Goal: Transaction & Acquisition: Purchase product/service

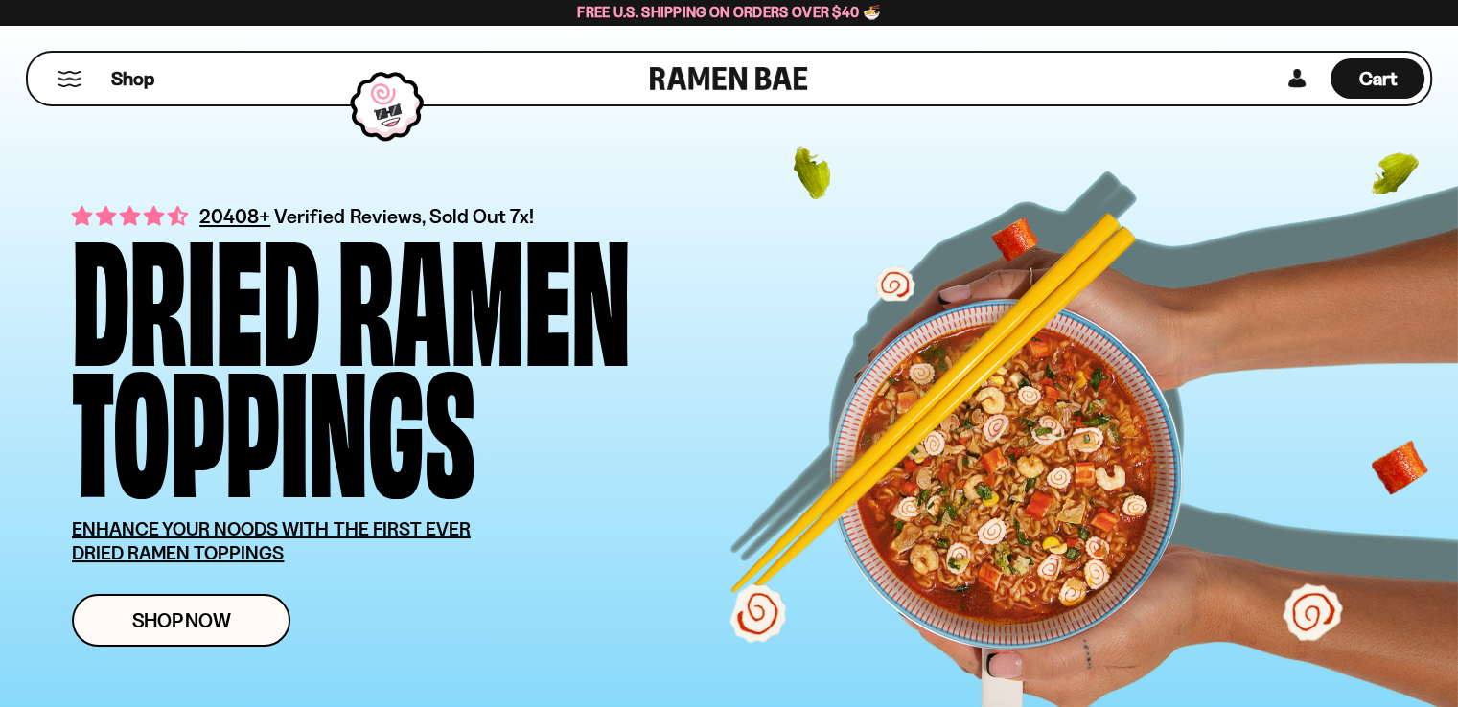
click at [59, 85] on button "Mobile Menu Trigger" at bounding box center [70, 79] width 26 height 16
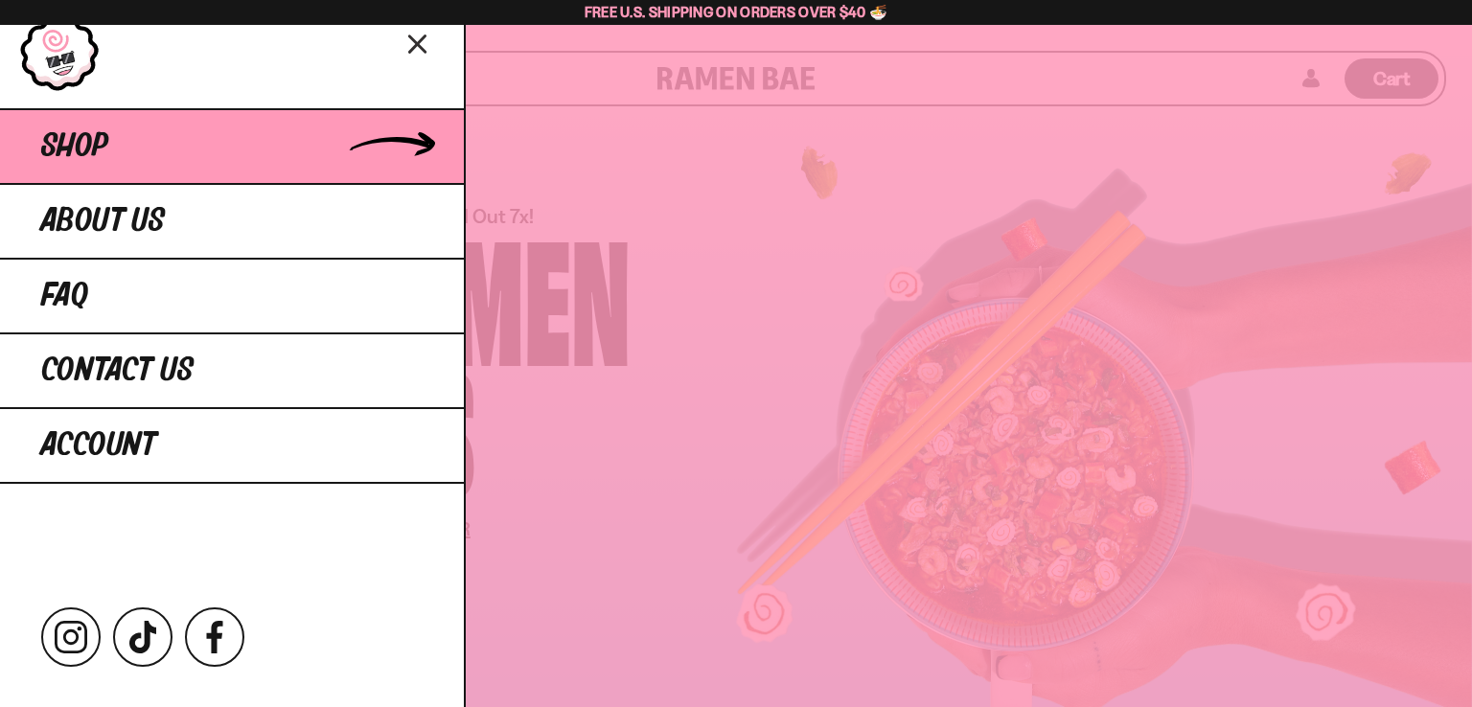
click at [69, 147] on span "Shop" at bounding box center [74, 146] width 67 height 35
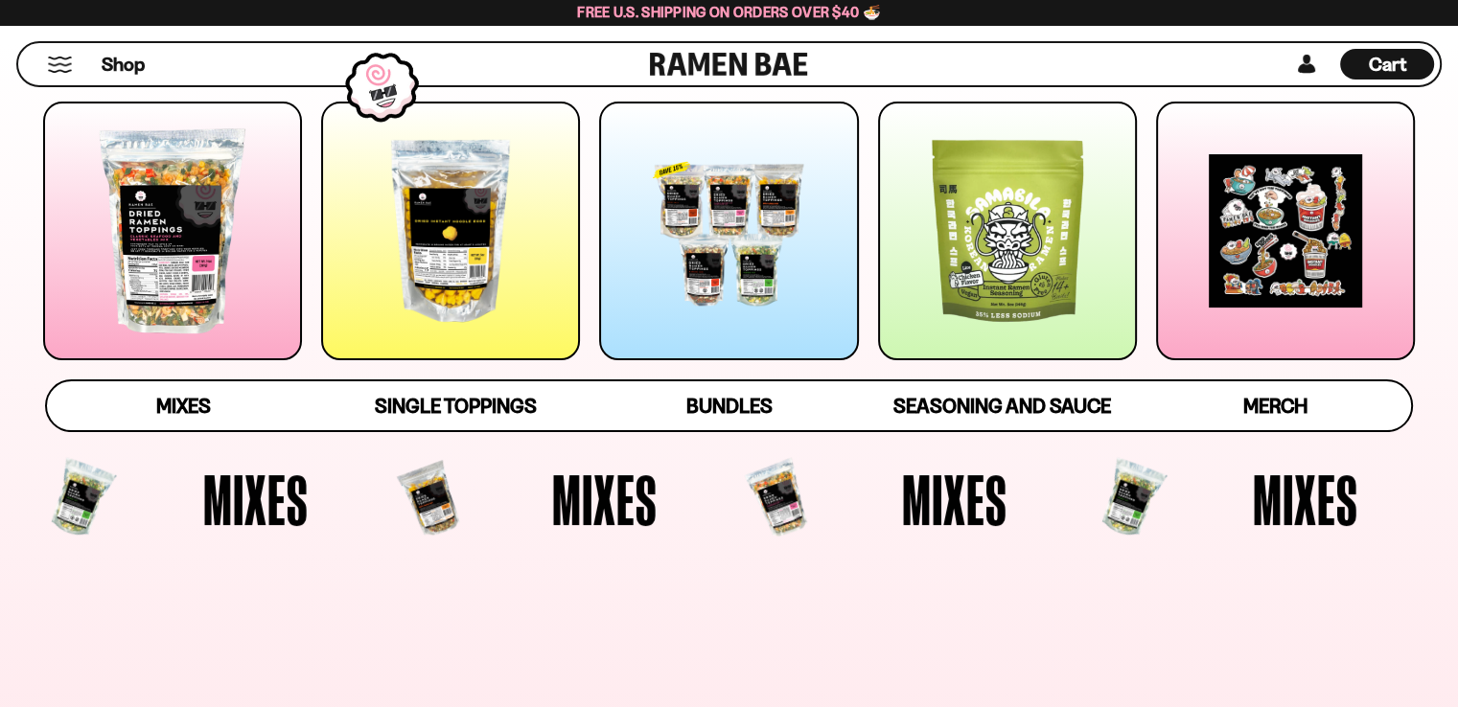
scroll to position [293, 0]
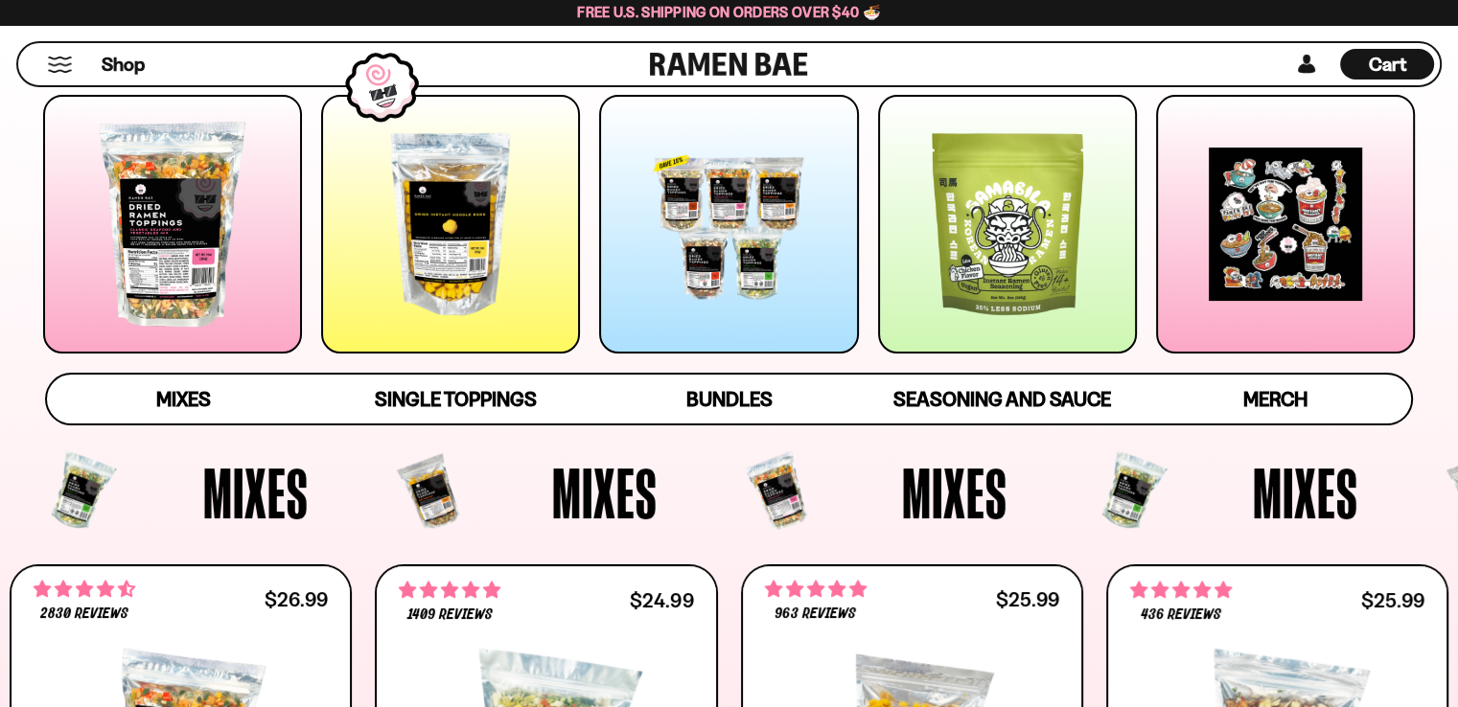
click at [437, 312] on div at bounding box center [450, 224] width 259 height 259
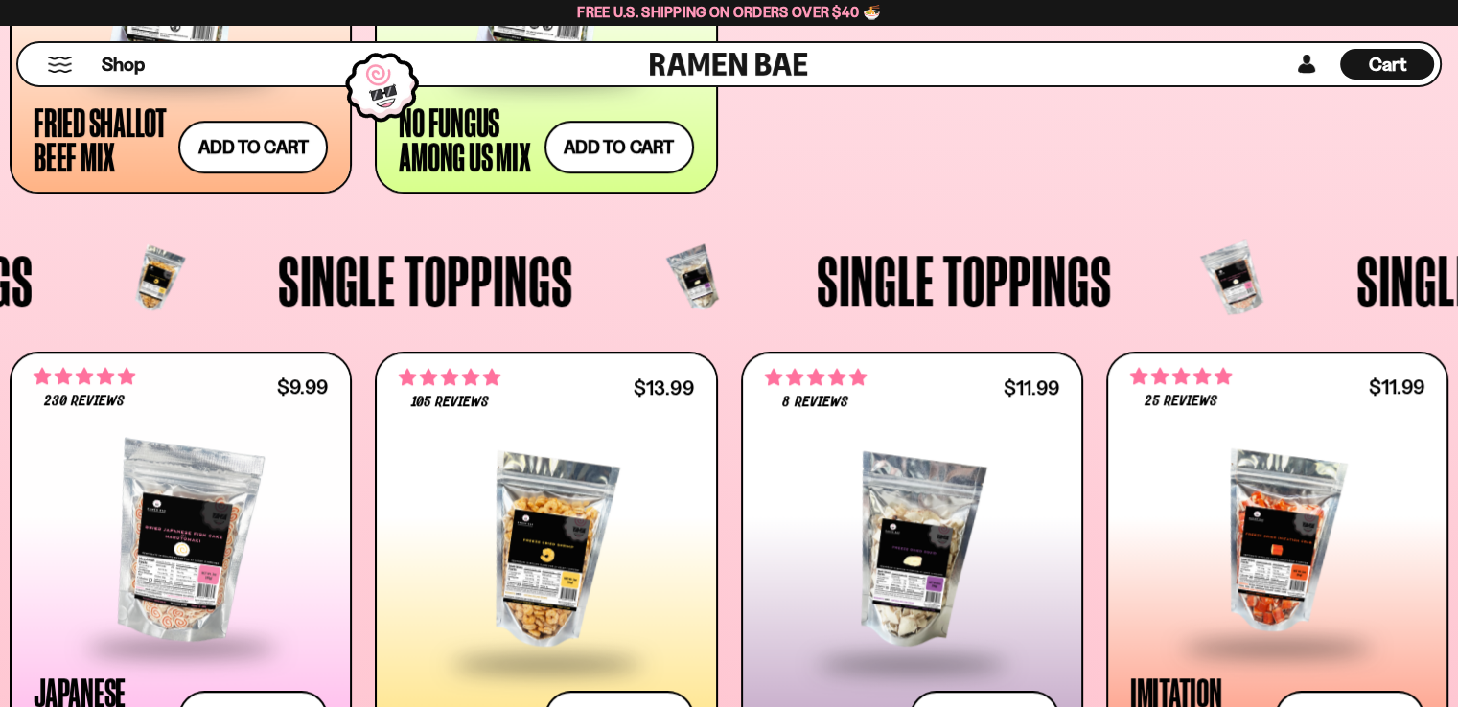
scroll to position [1844, 0]
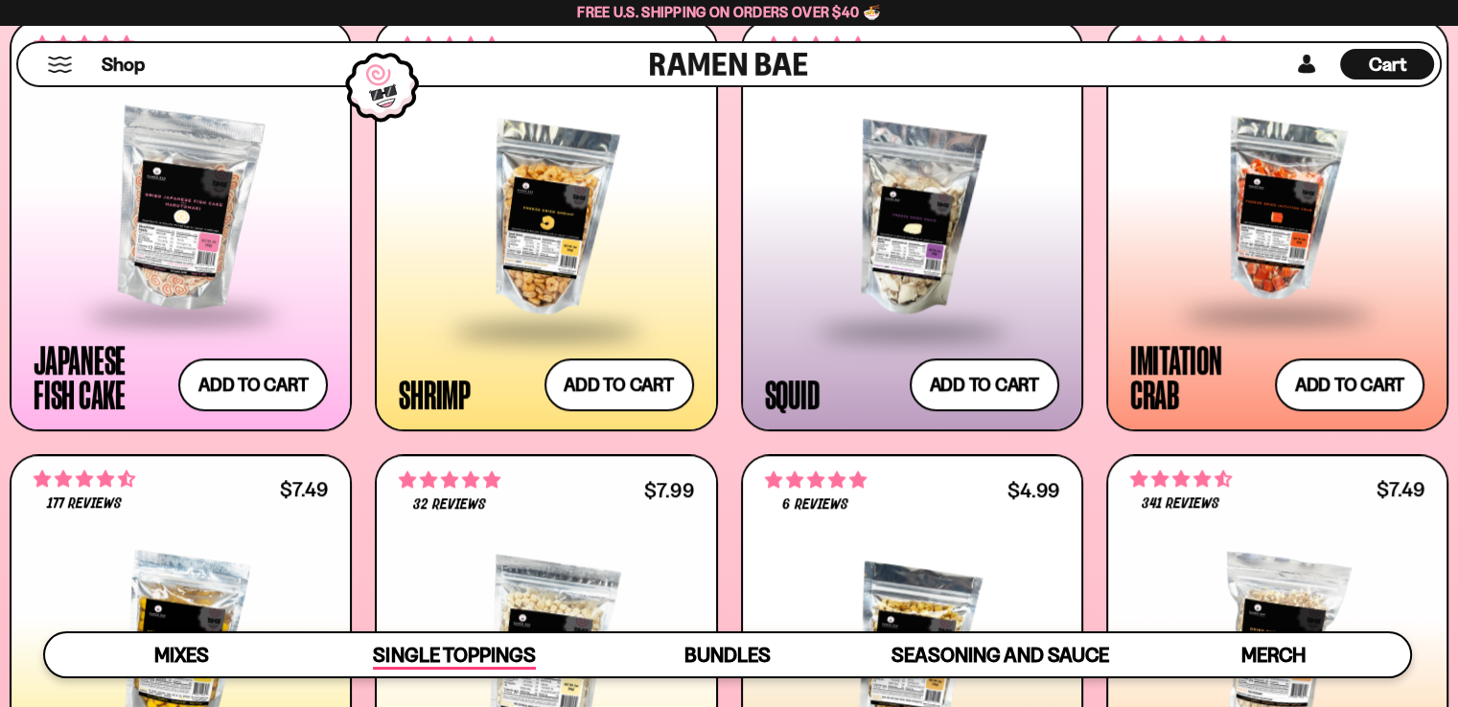
click at [480, 643] on span "Single Toppings" at bounding box center [454, 656] width 162 height 27
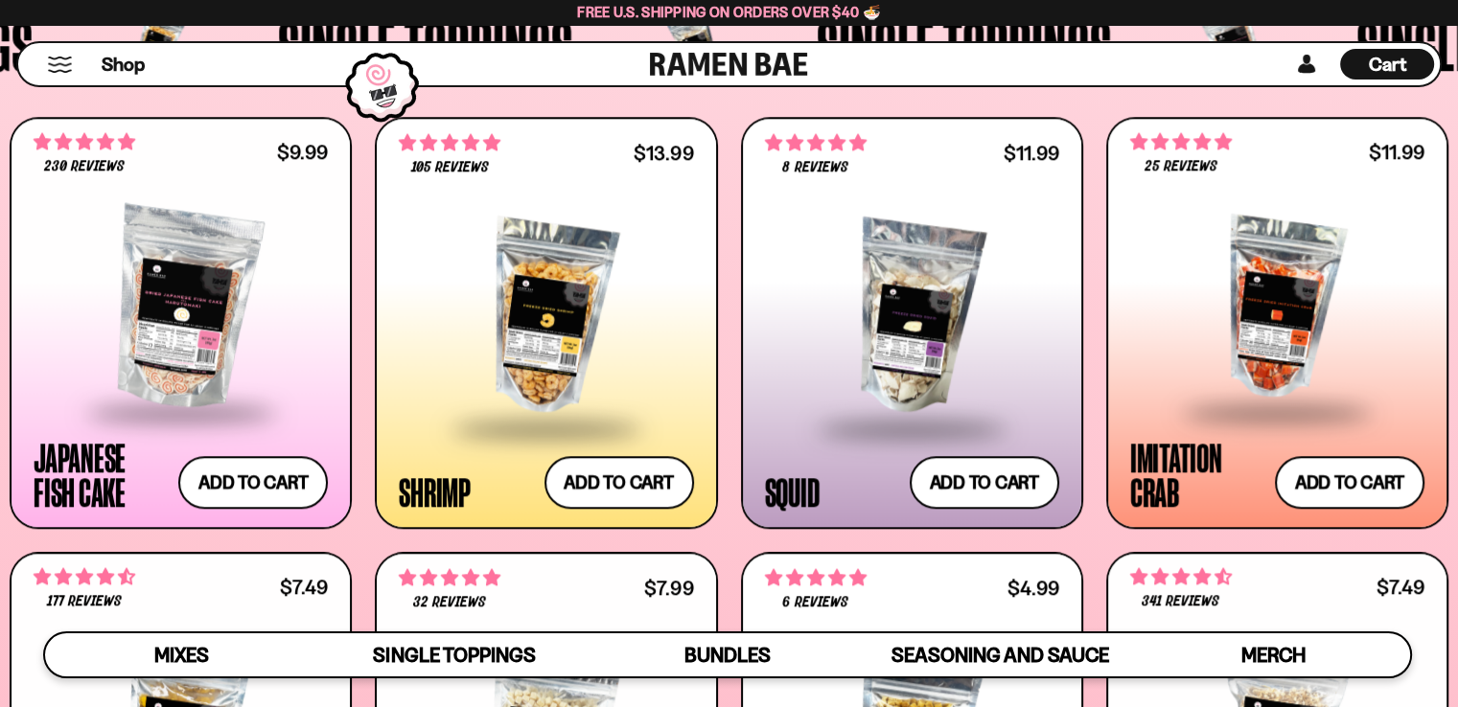
scroll to position [1748, 0]
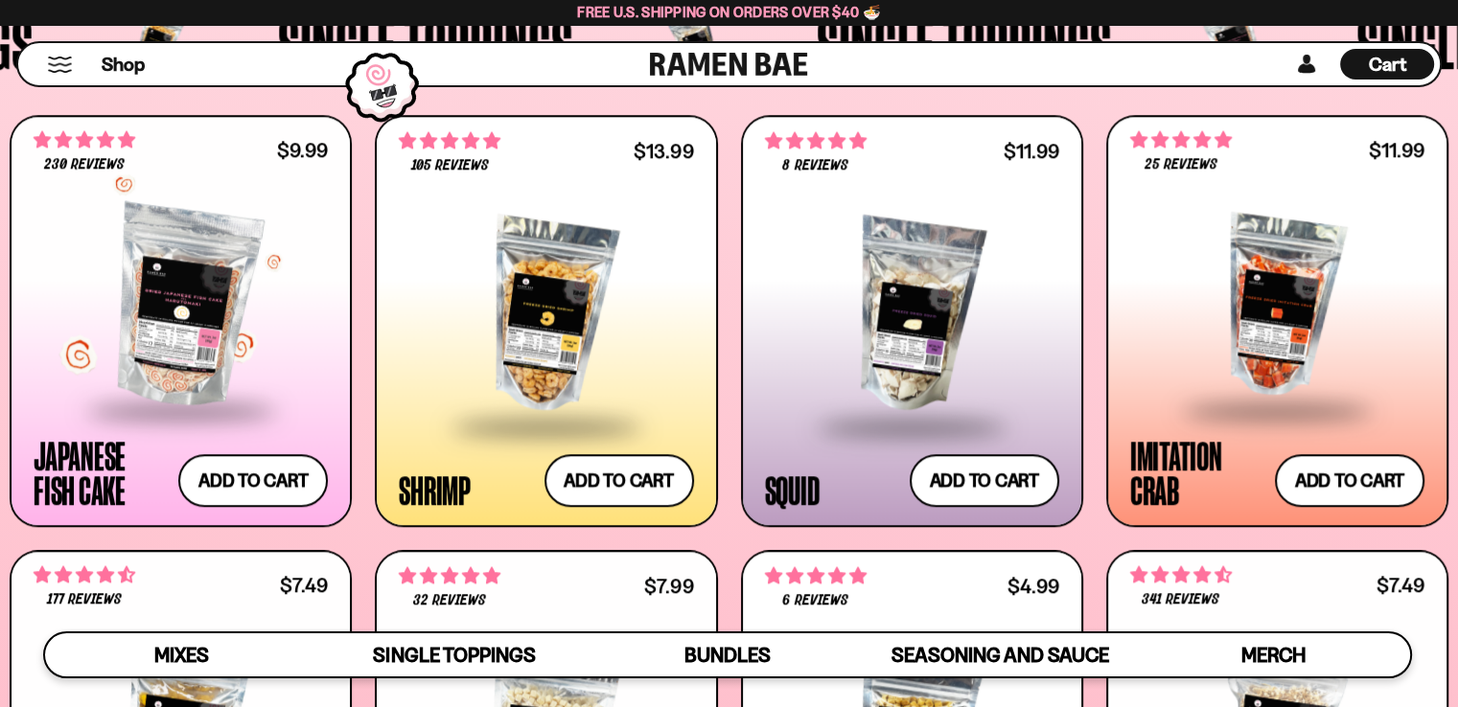
click at [176, 312] on div at bounding box center [181, 306] width 294 height 203
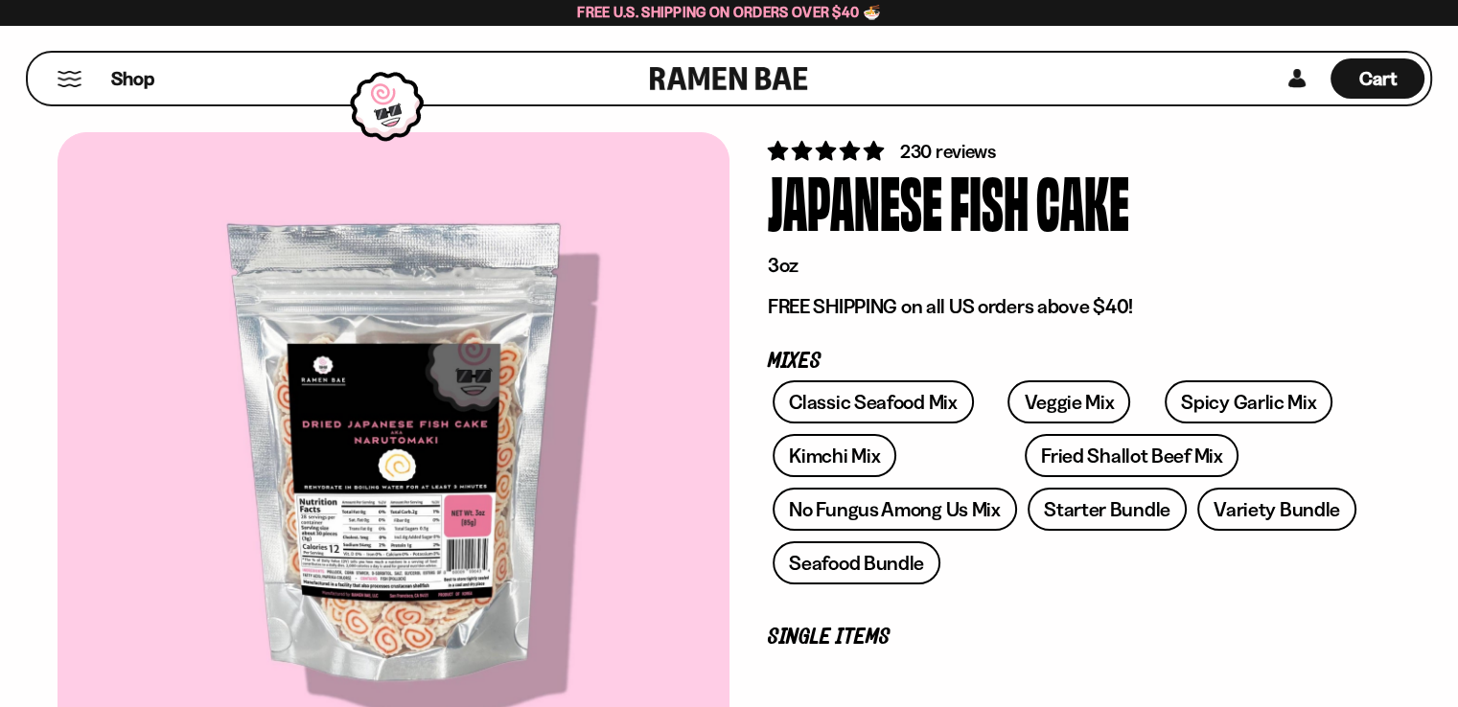
scroll to position [95, 0]
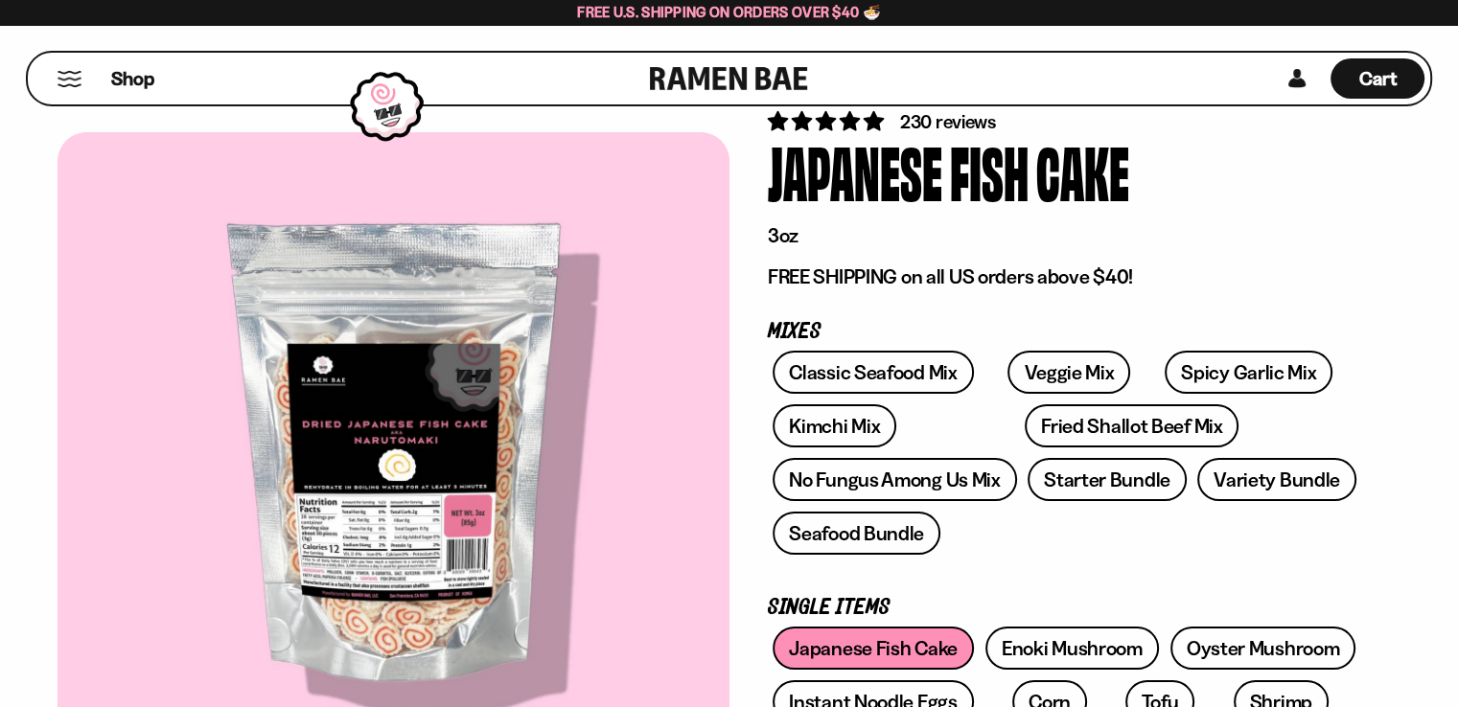
click at [310, 527] on div at bounding box center [394, 459] width 672 height 655
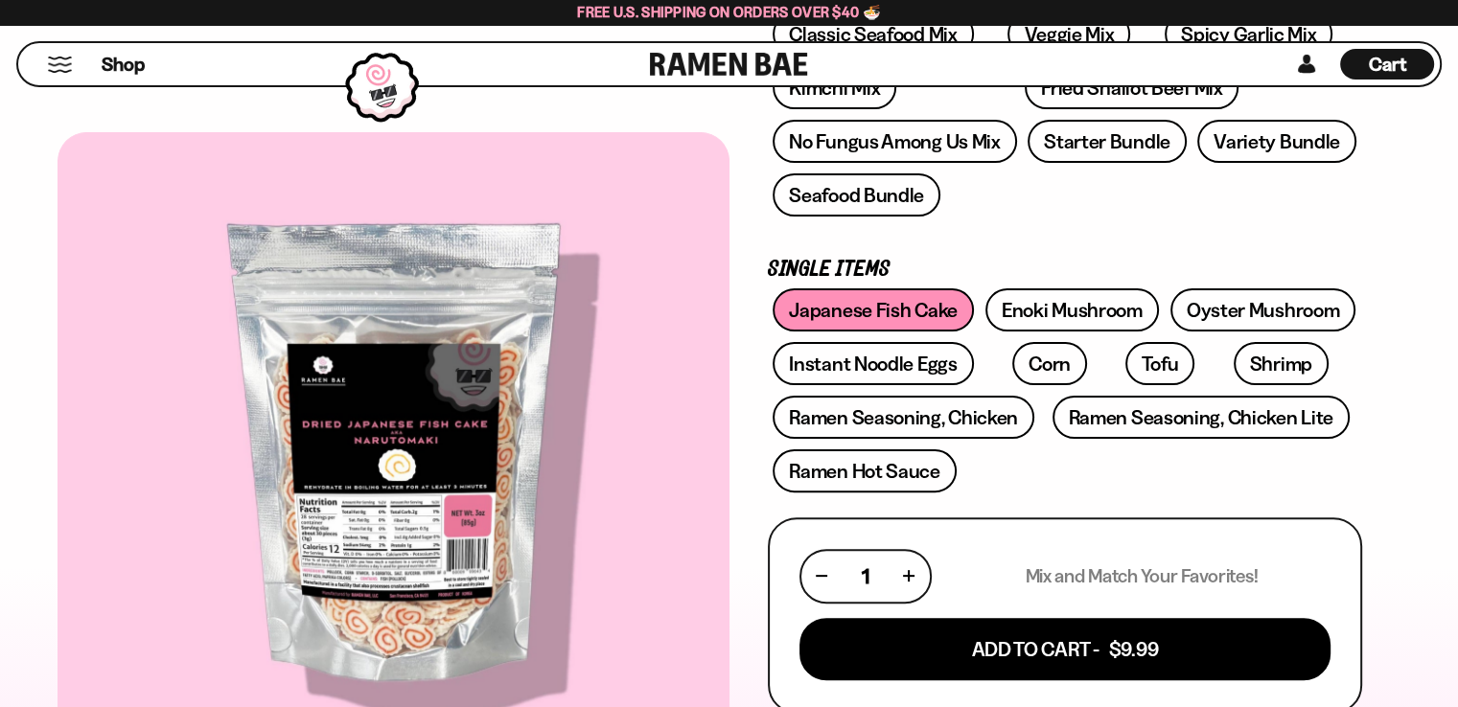
scroll to position [436, 0]
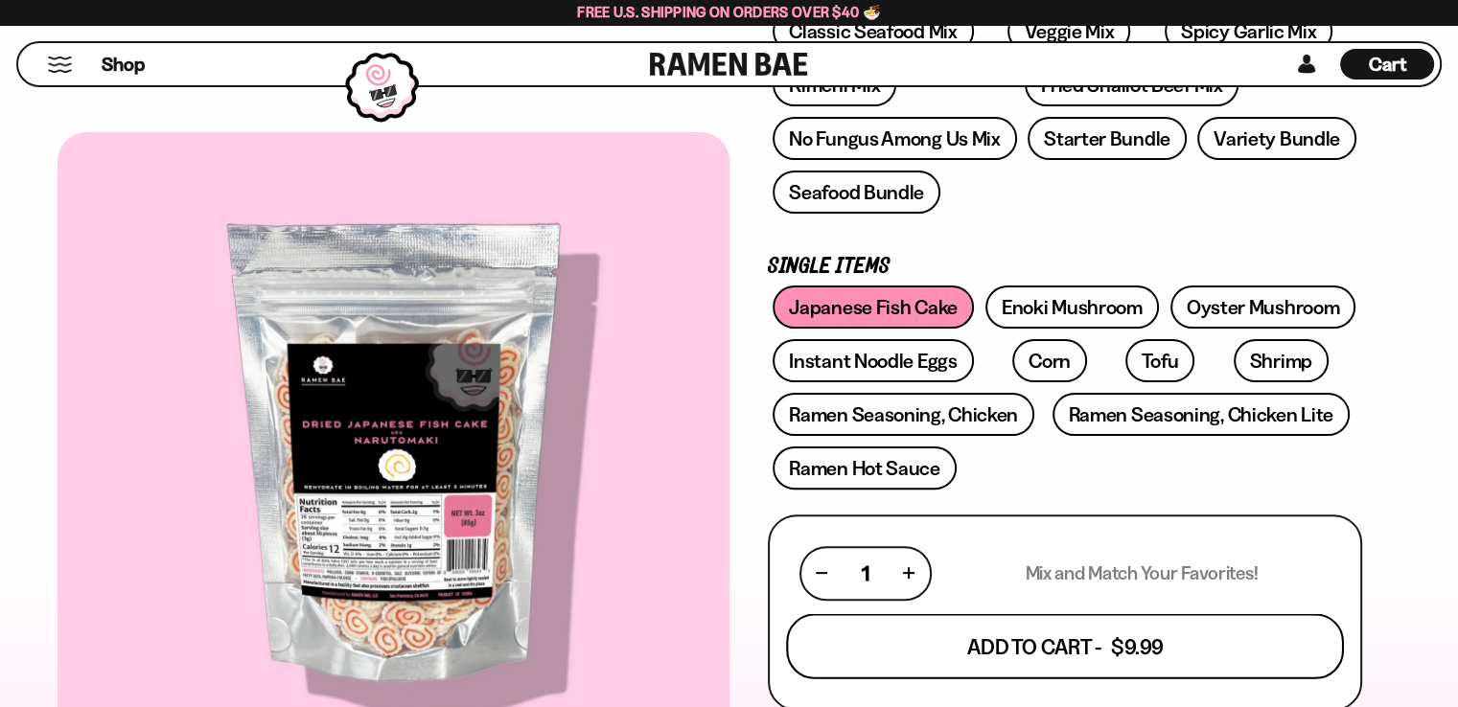
click at [1063, 641] on button "Add To Cart - $9.99" at bounding box center [1065, 645] width 558 height 65
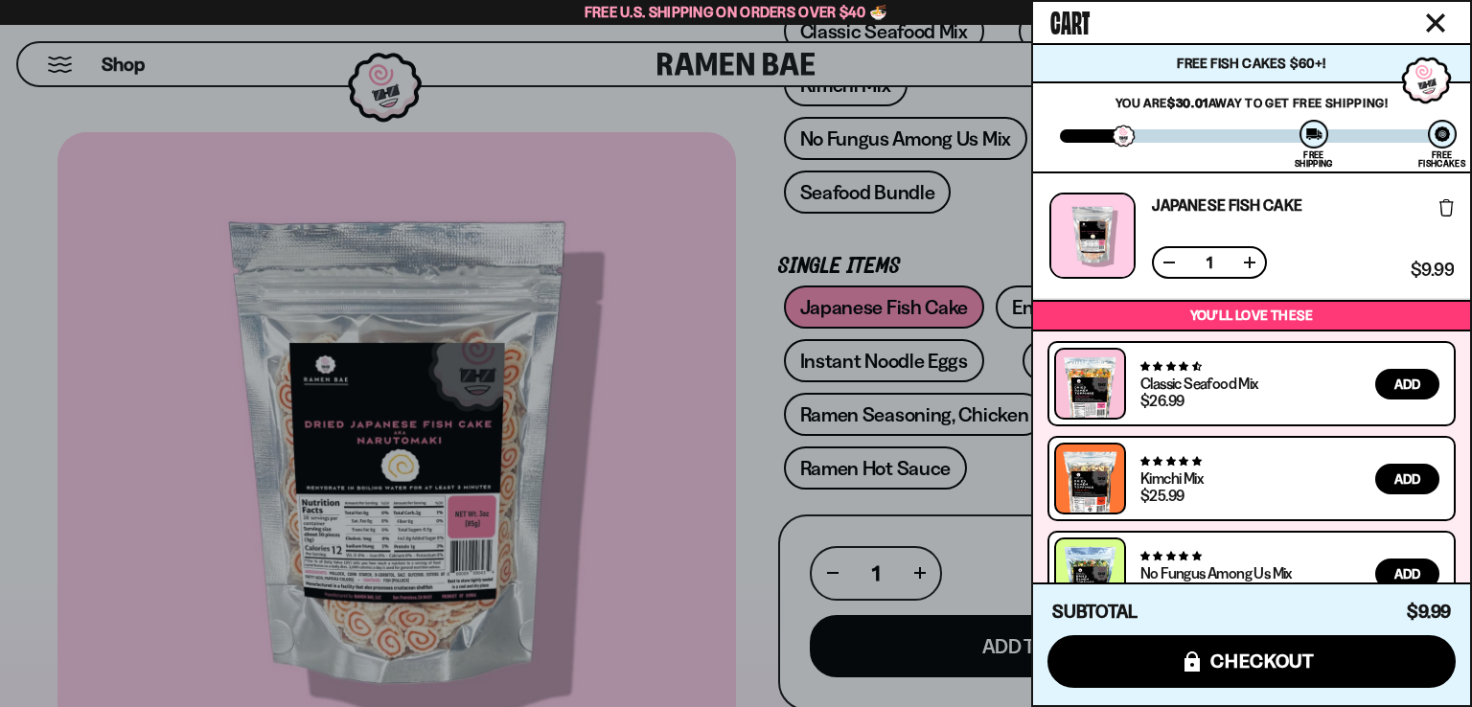
click at [986, 456] on div at bounding box center [736, 353] width 1472 height 707
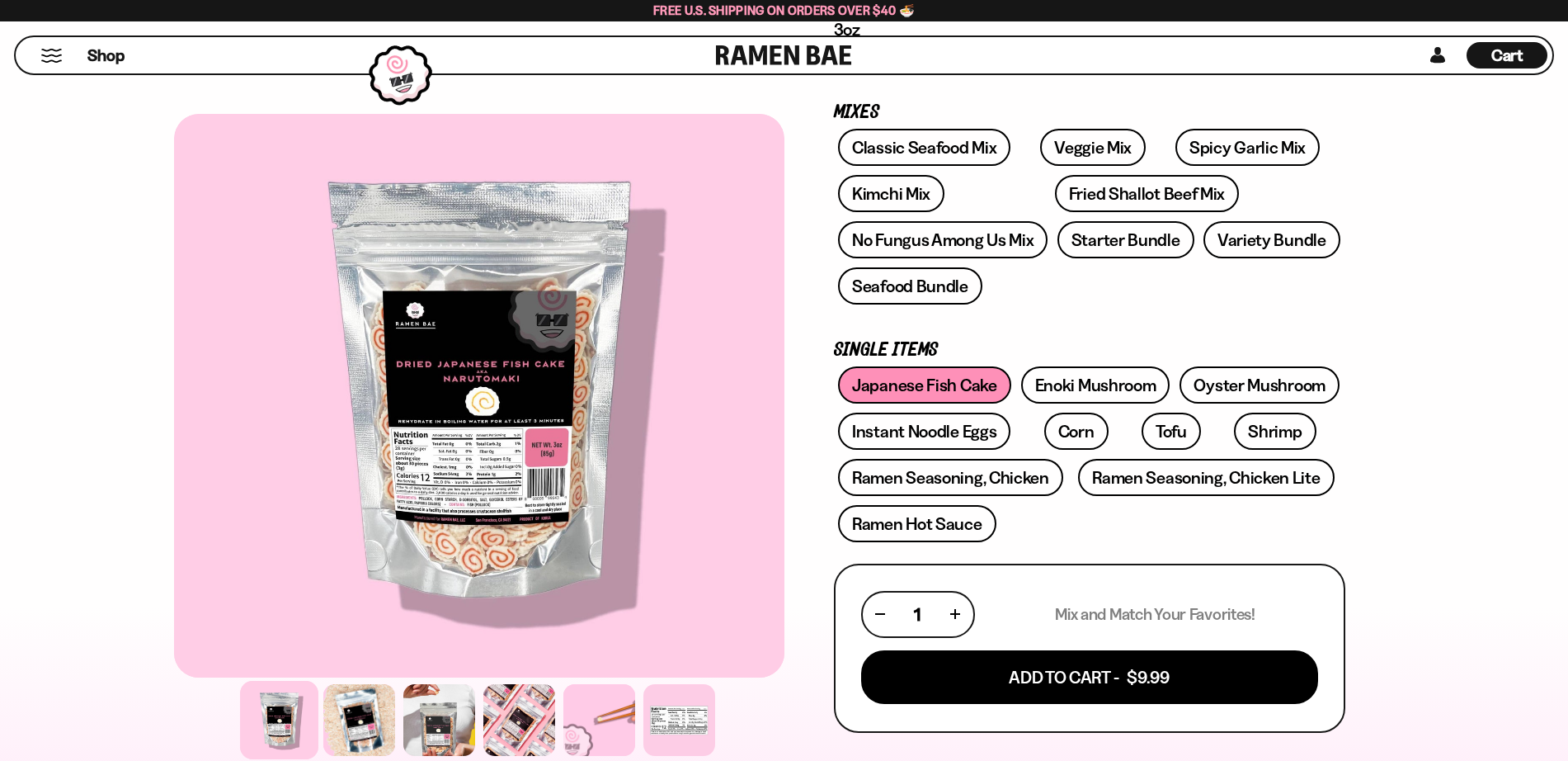
scroll to position [266, 0]
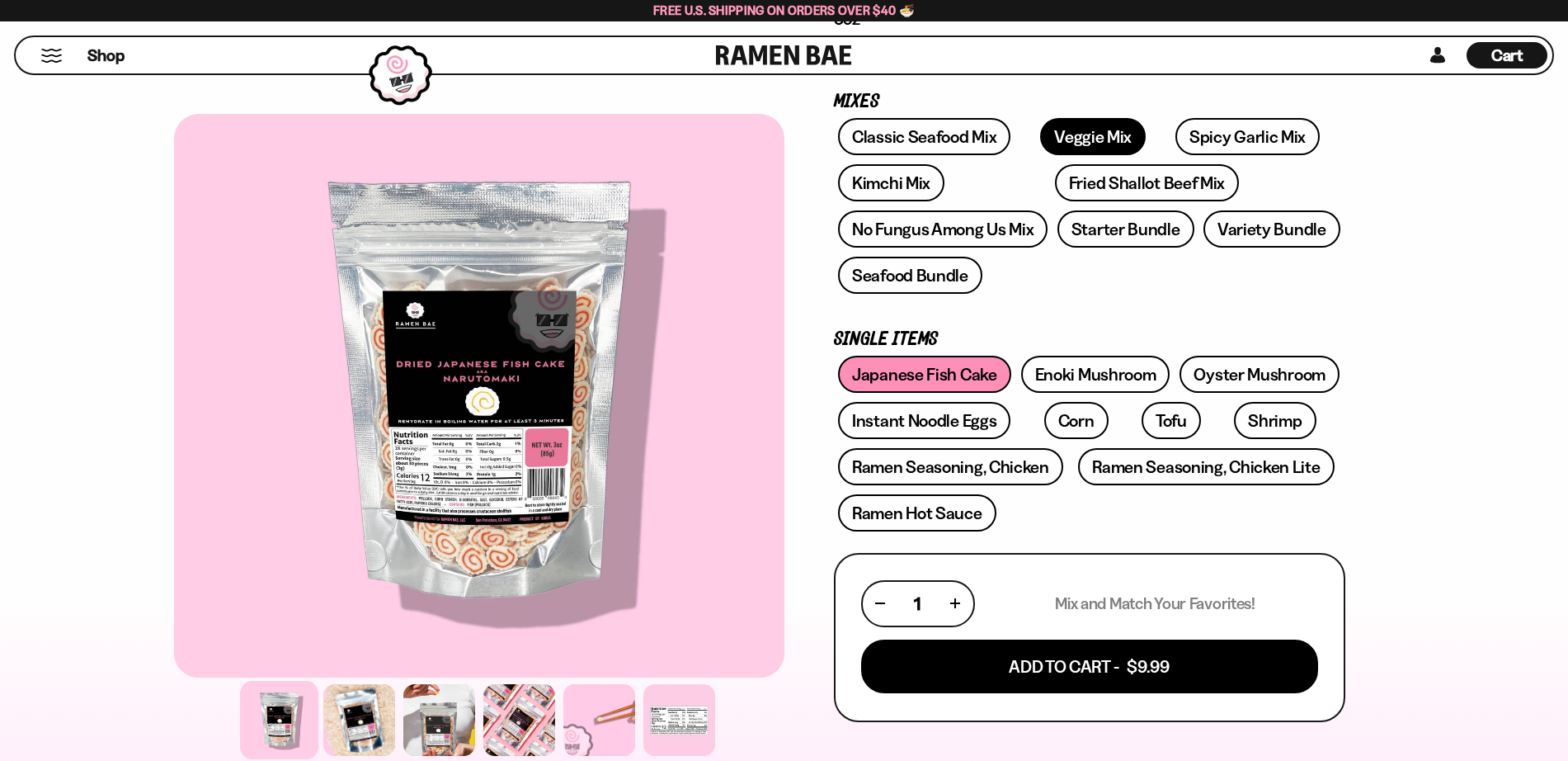
click at [1046, 120] on link "Veggie Mix" at bounding box center [1093, 136] width 106 height 37
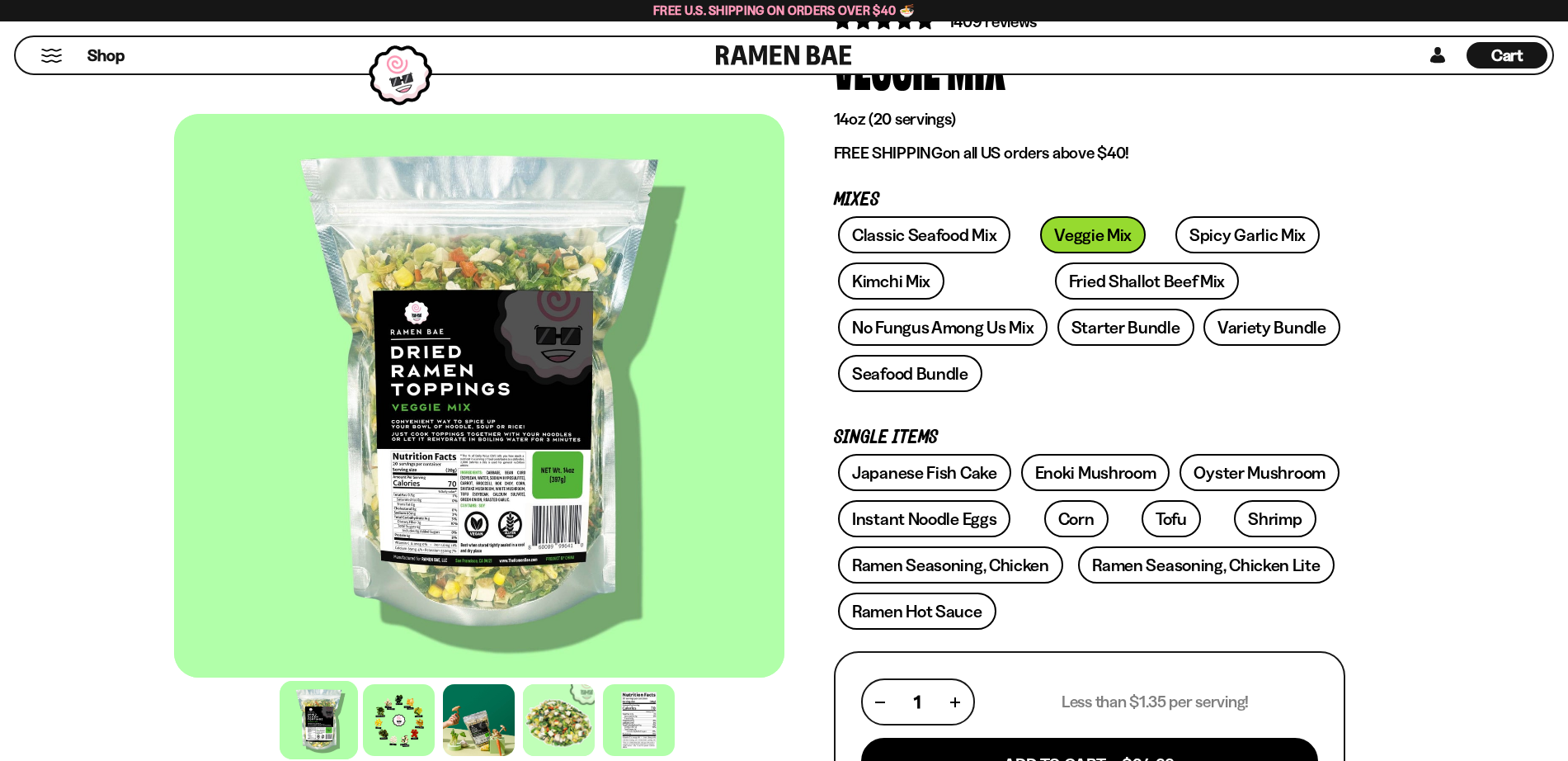
scroll to position [276, 0]
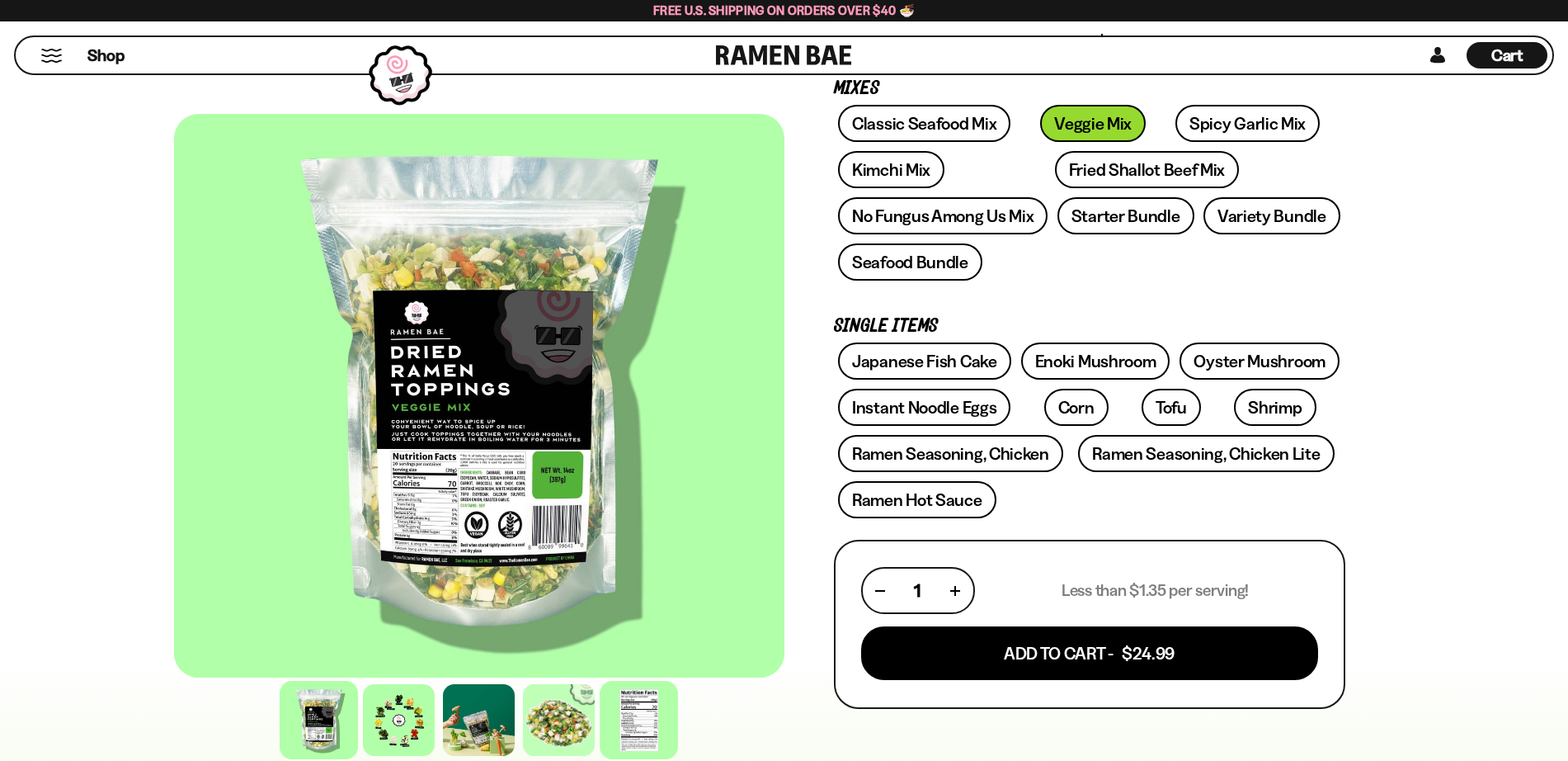
click at [616, 706] on div at bounding box center [639, 720] width 78 height 78
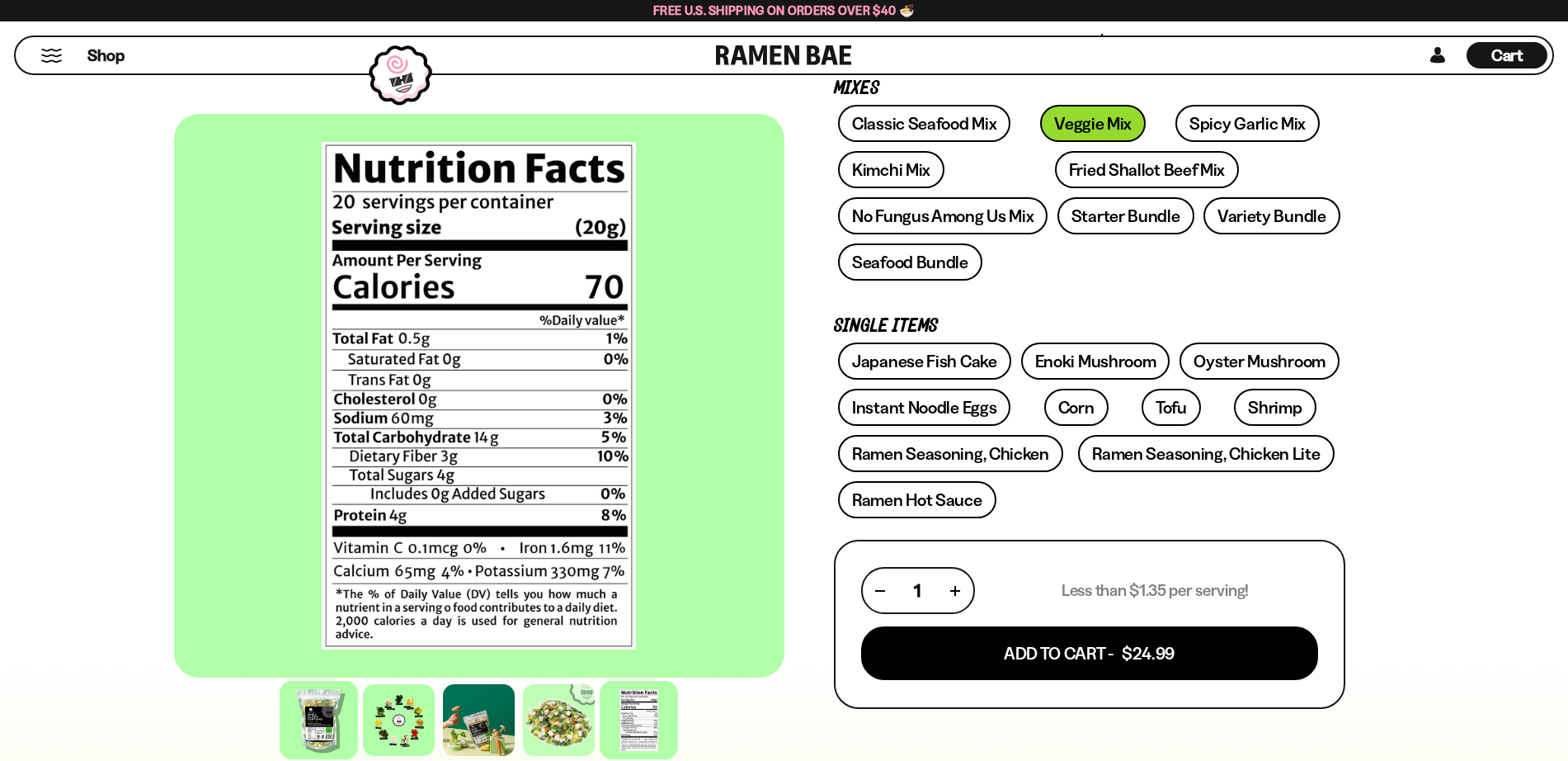
click at [307, 720] on div at bounding box center [318, 720] width 78 height 78
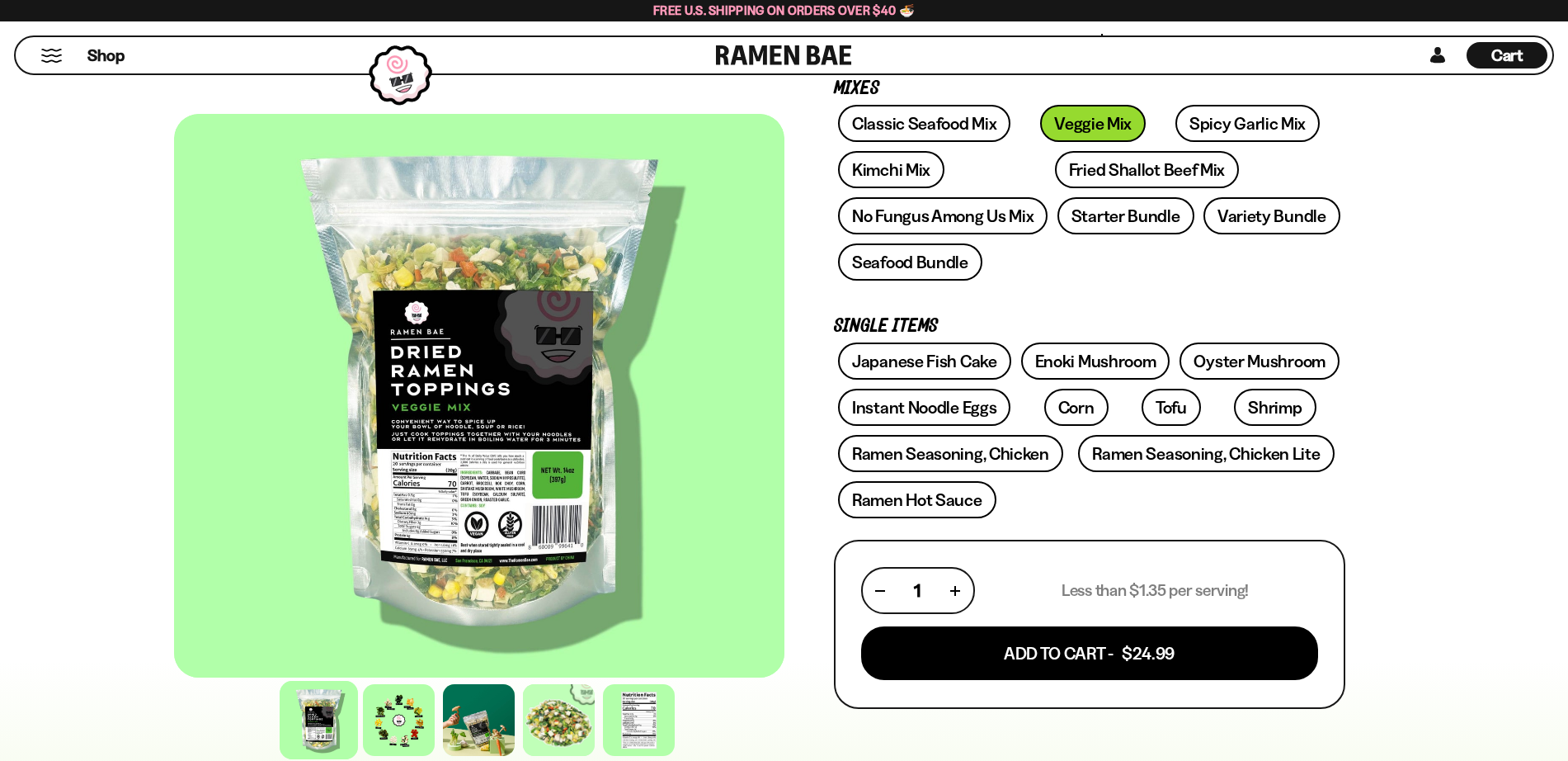
click at [459, 463] on div at bounding box center [478, 395] width 610 height 564
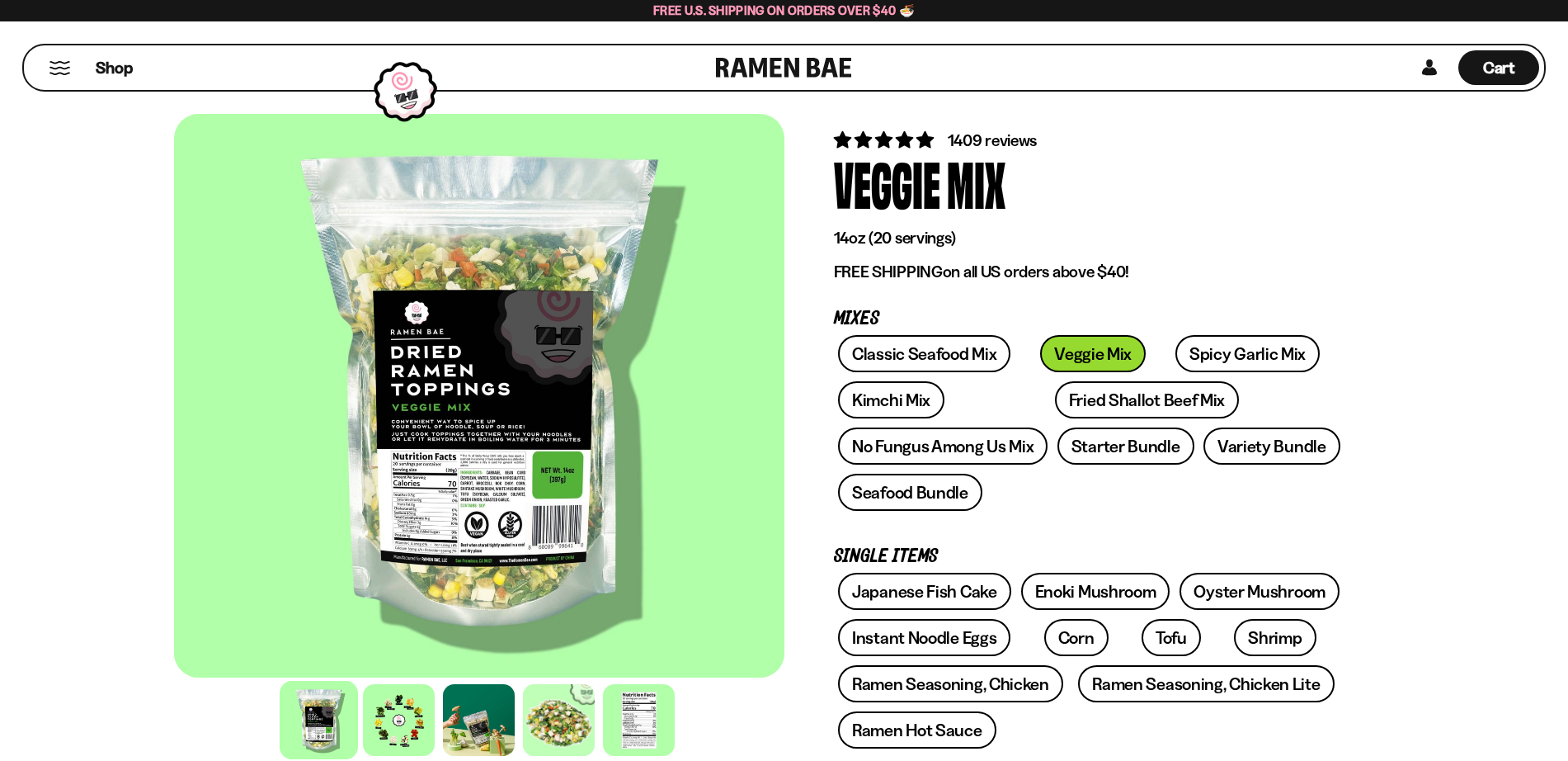
scroll to position [48, 0]
click at [949, 585] on link "Japanese Fish Cake" at bounding box center [924, 589] width 173 height 37
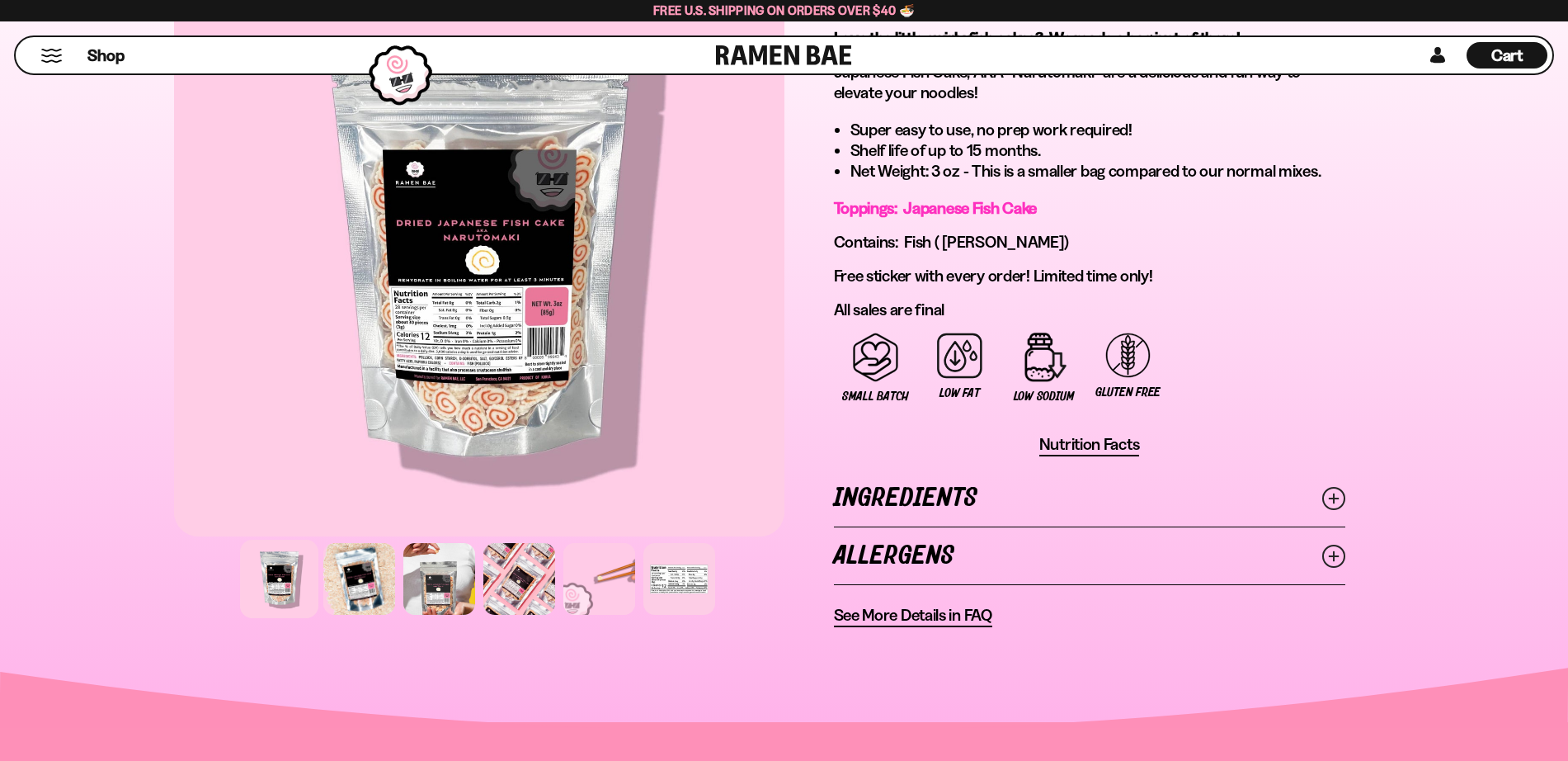
scroll to position [1030, 0]
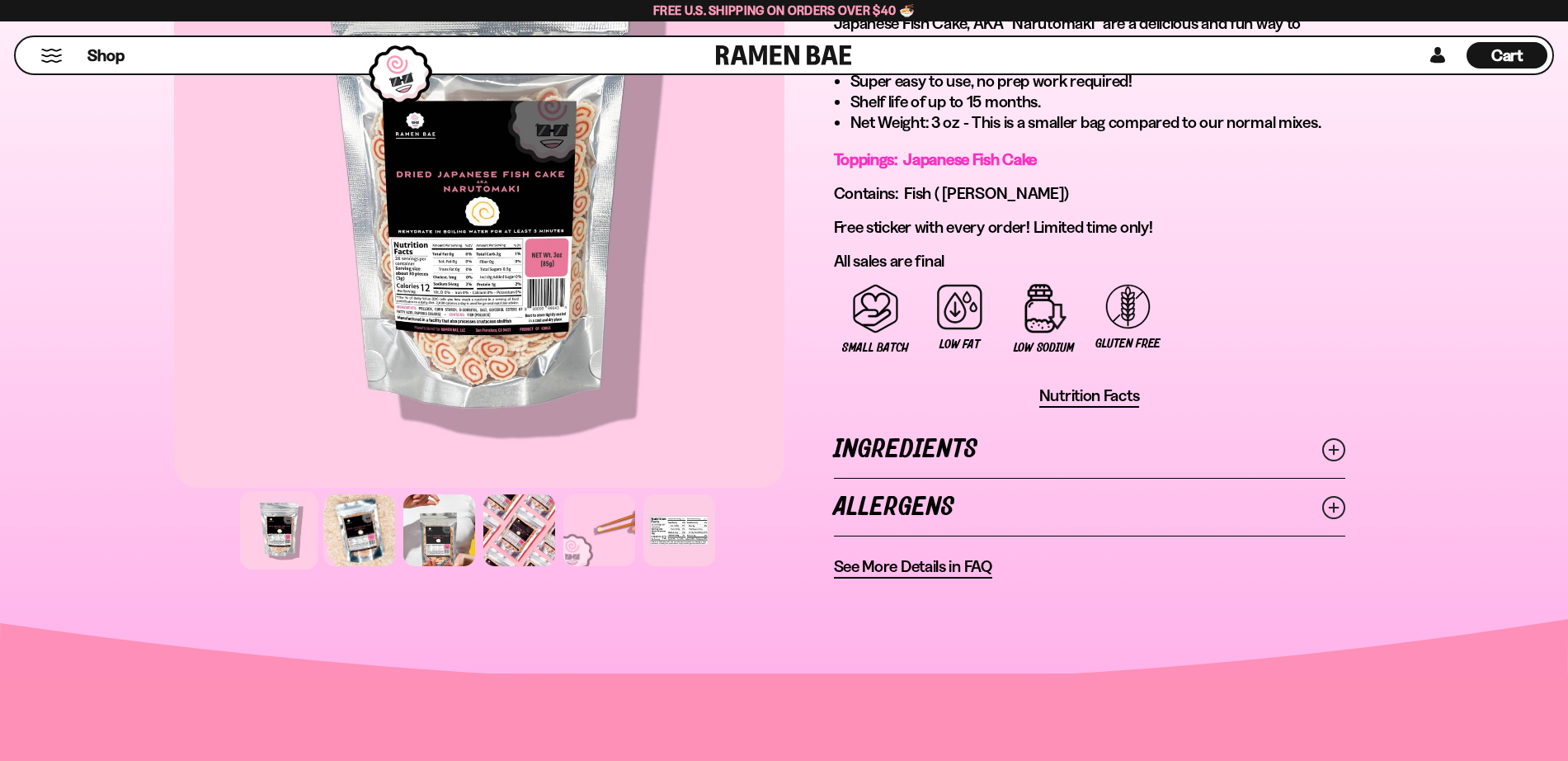
click at [952, 567] on span "See More Details in FAQ" at bounding box center [913, 566] width 158 height 21
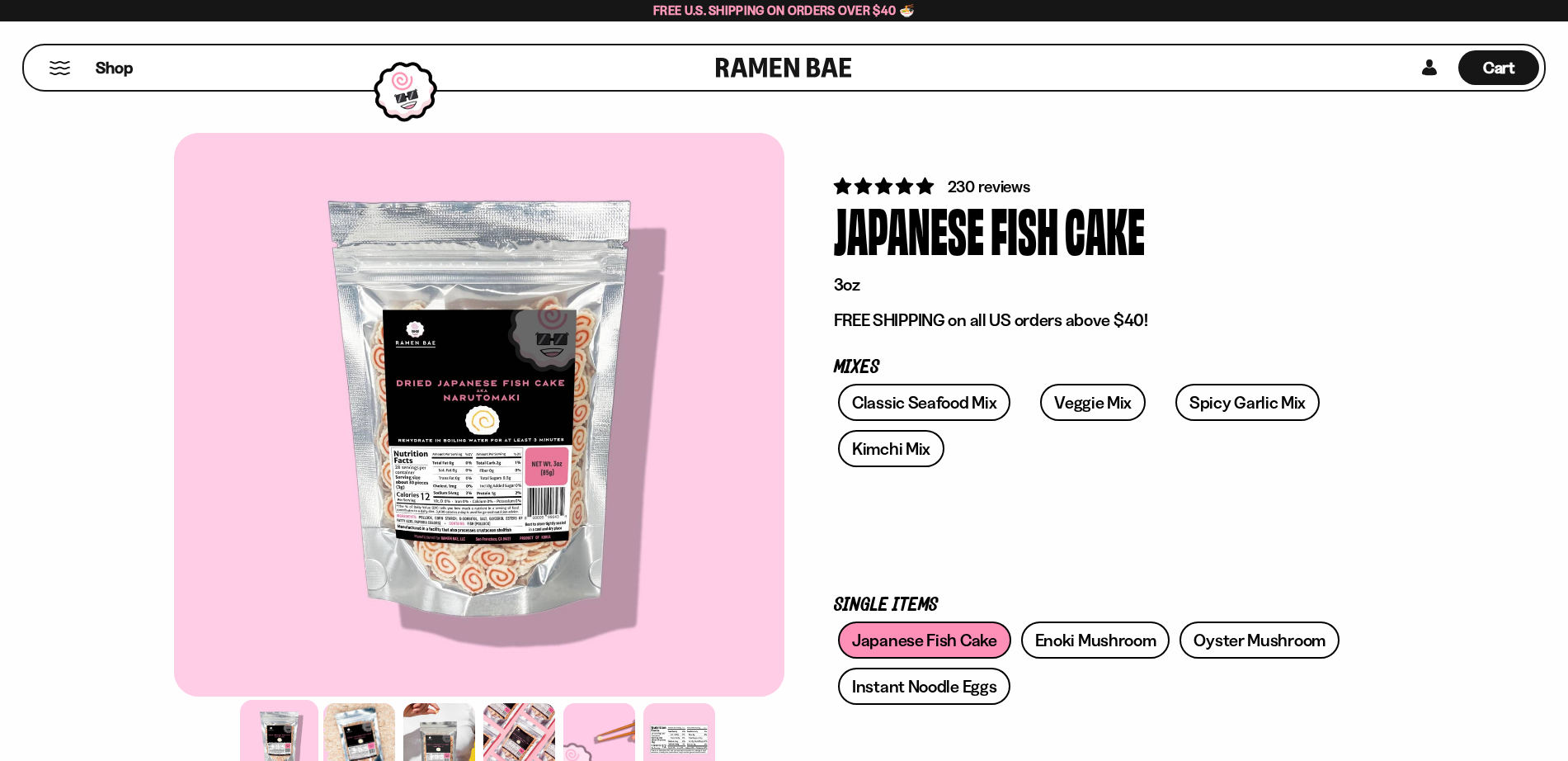
scroll to position [1030, 0]
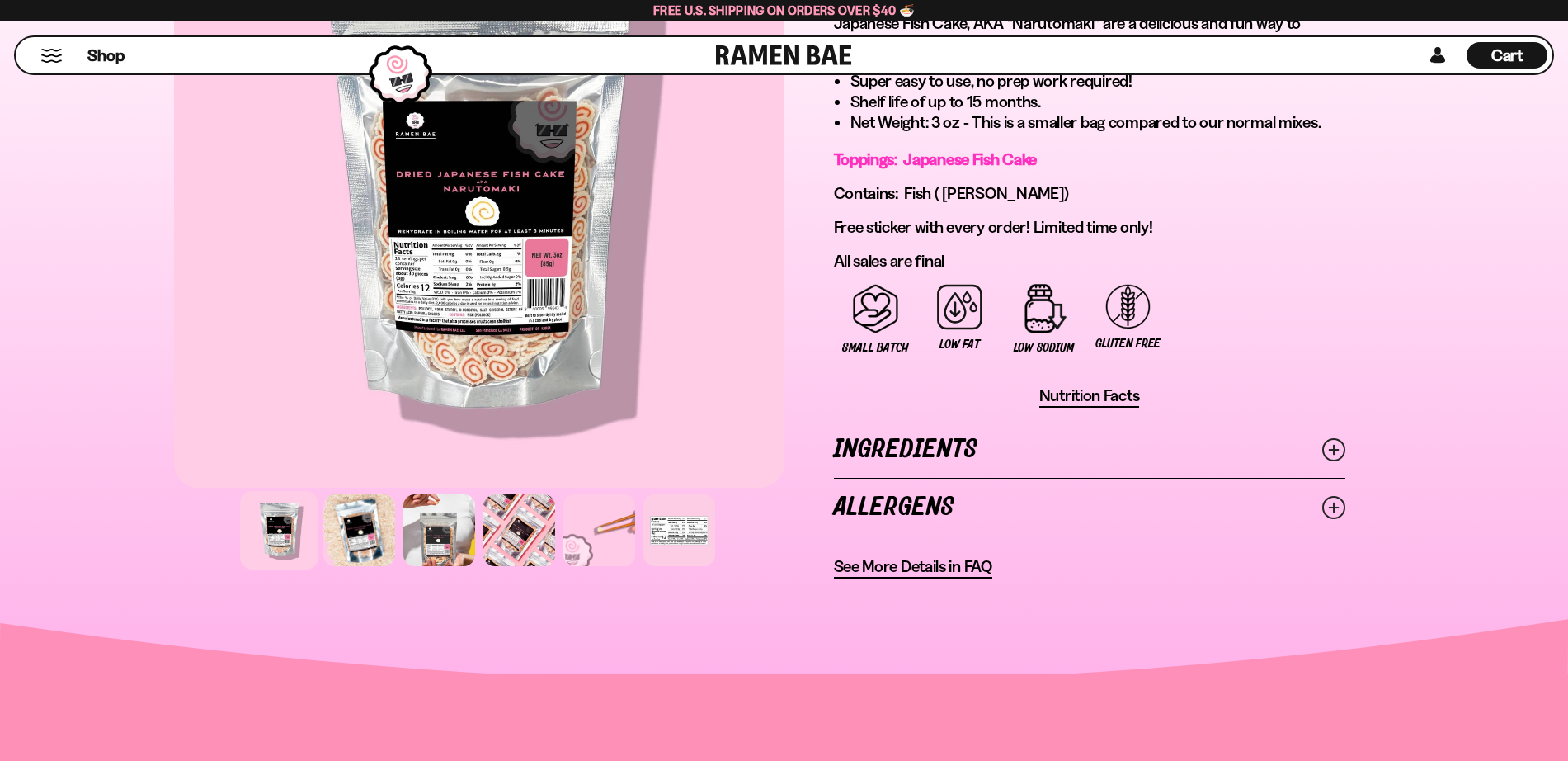
click at [1097, 393] on span "Nutrition Facts" at bounding box center [1090, 396] width 101 height 21
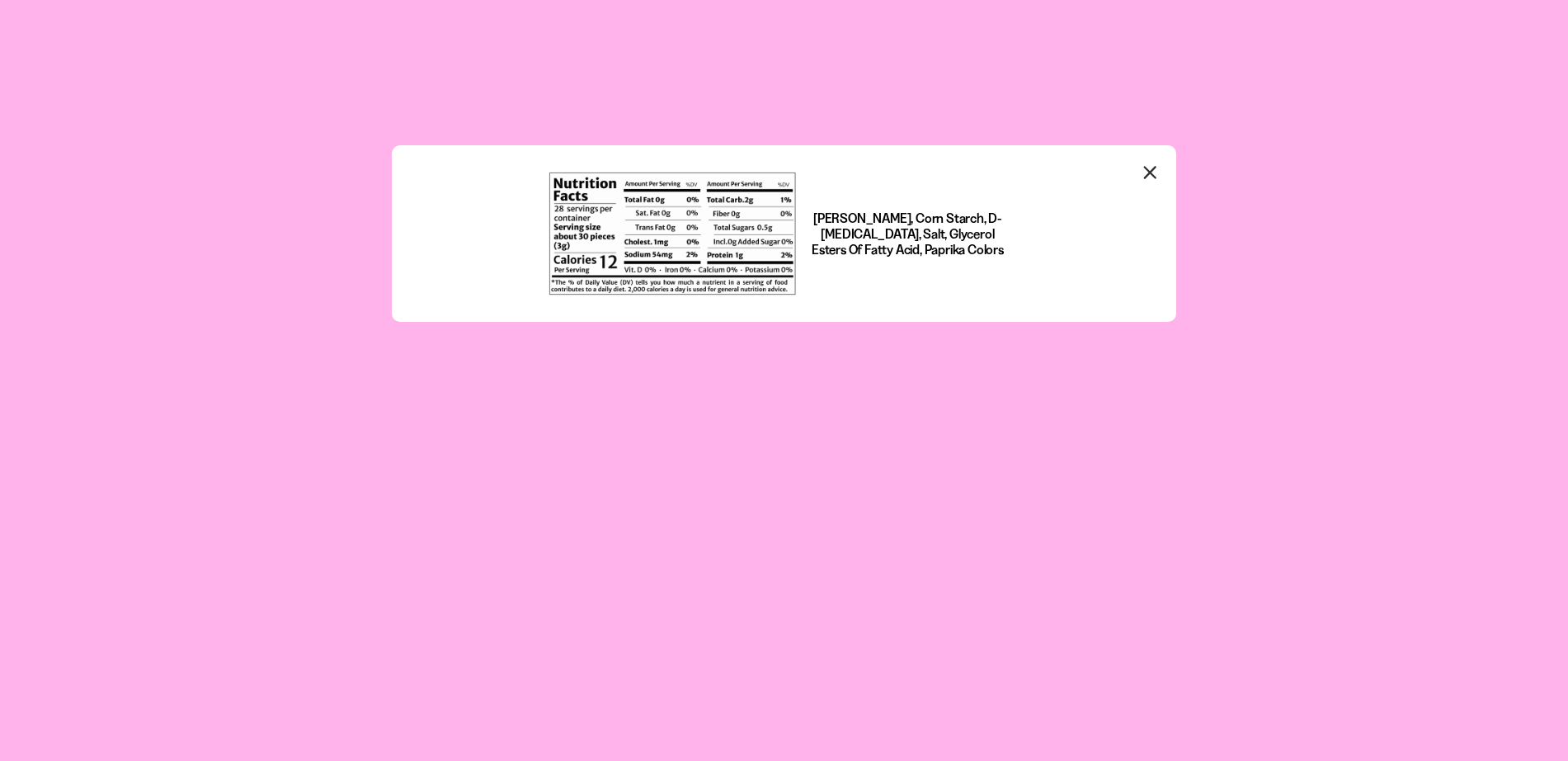
click at [1147, 173] on icon "Close modal" at bounding box center [1151, 172] width 25 height 25
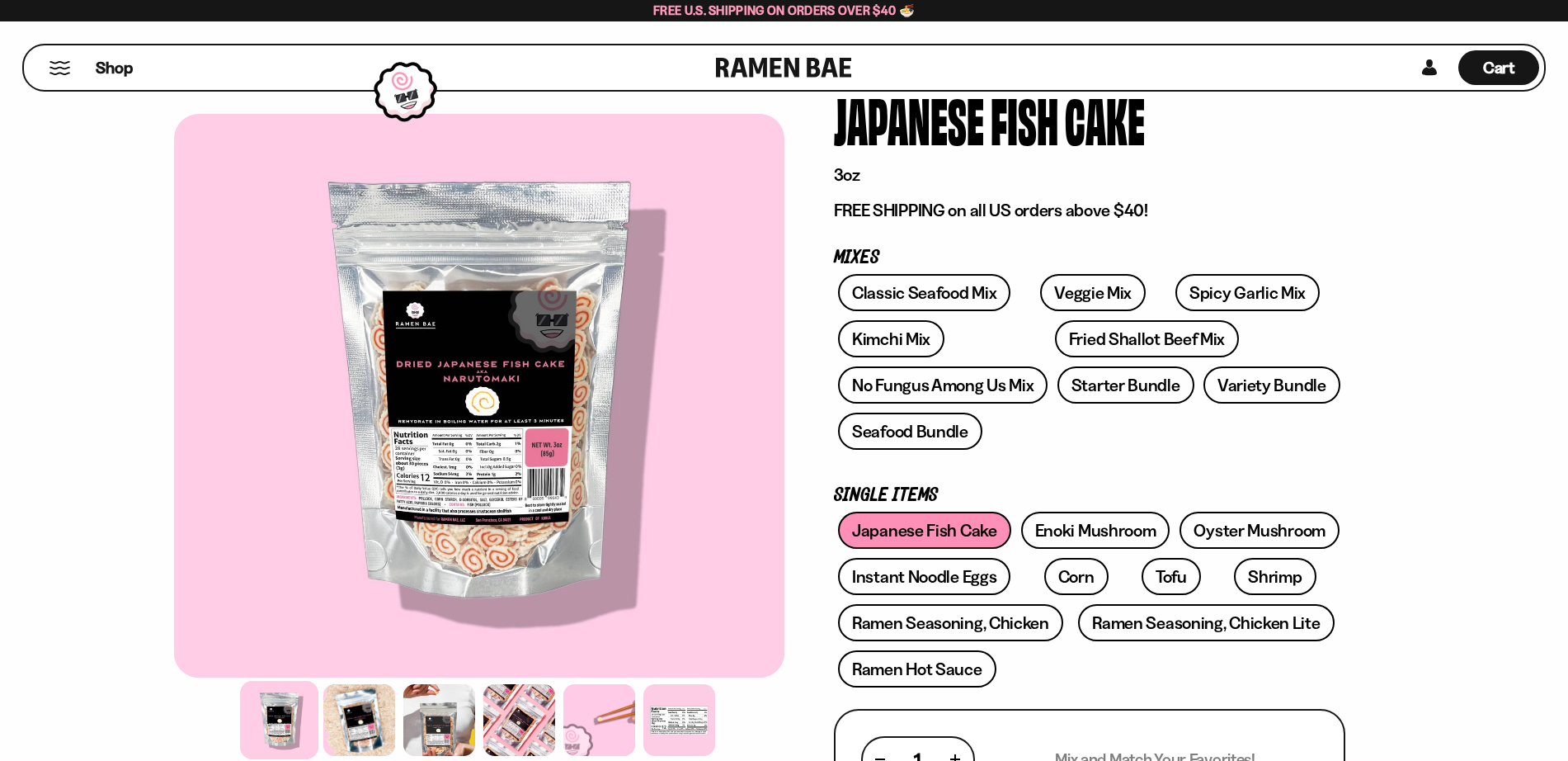
scroll to position [105, 0]
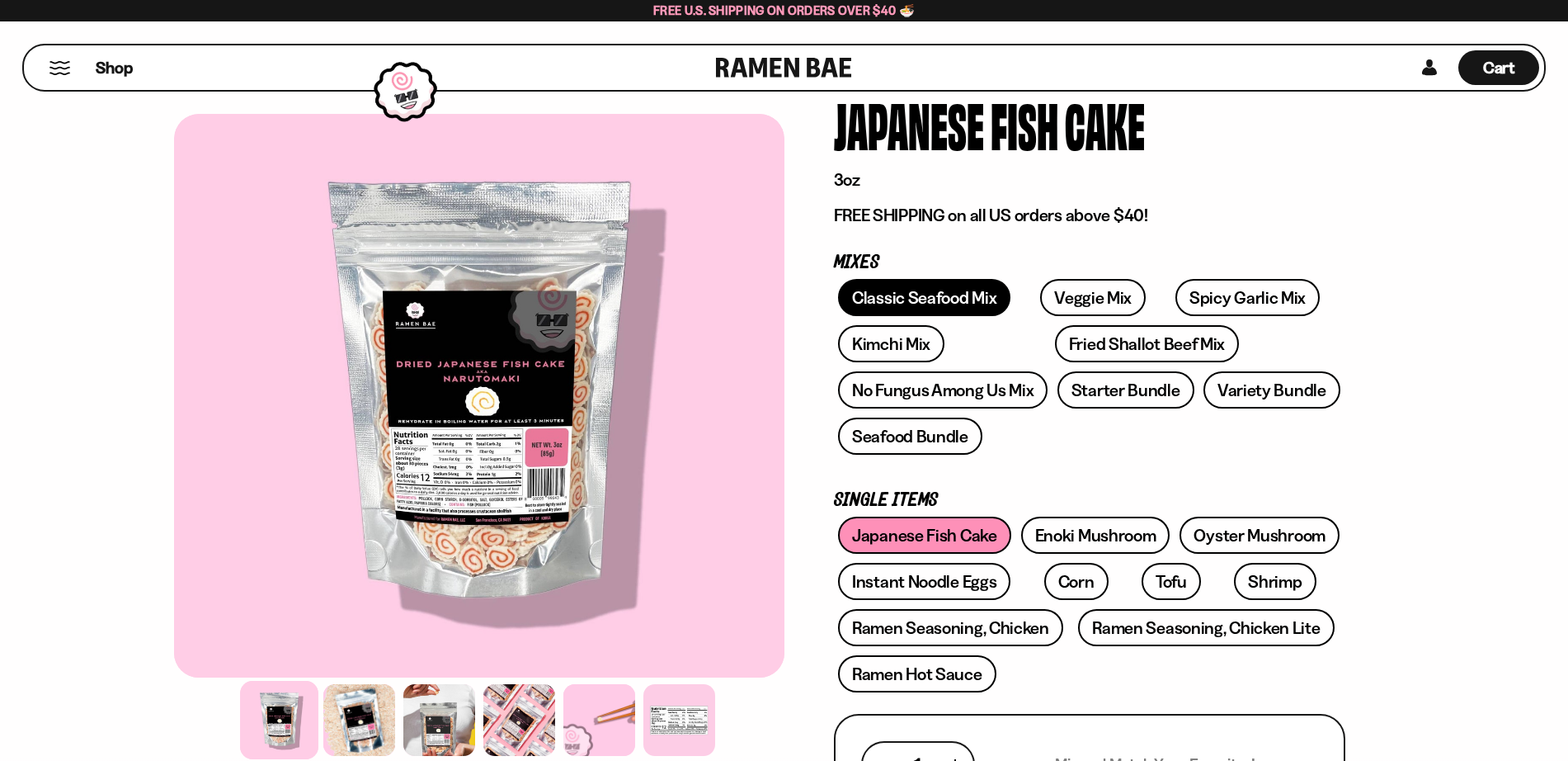
click at [927, 298] on link "Classic Seafood Mix" at bounding box center [924, 297] width 172 height 37
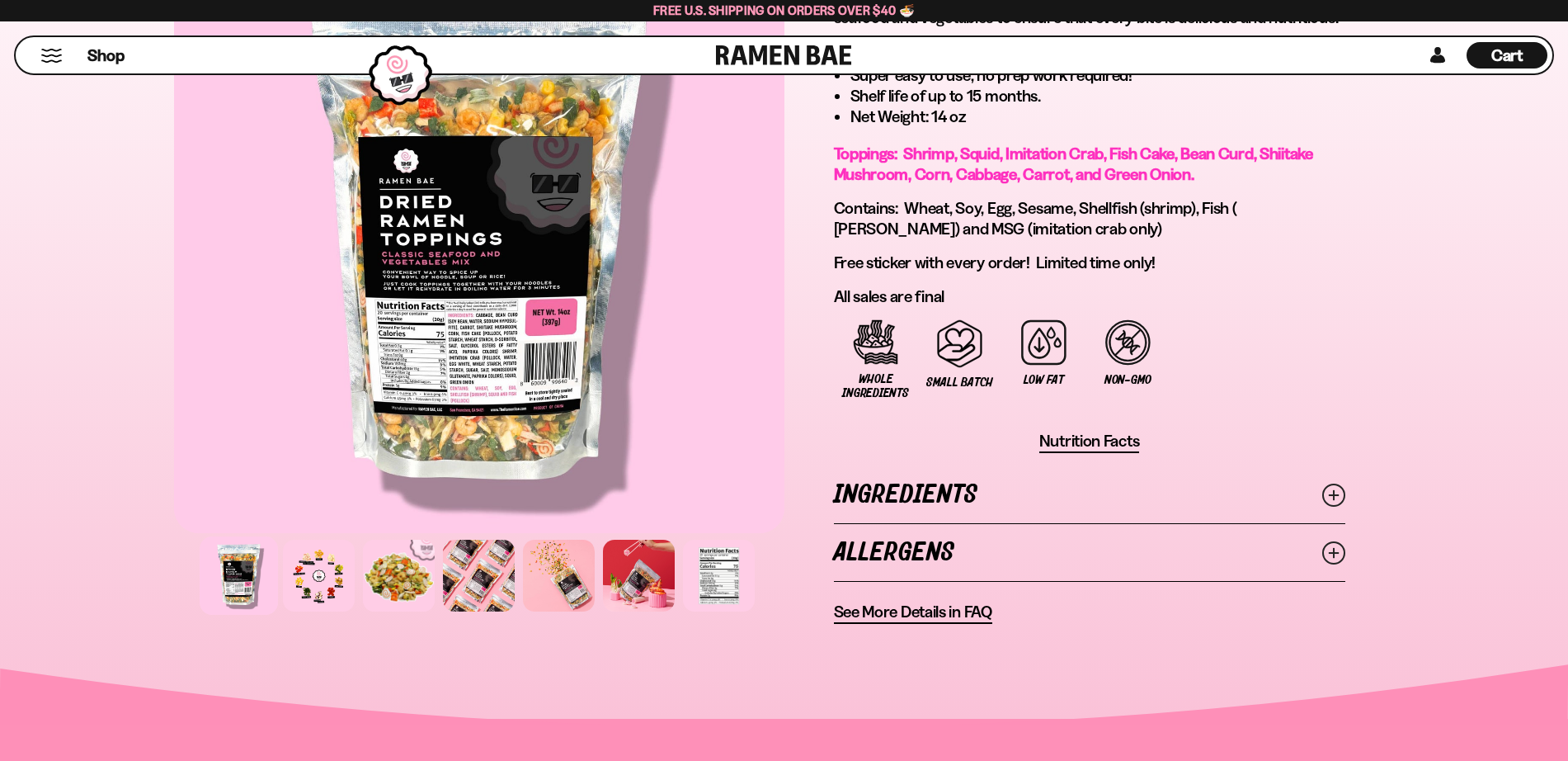
scroll to position [1098, 0]
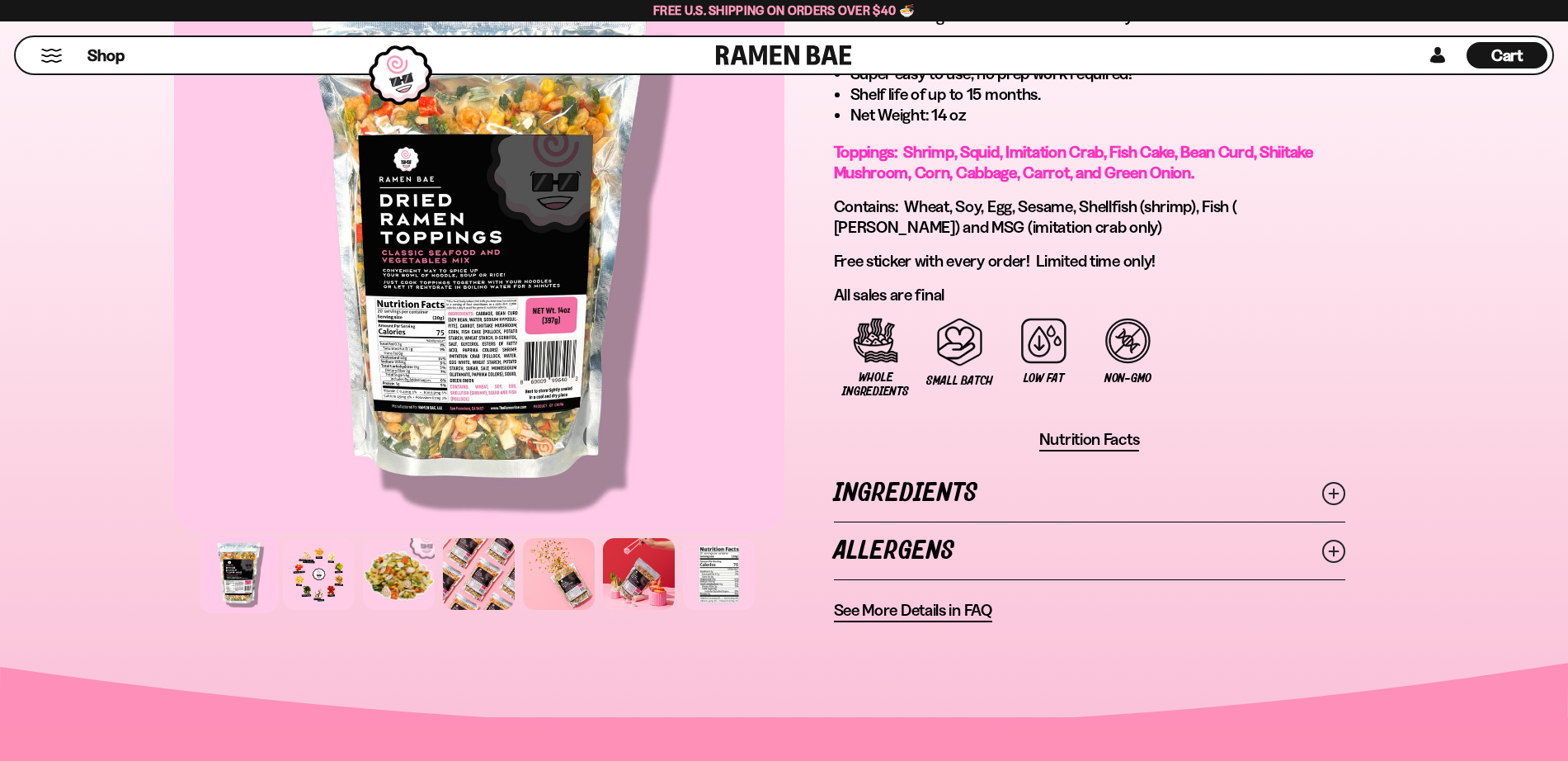
click at [1090, 442] on span "Nutrition Facts" at bounding box center [1090, 439] width 101 height 21
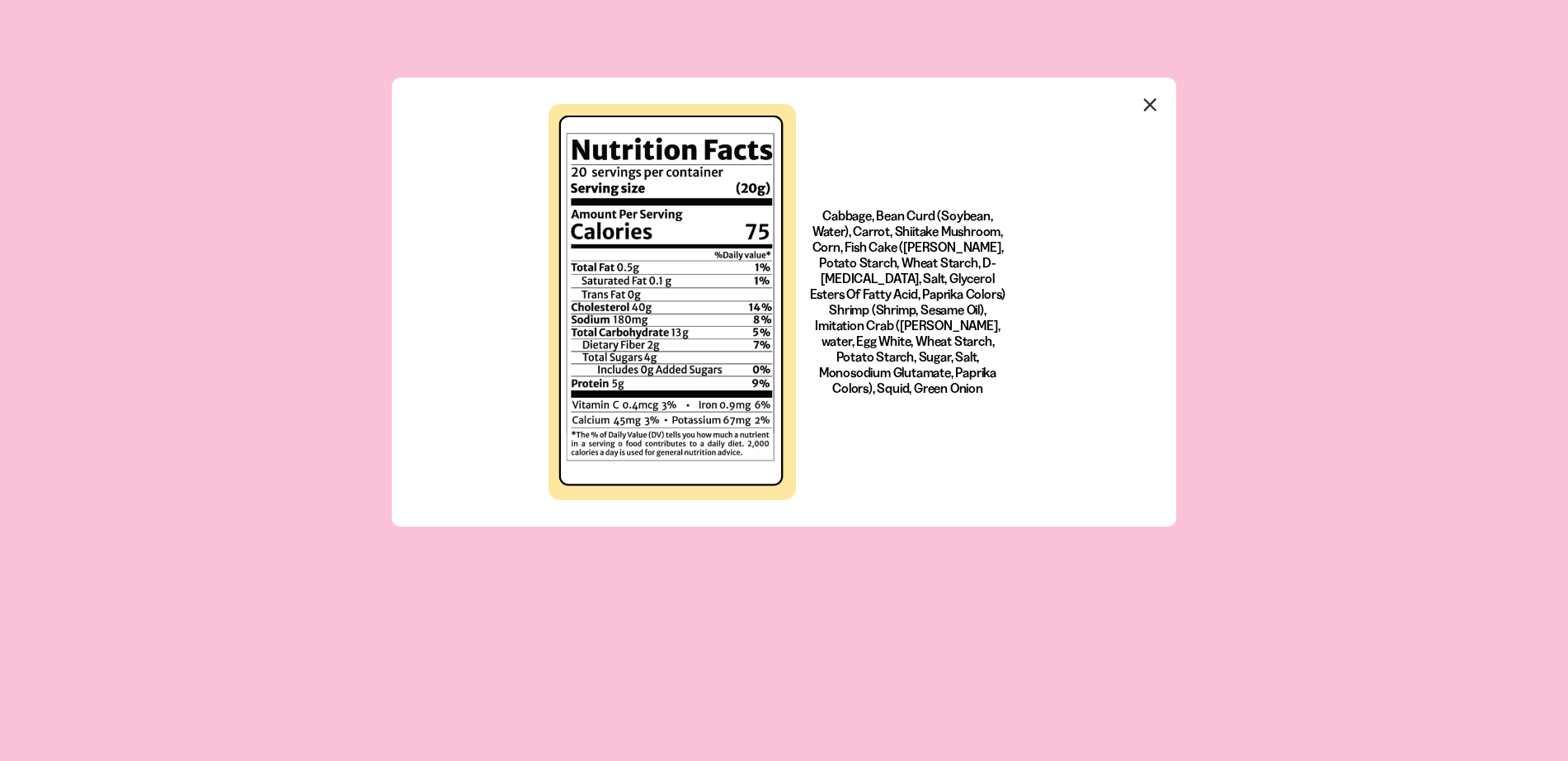
click at [1157, 96] on icon "Close modal" at bounding box center [1151, 104] width 25 height 25
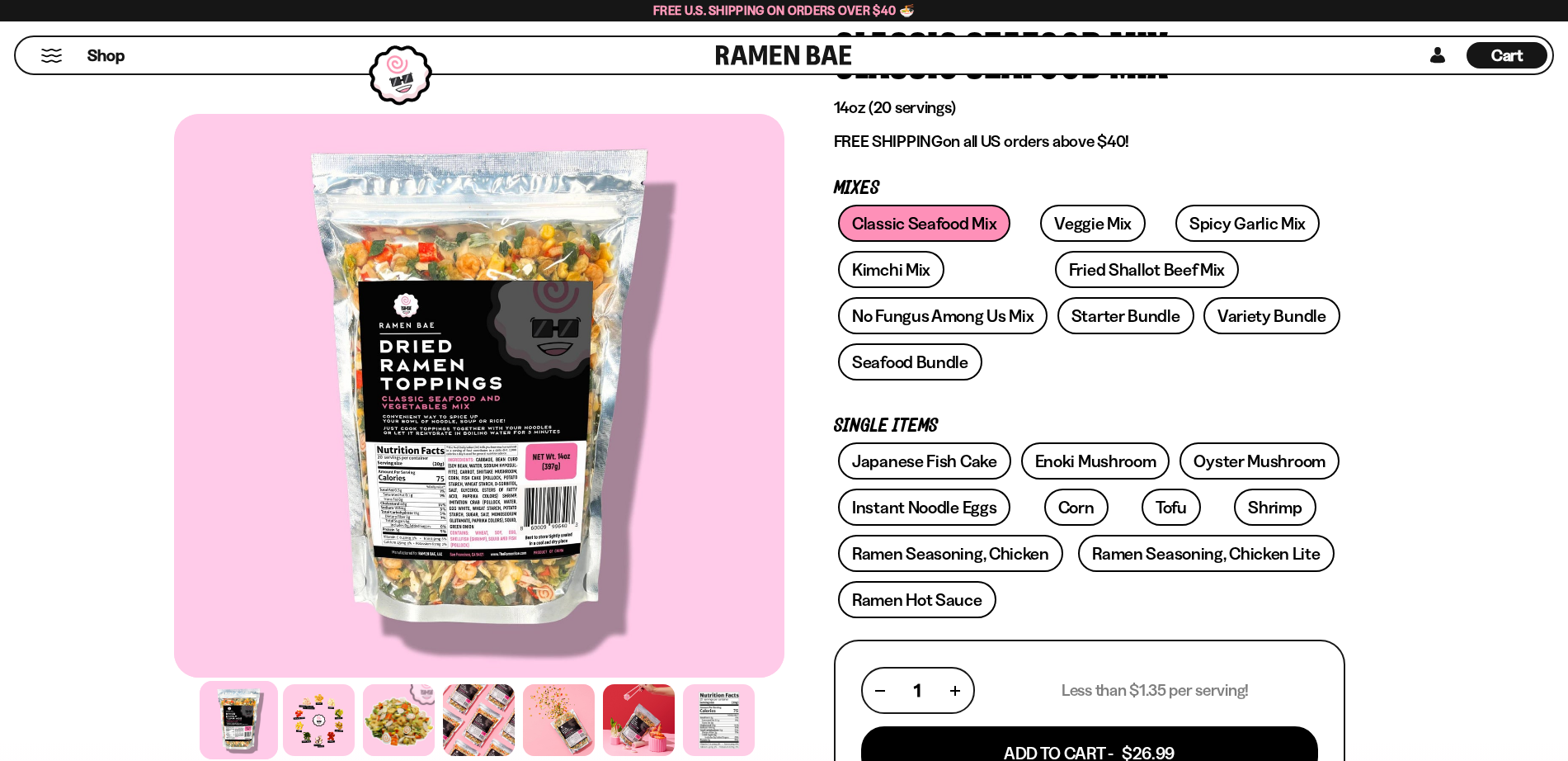
scroll to position [167, 0]
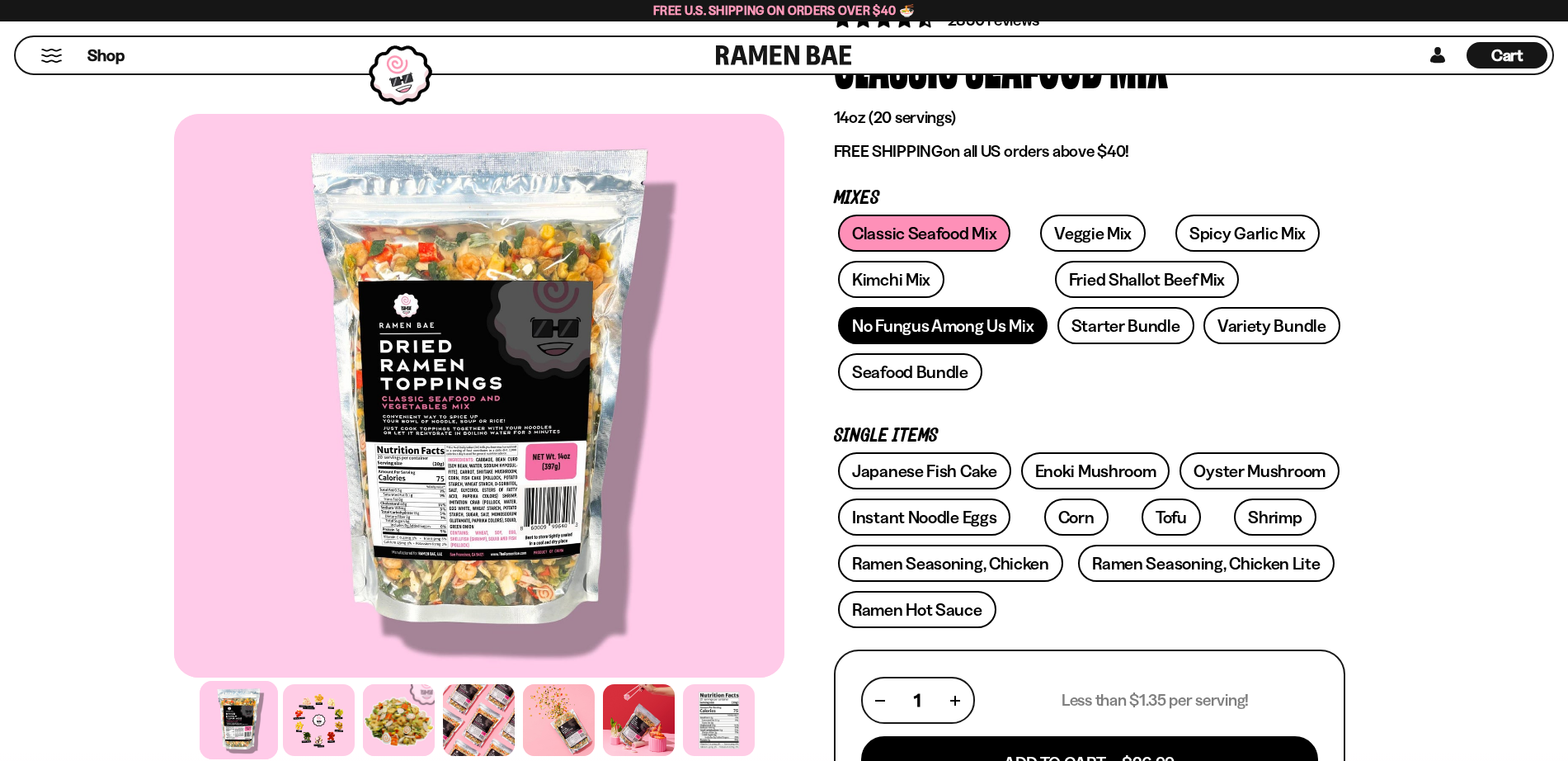
click at [986, 329] on link "No Fungus Among Us Mix" at bounding box center [942, 325] width 209 height 37
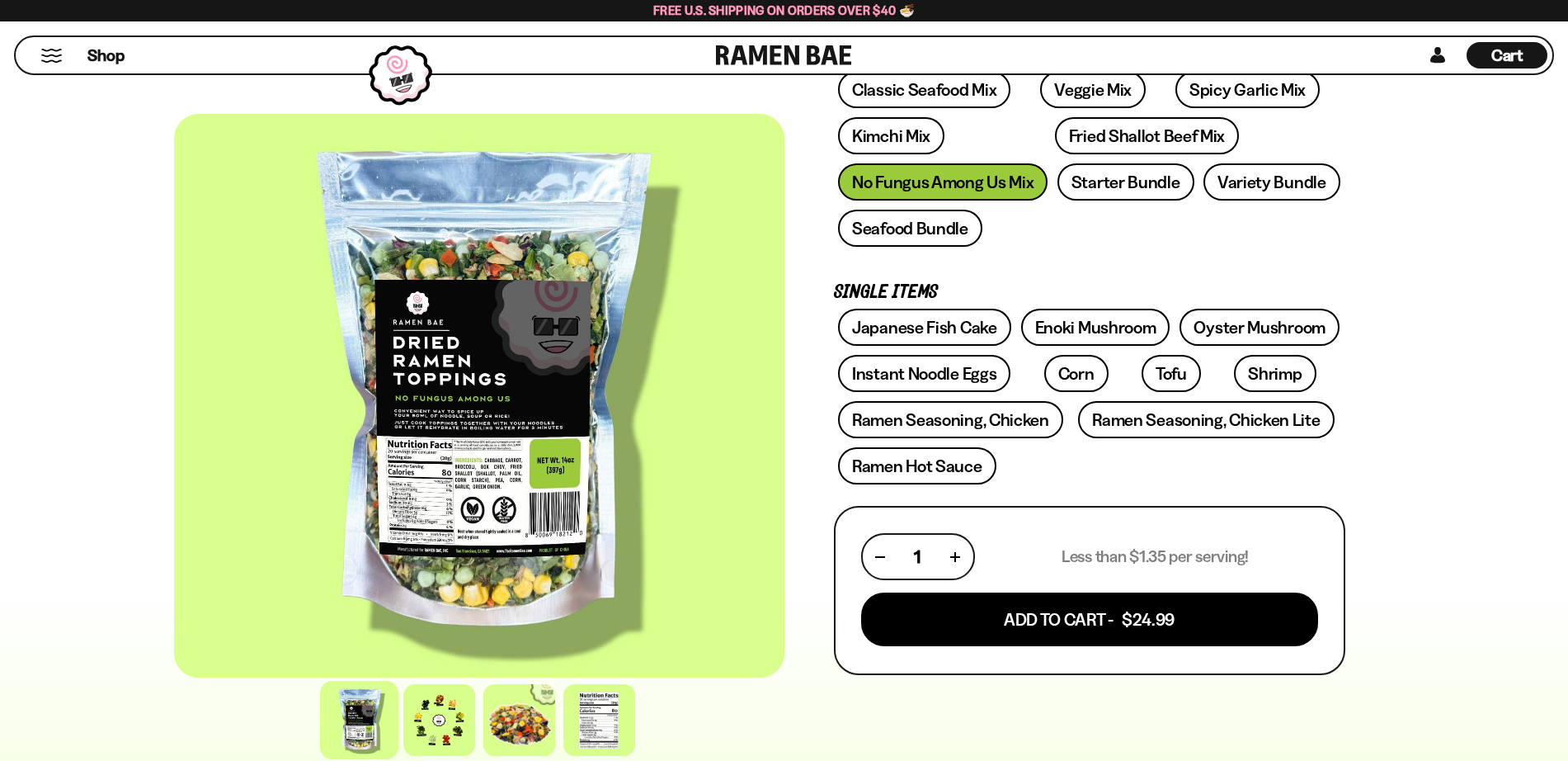
scroll to position [312, 0]
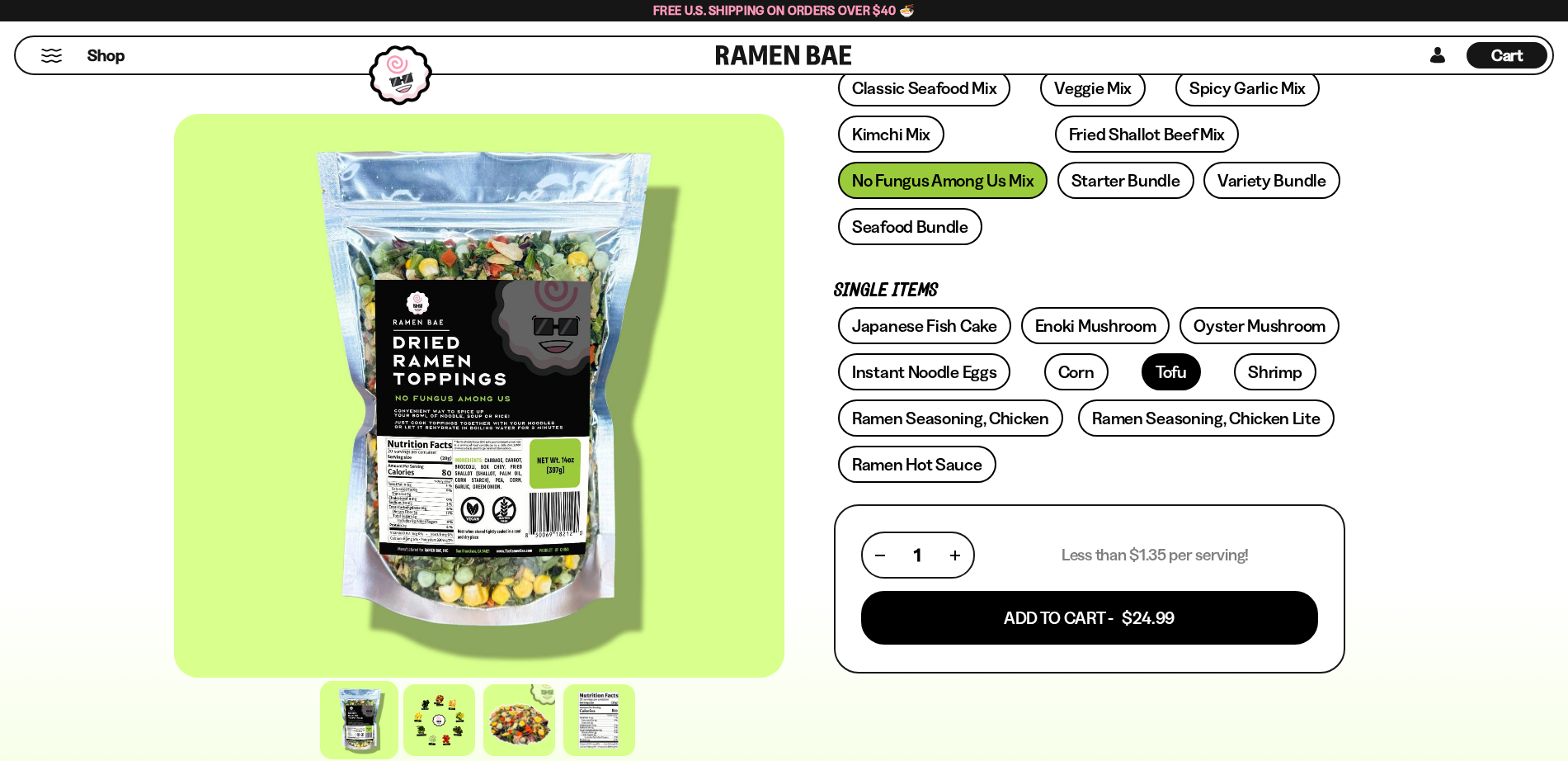
click at [1142, 376] on link "Tofu" at bounding box center [1171, 371] width 59 height 37
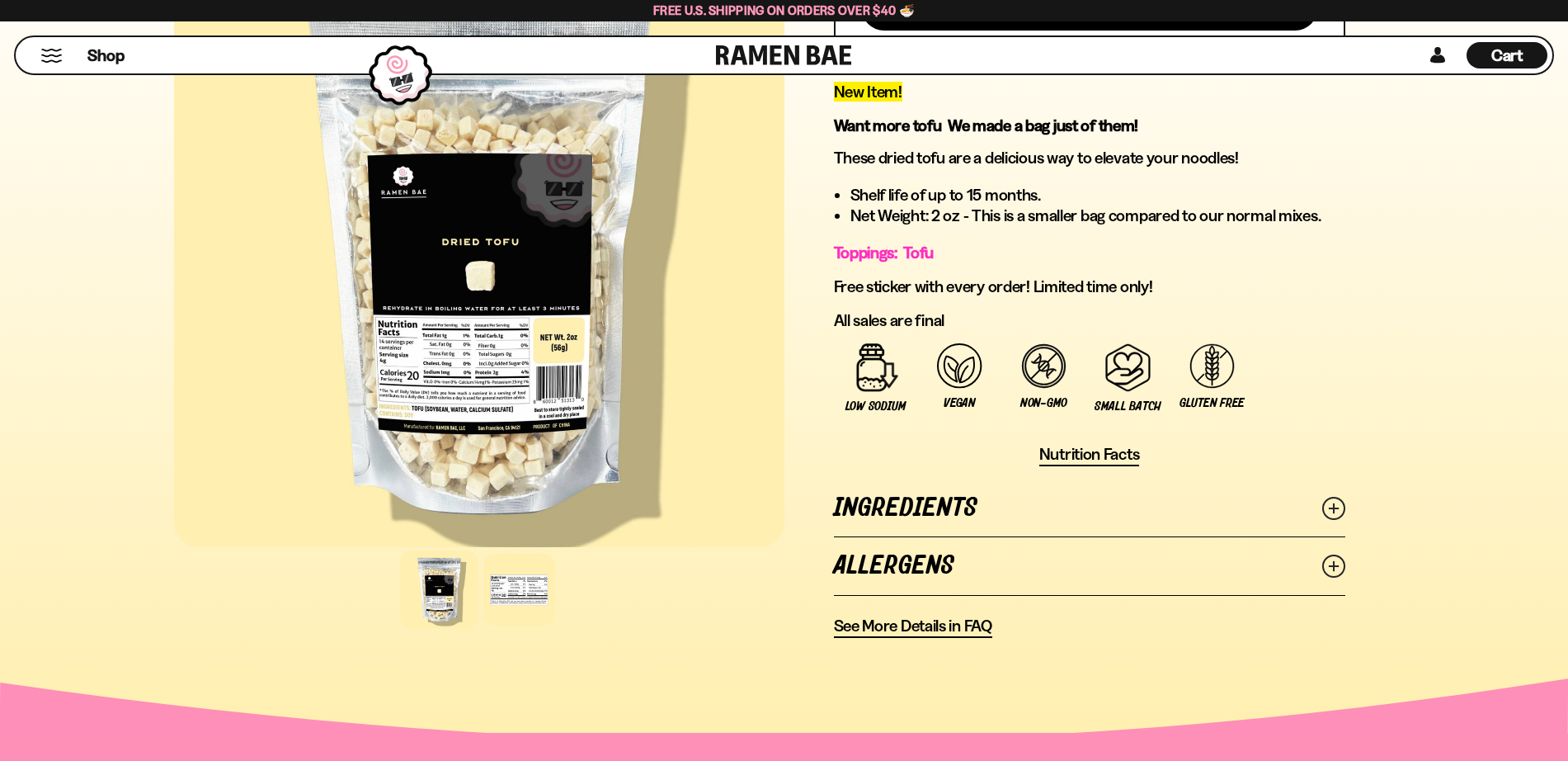
scroll to position [939, 0]
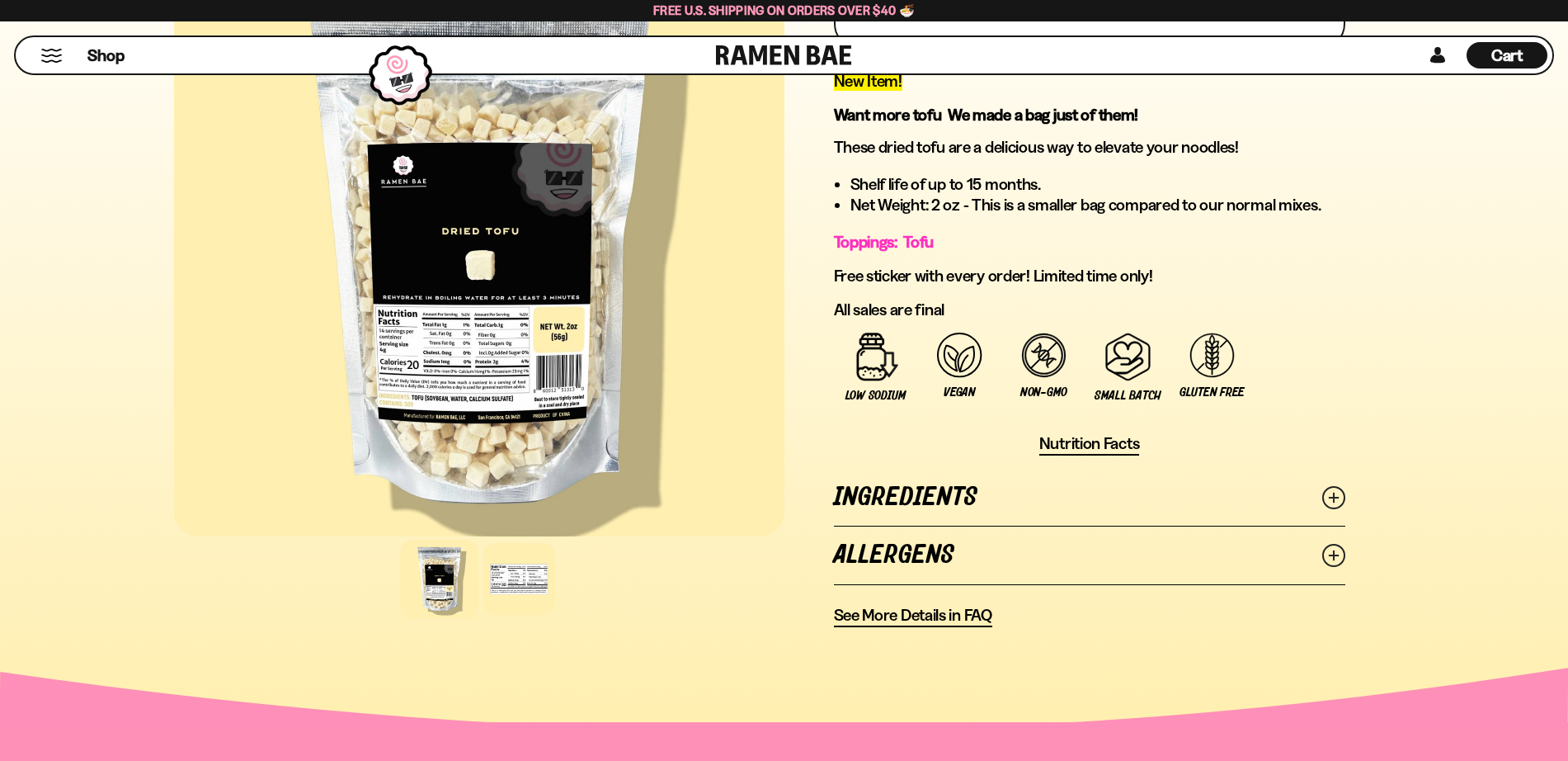
click at [1055, 448] on span "Nutrition Facts" at bounding box center [1090, 443] width 101 height 21
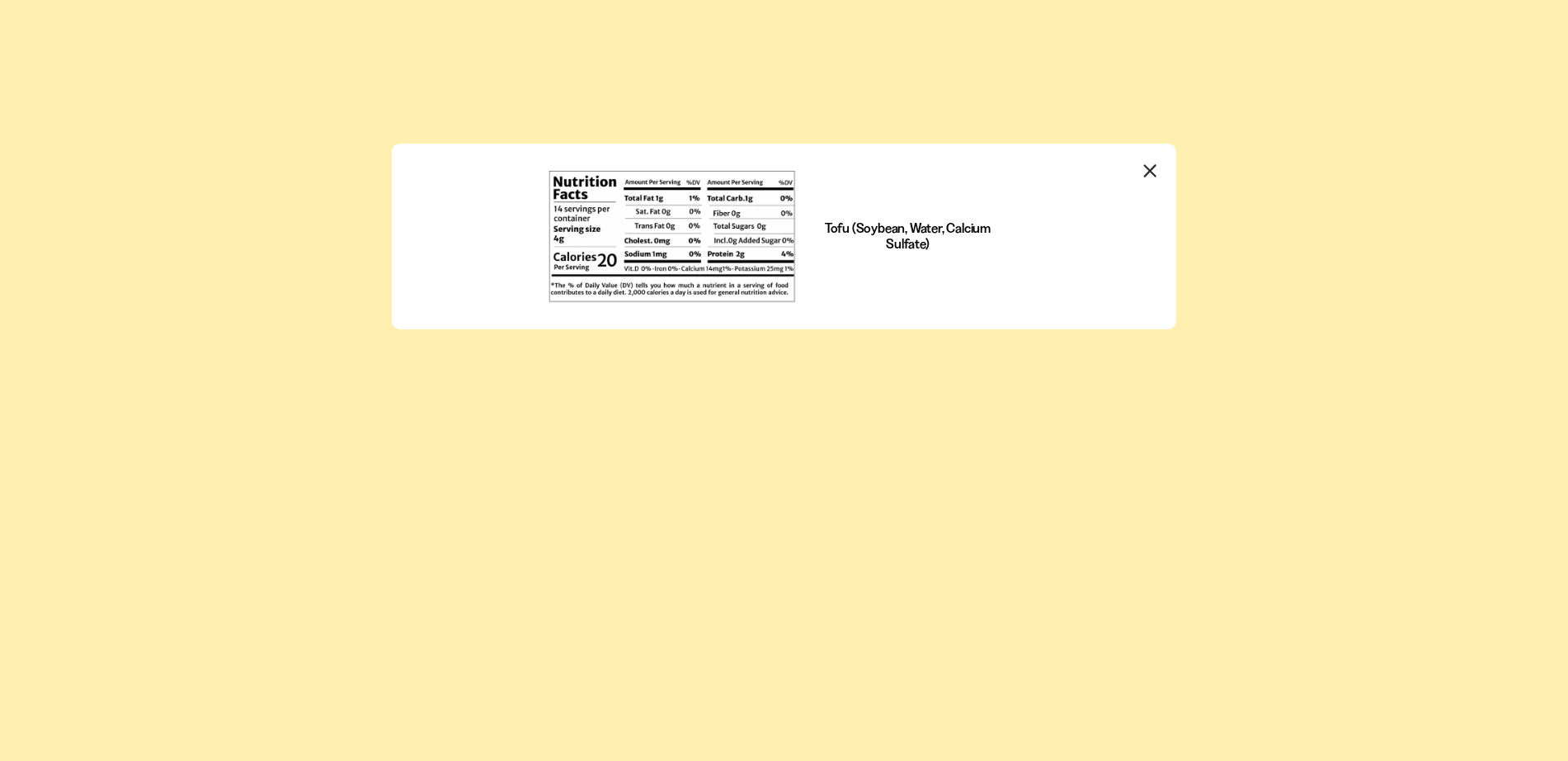
click at [1155, 165] on icon "Close modal" at bounding box center [1150, 170] width 10 height 10
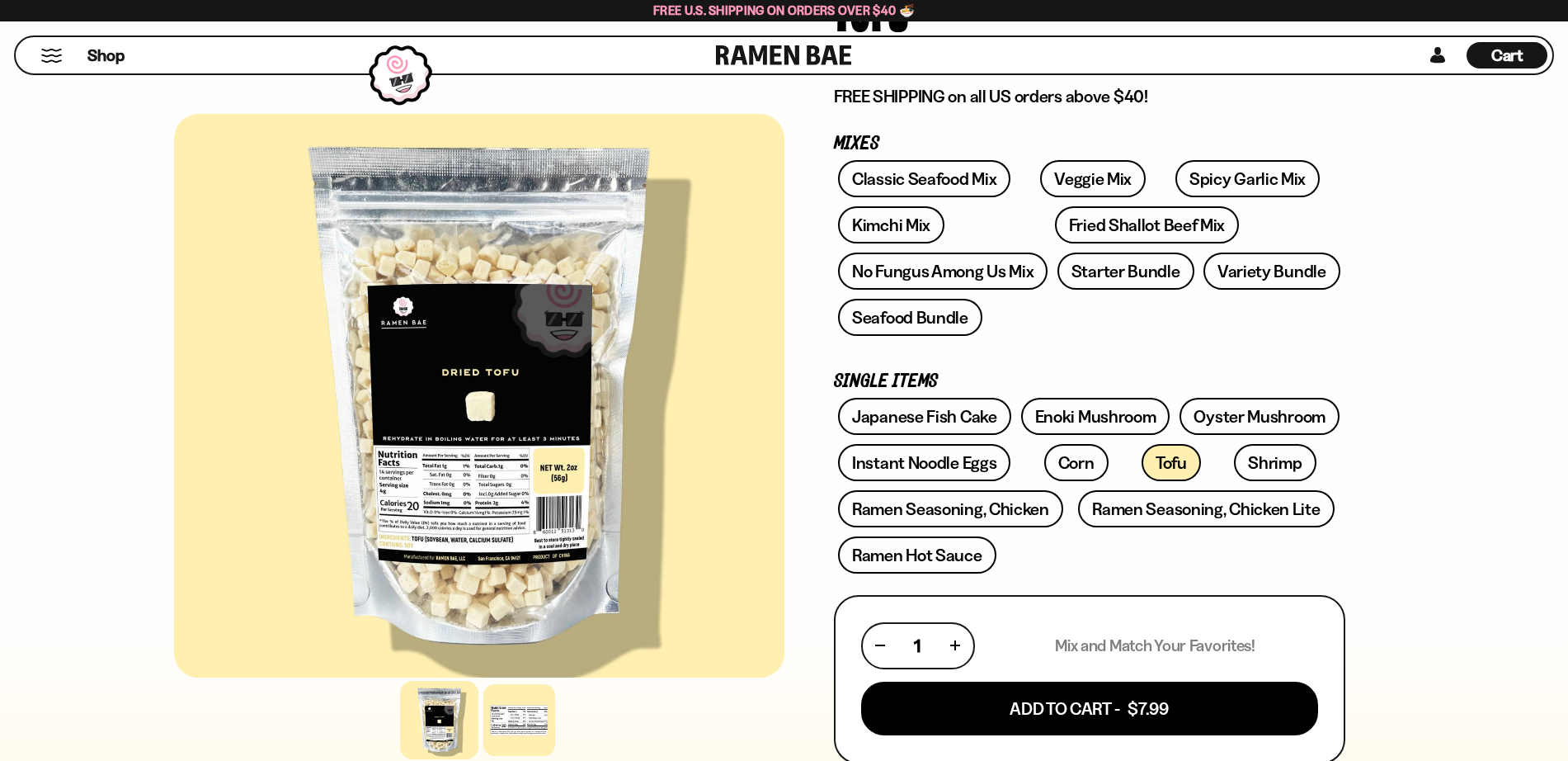
scroll to position [226, 0]
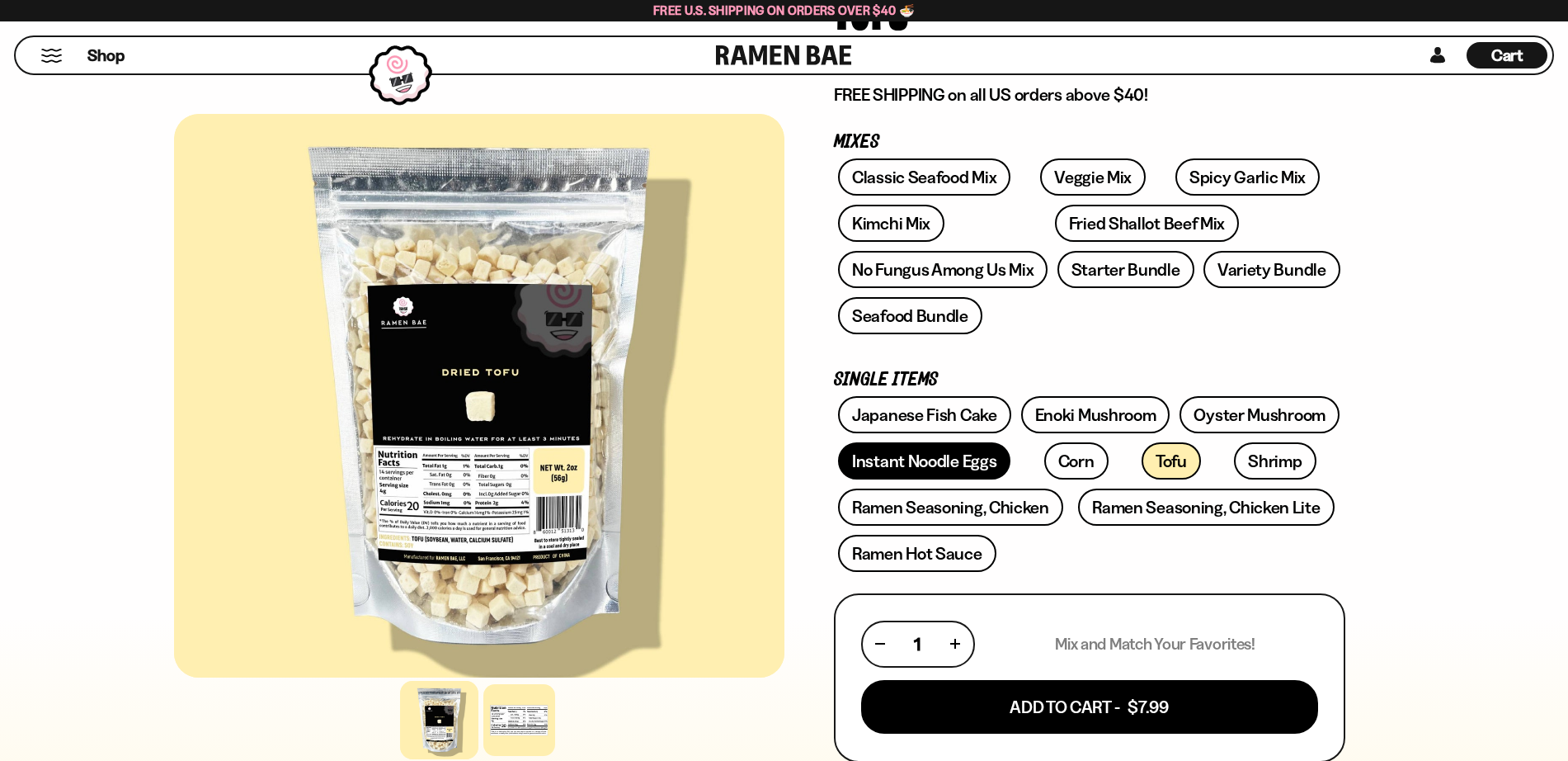
click at [934, 458] on link "Instant Noodle Eggs" at bounding box center [924, 461] width 172 height 37
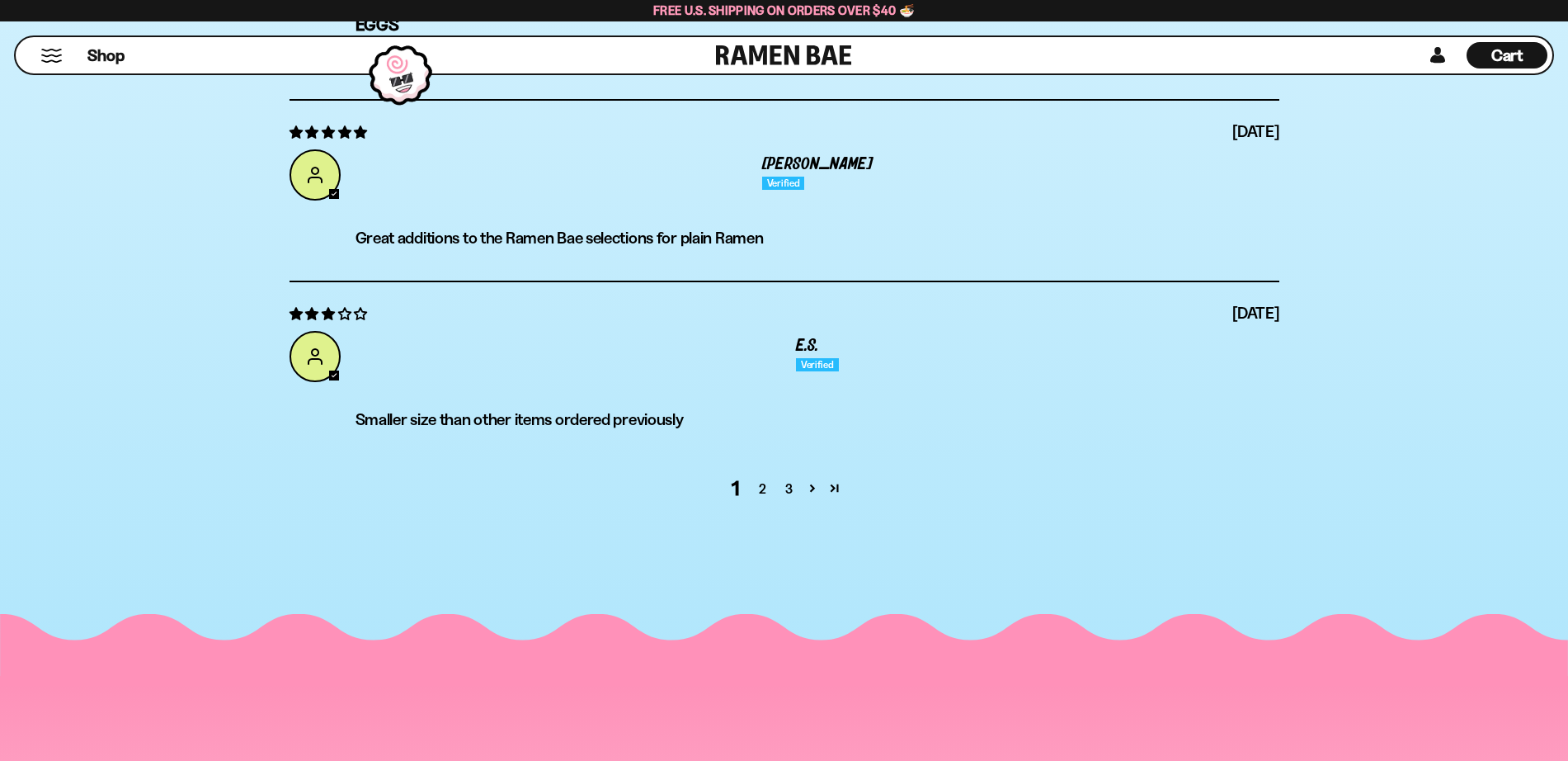
scroll to position [6629, 0]
click at [766, 497] on link "2" at bounding box center [762, 486] width 27 height 20
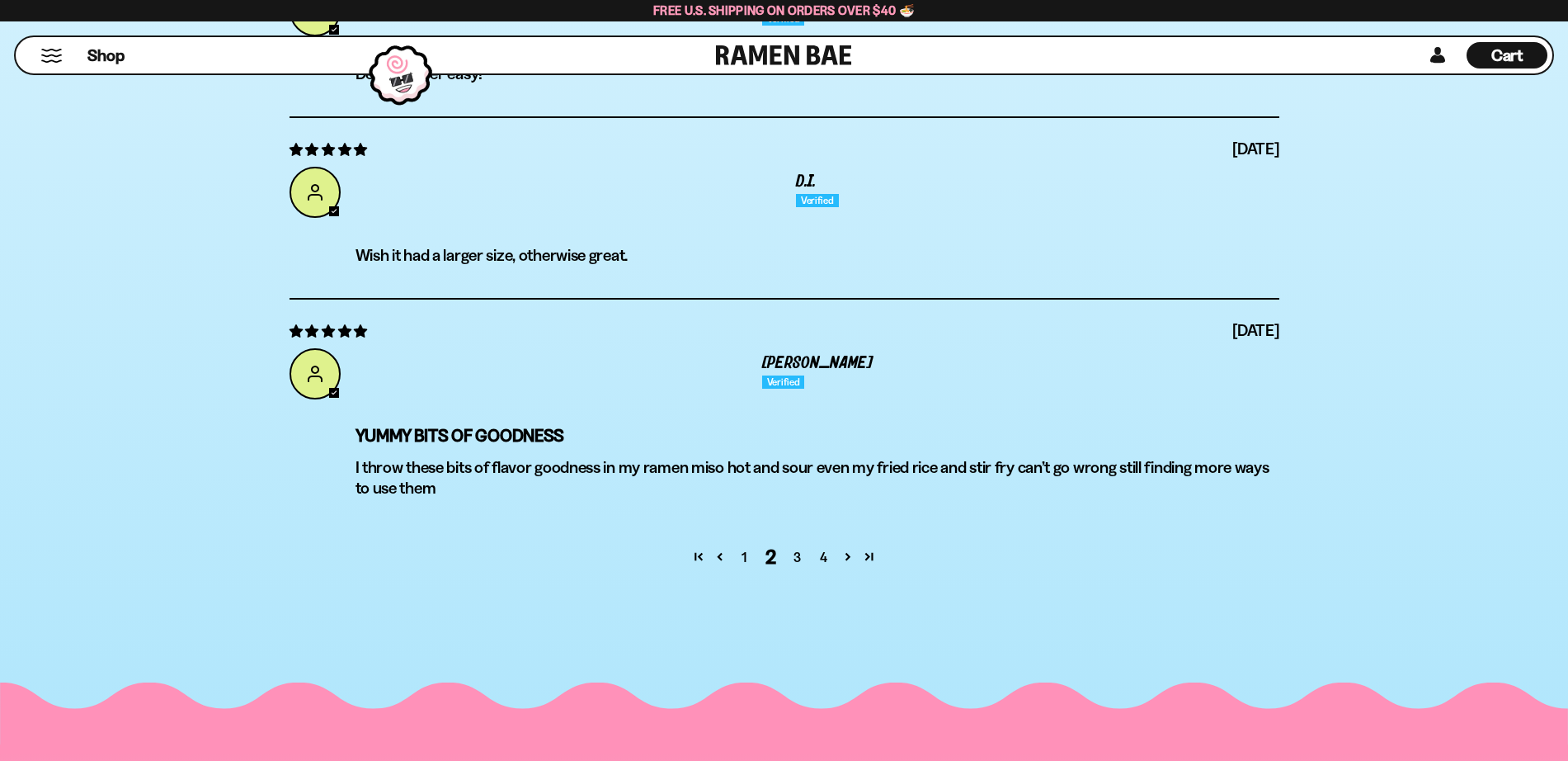
scroll to position [6645, 0]
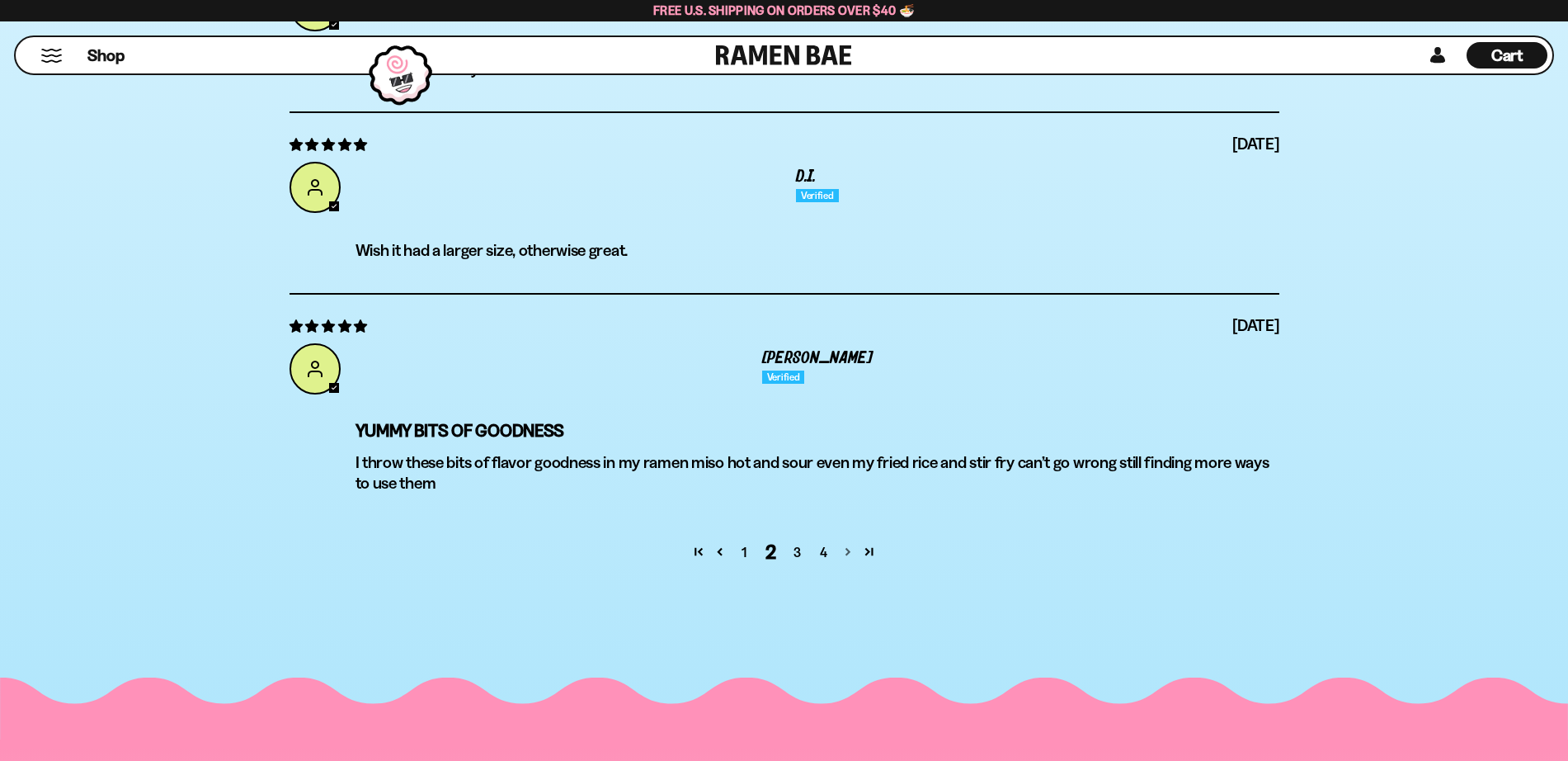
click at [849, 562] on link "Page 3" at bounding box center [848, 551] width 22 height 22
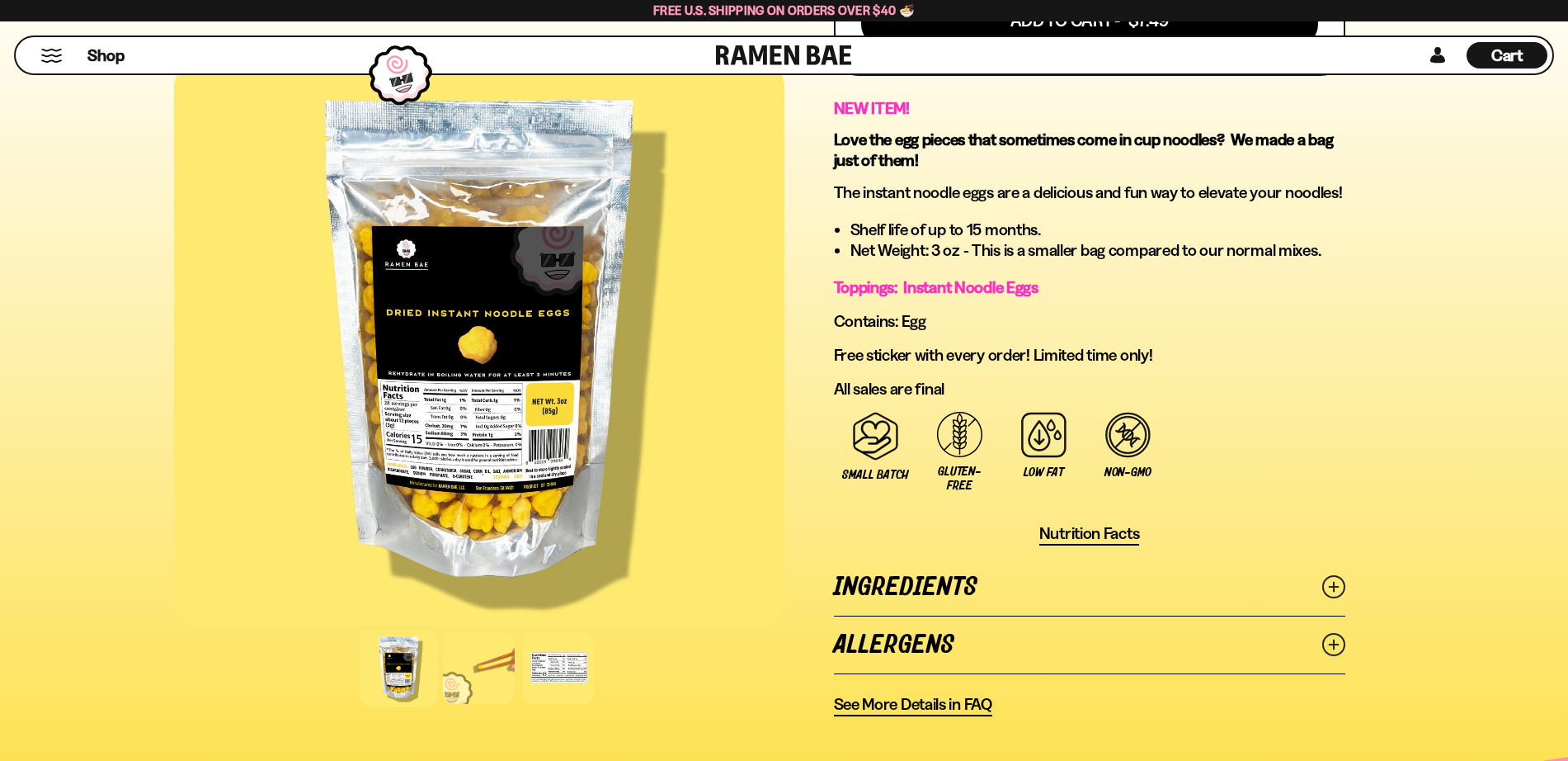
scroll to position [914, 0]
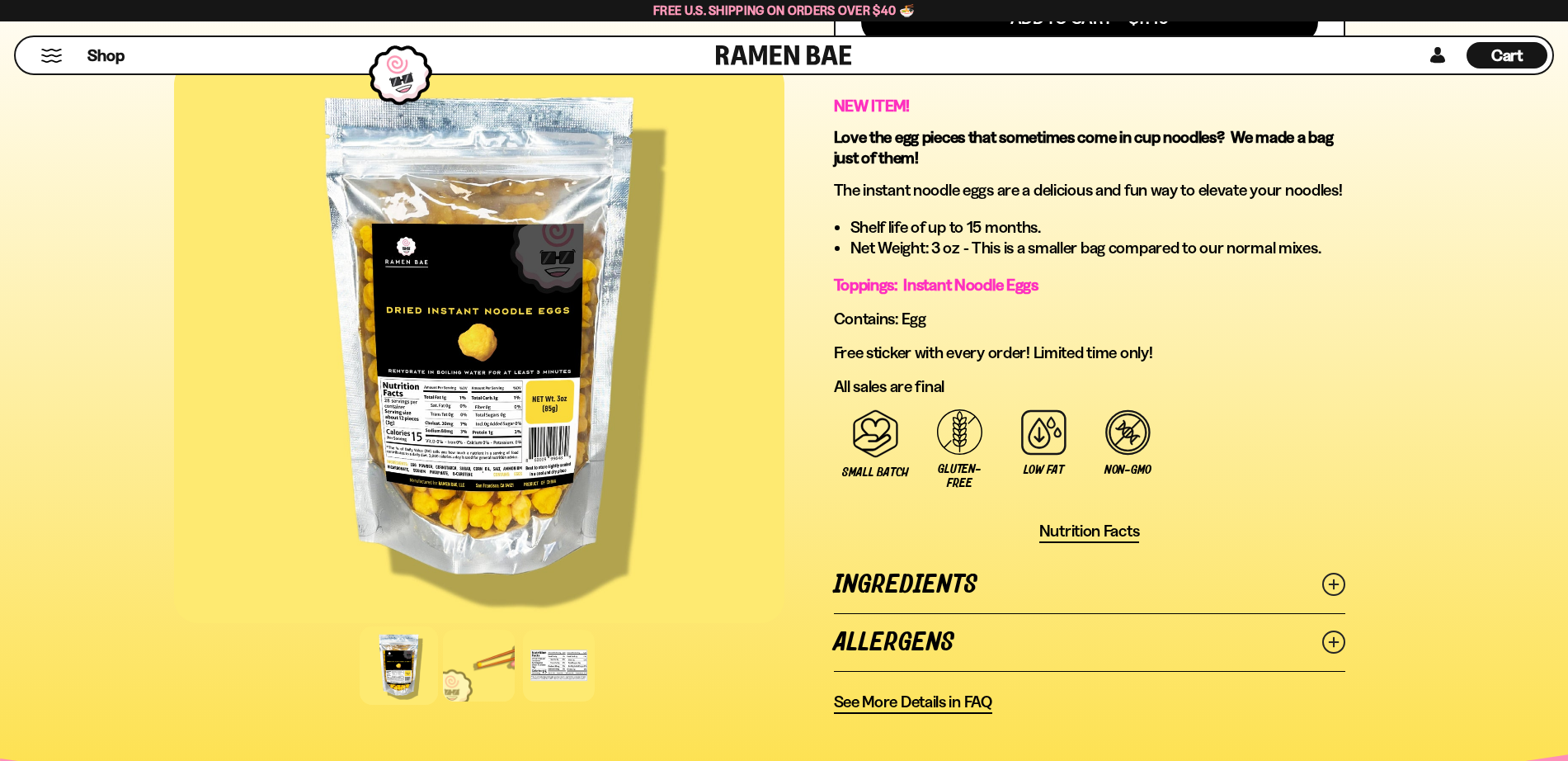
click at [1326, 580] on icon at bounding box center [1334, 584] width 23 height 23
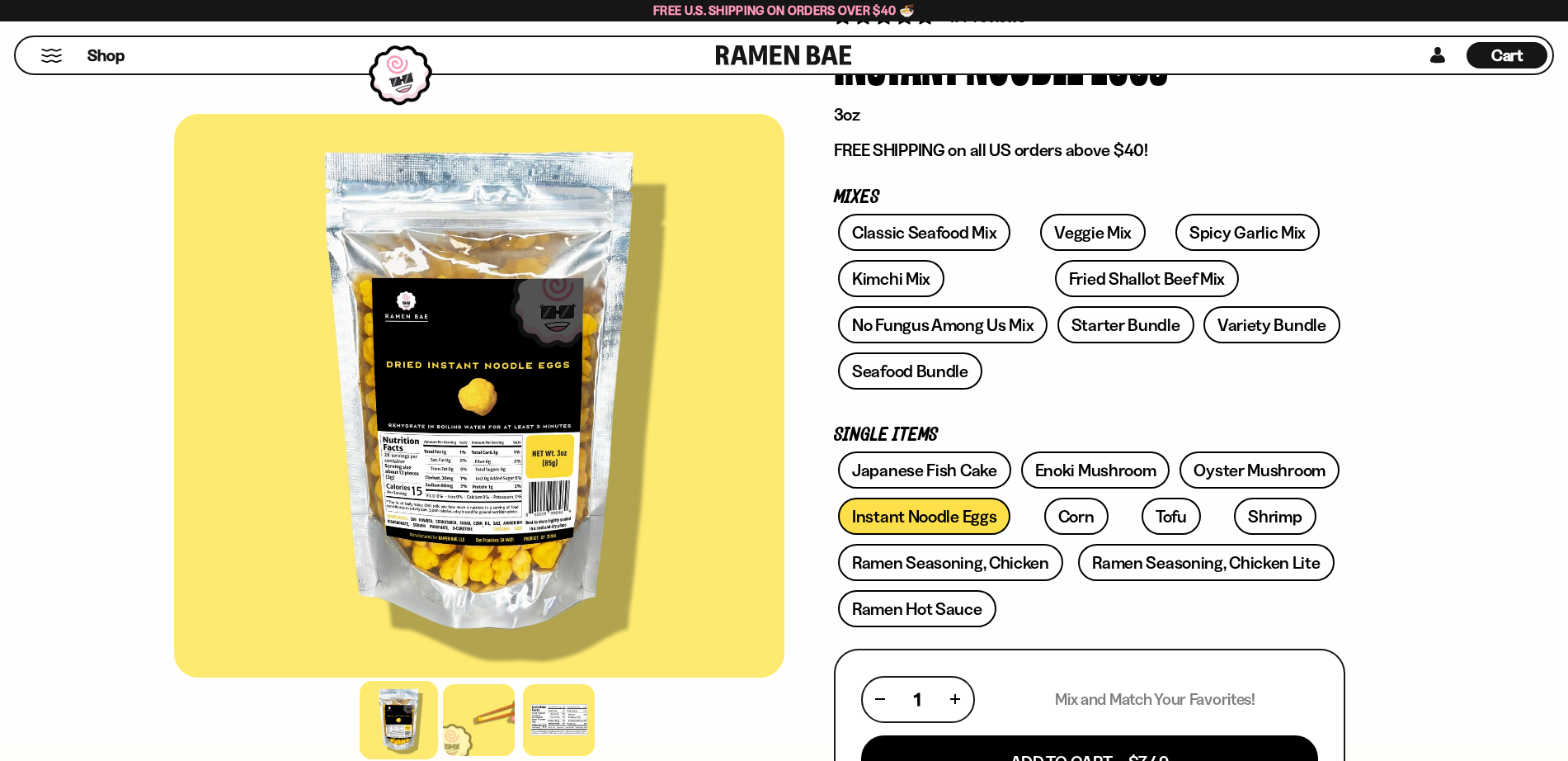
scroll to position [171, 0]
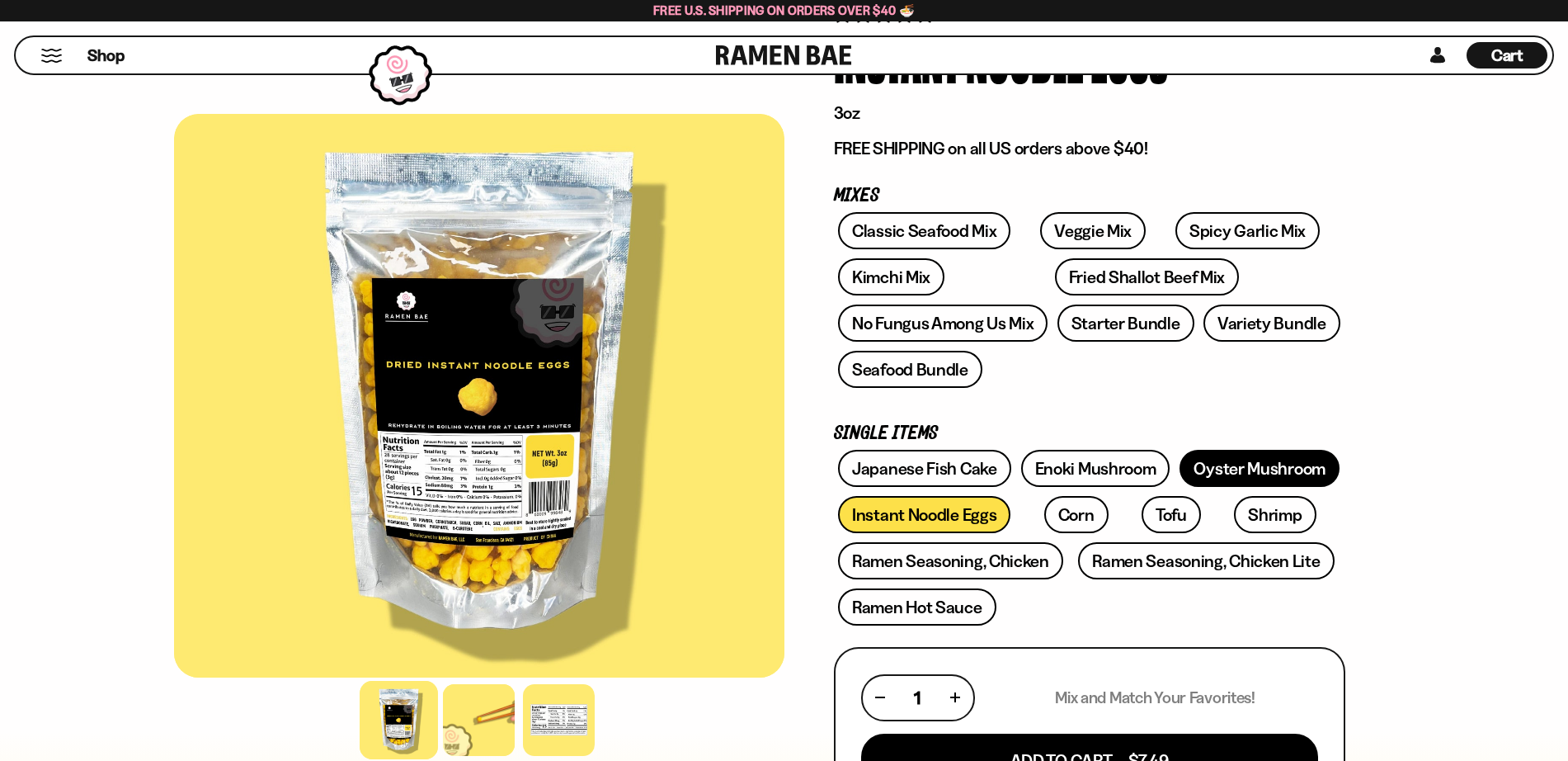
click at [1286, 468] on link "Oyster Mushroom" at bounding box center [1260, 467] width 160 height 37
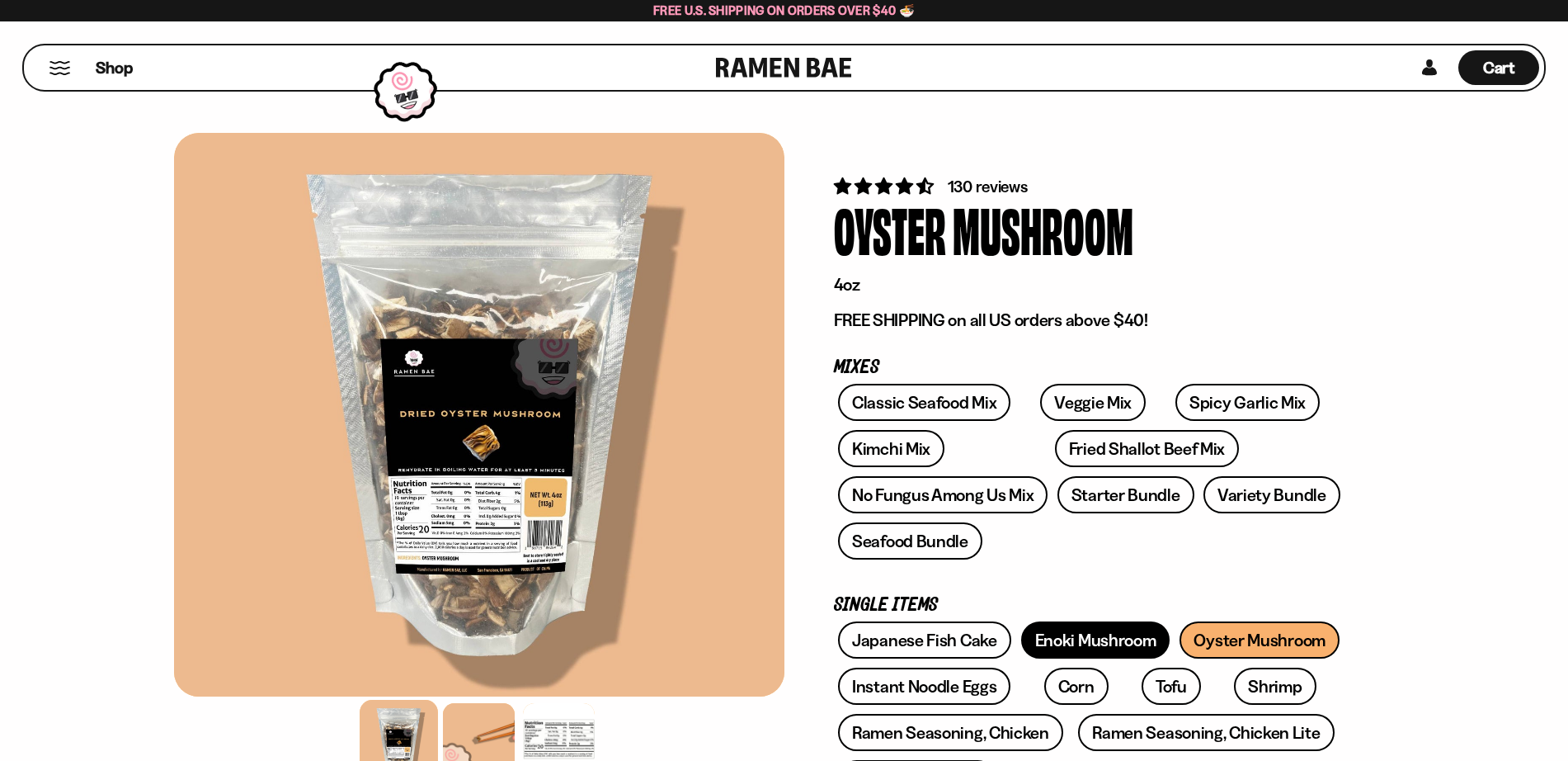
click at [1102, 648] on link "Enoki Mushroom" at bounding box center [1096, 640] width 149 height 37
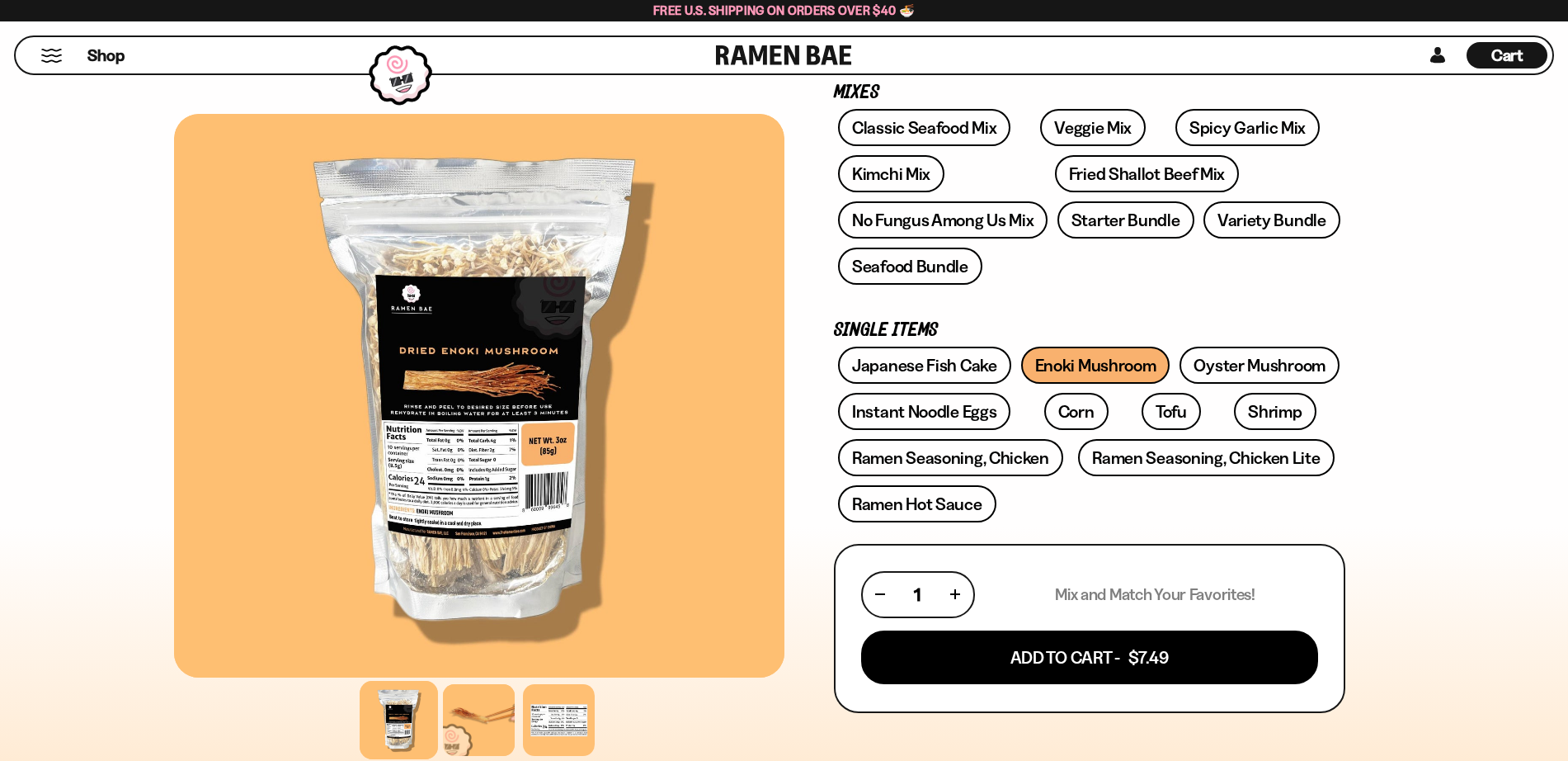
scroll to position [276, 0]
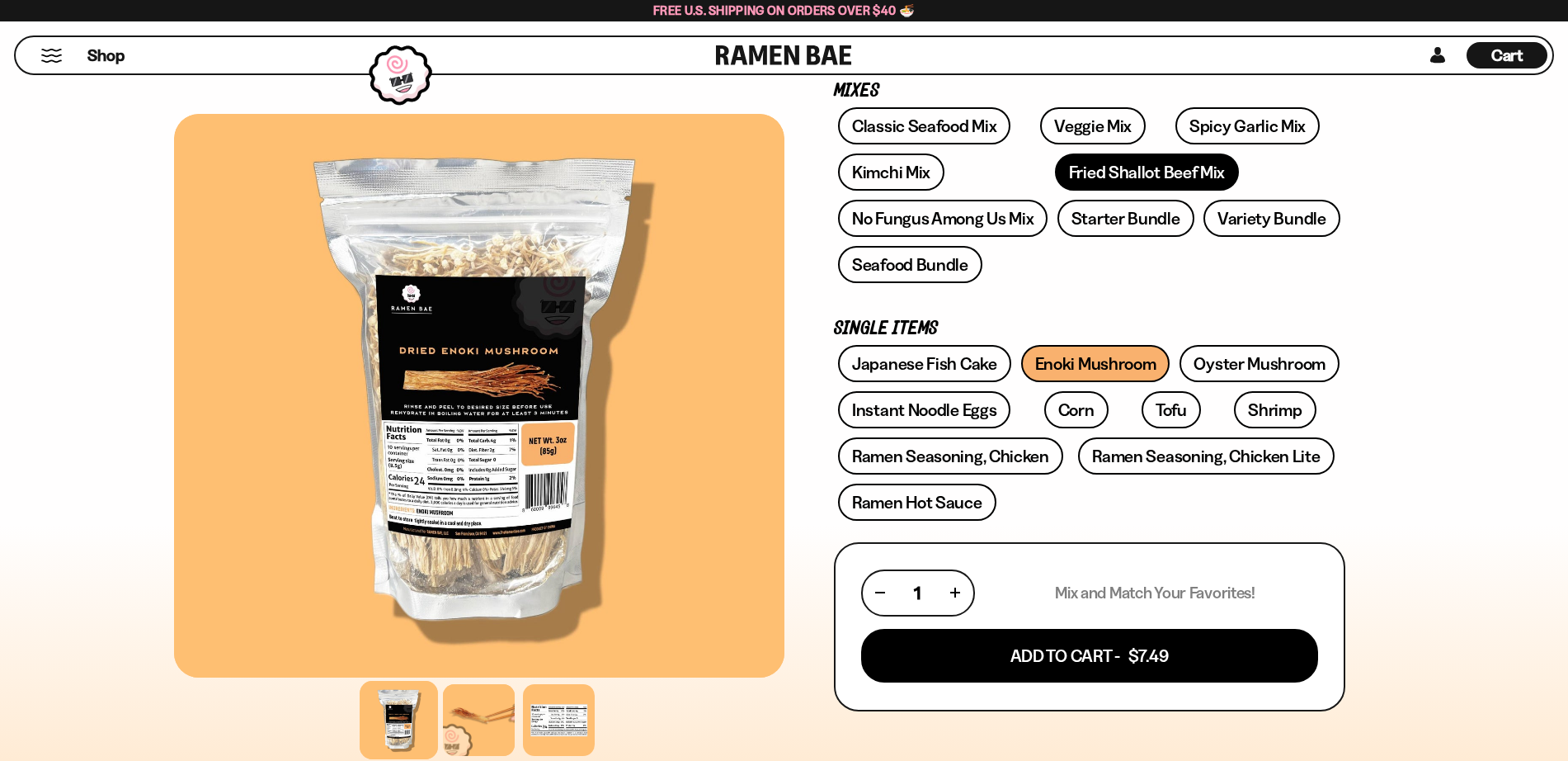
click at [1062, 177] on link "Fried Shallot Beef Mix" at bounding box center [1147, 171] width 184 height 37
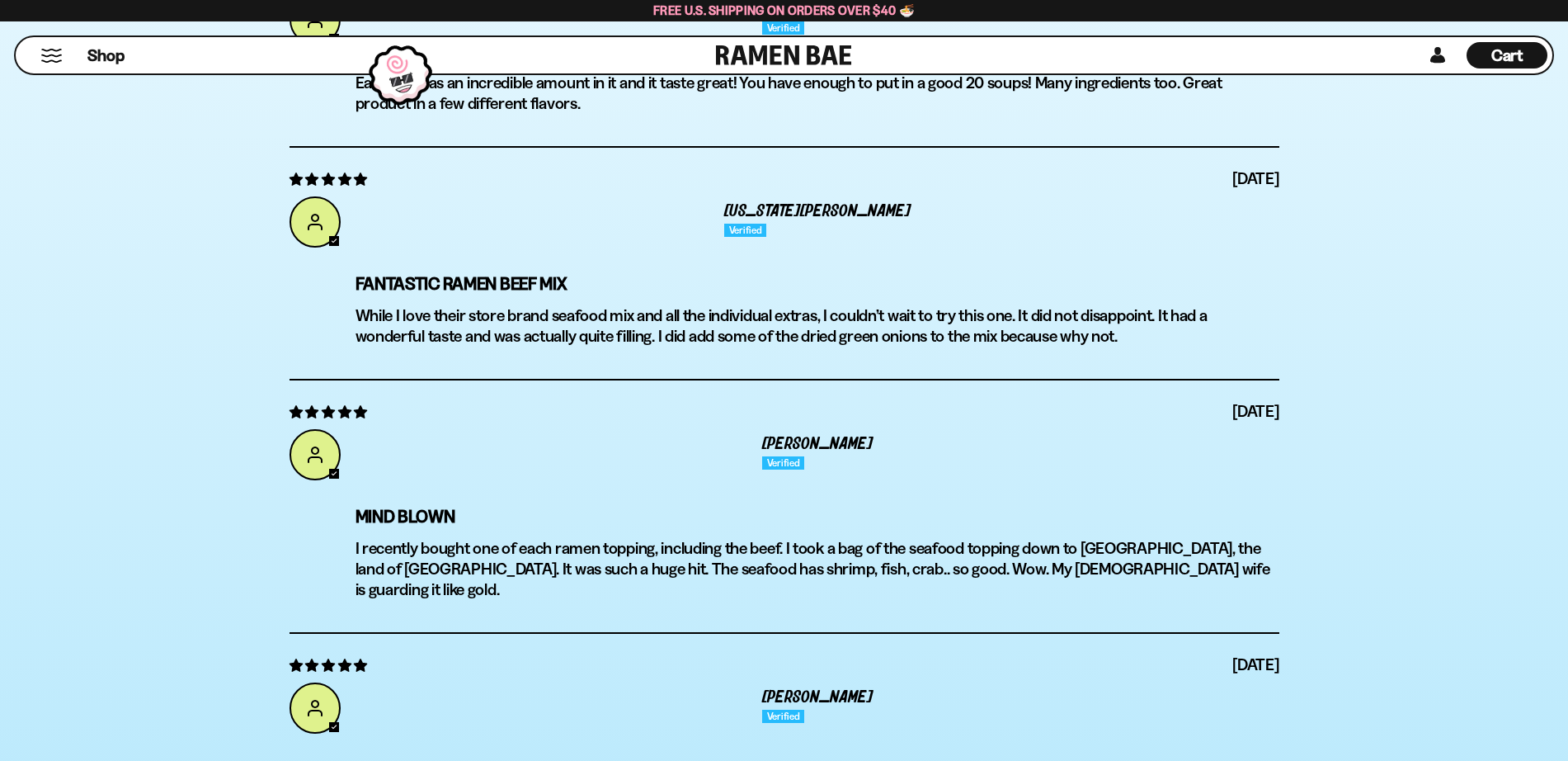
scroll to position [6237, 0]
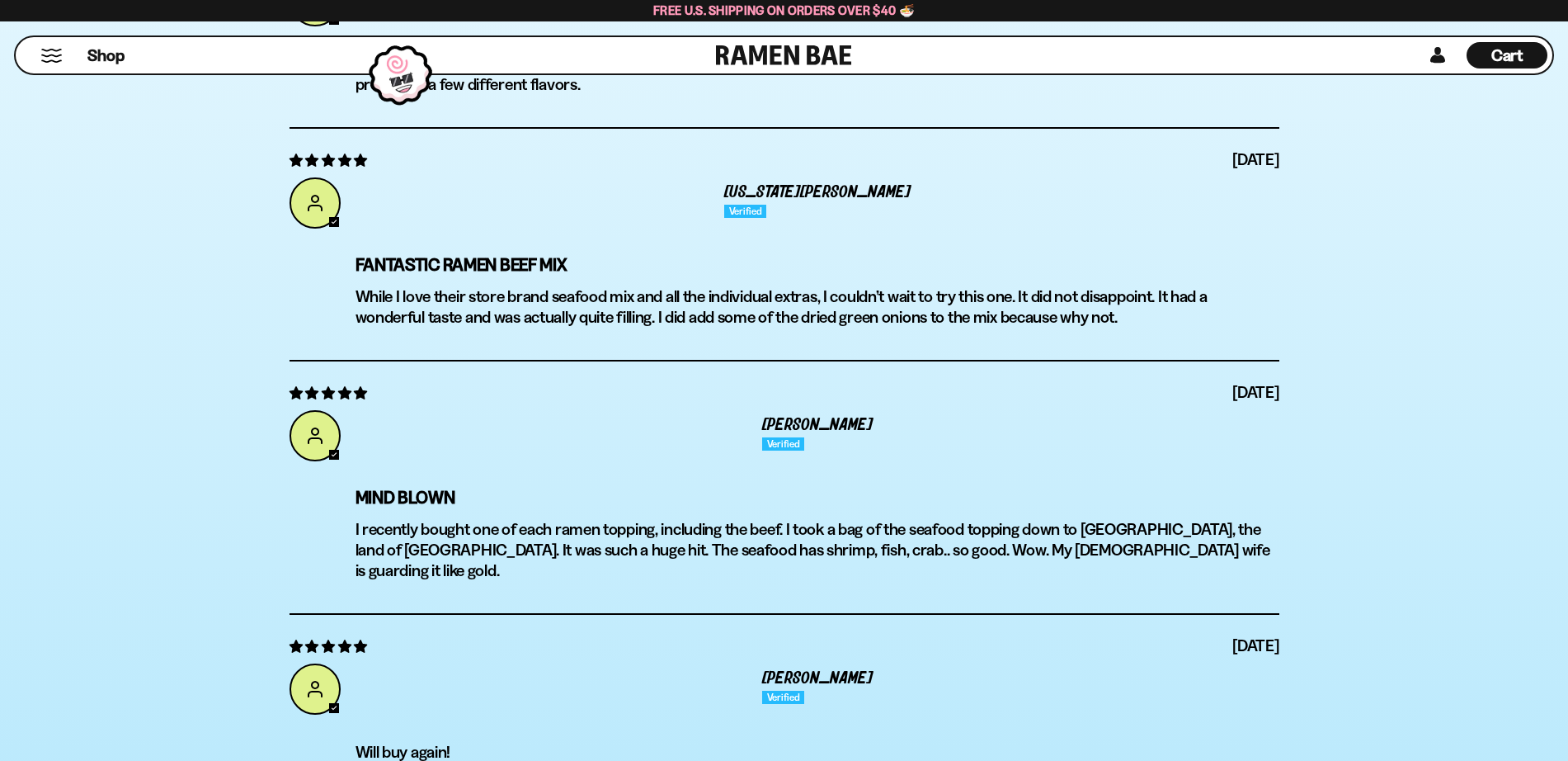
click at [1466, 573] on div "**********" at bounding box center [784, 173] width 1568 height 1347
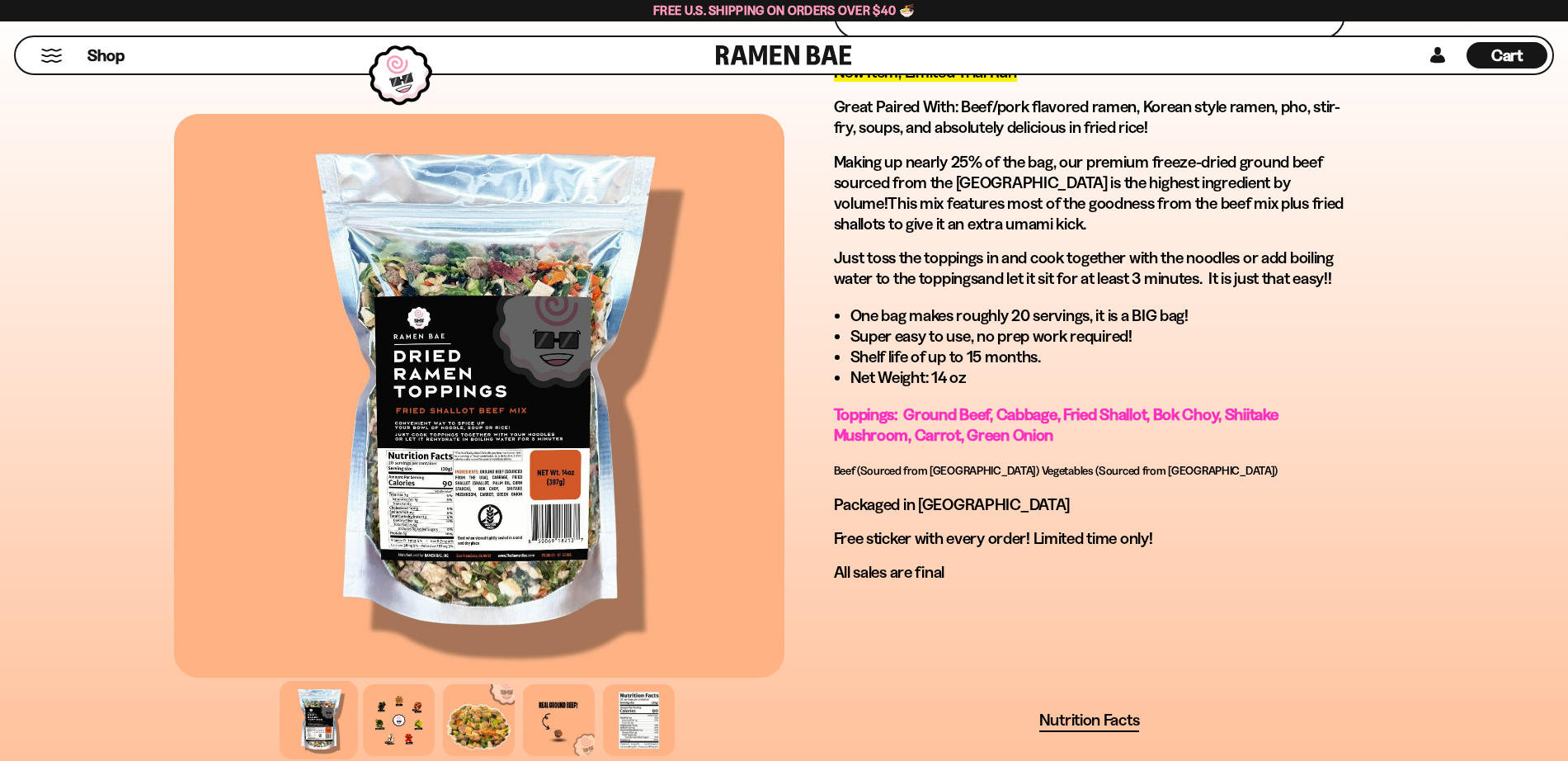
scroll to position [0, 0]
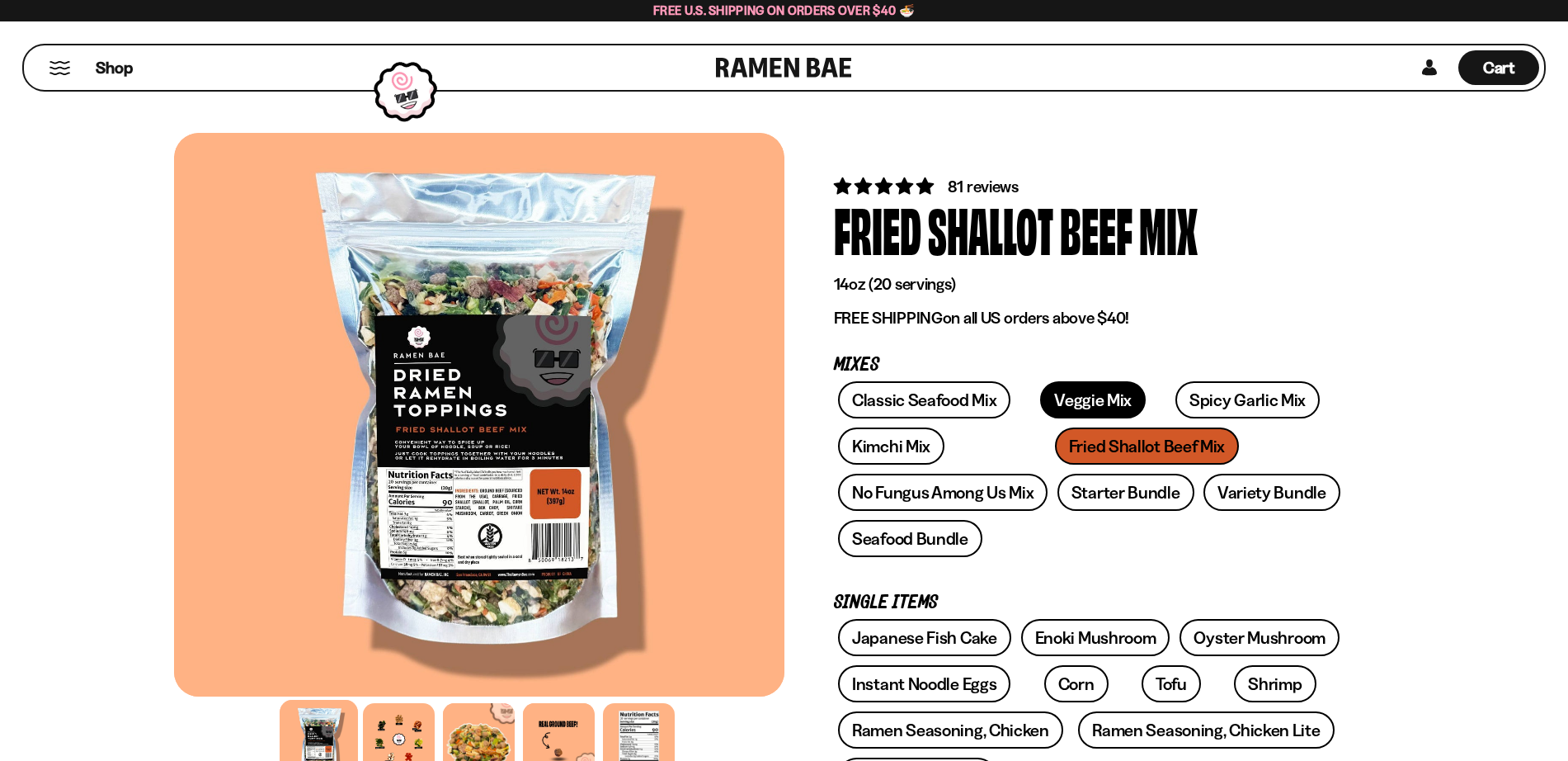
click at [1081, 396] on link "Veggie Mix" at bounding box center [1093, 399] width 106 height 37
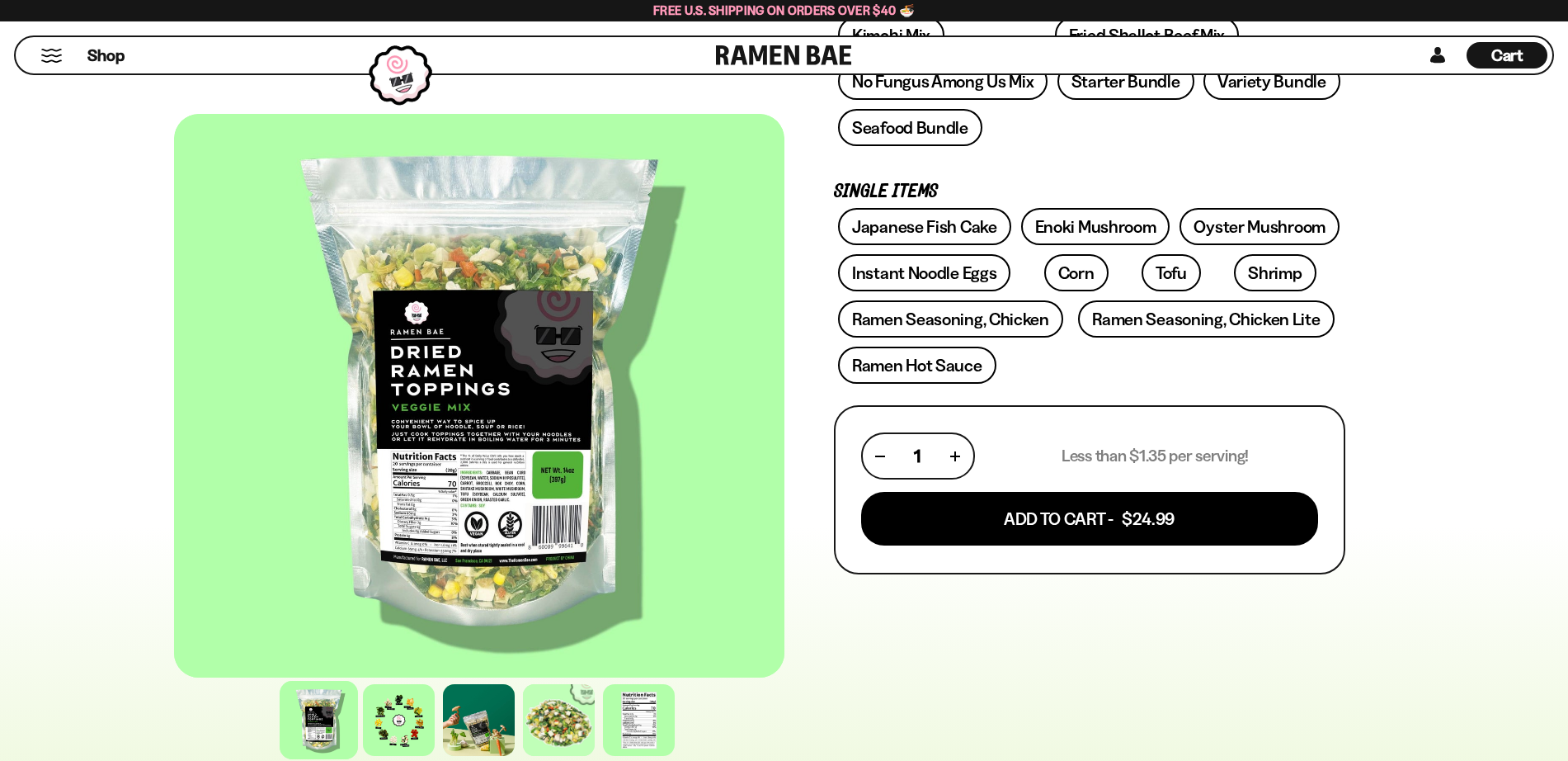
scroll to position [412, 0]
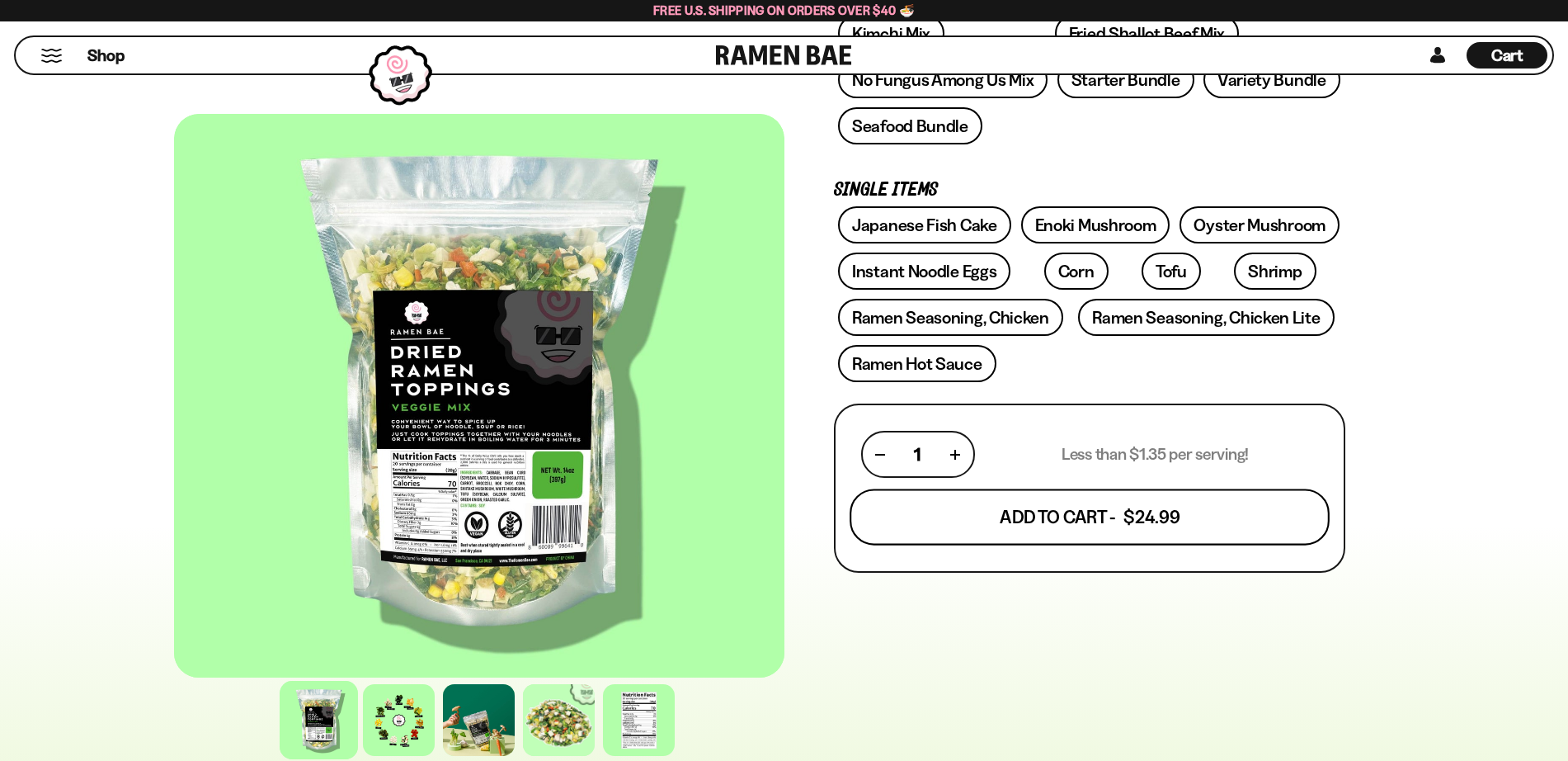
click at [1108, 521] on button "Add To Cart - $24.99" at bounding box center [1090, 517] width 480 height 56
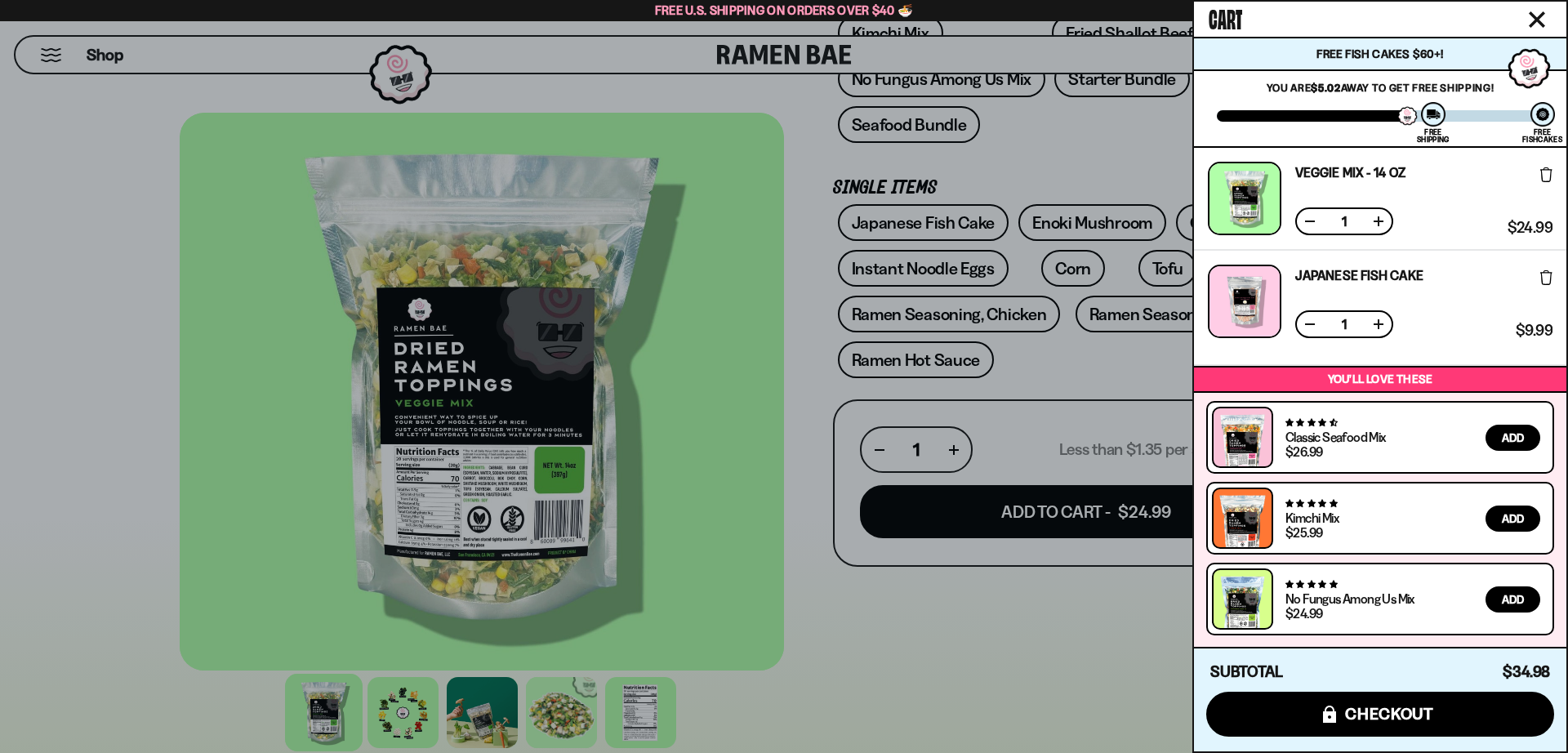
click at [1077, 360] on div at bounding box center [784, 376] width 1568 height 753
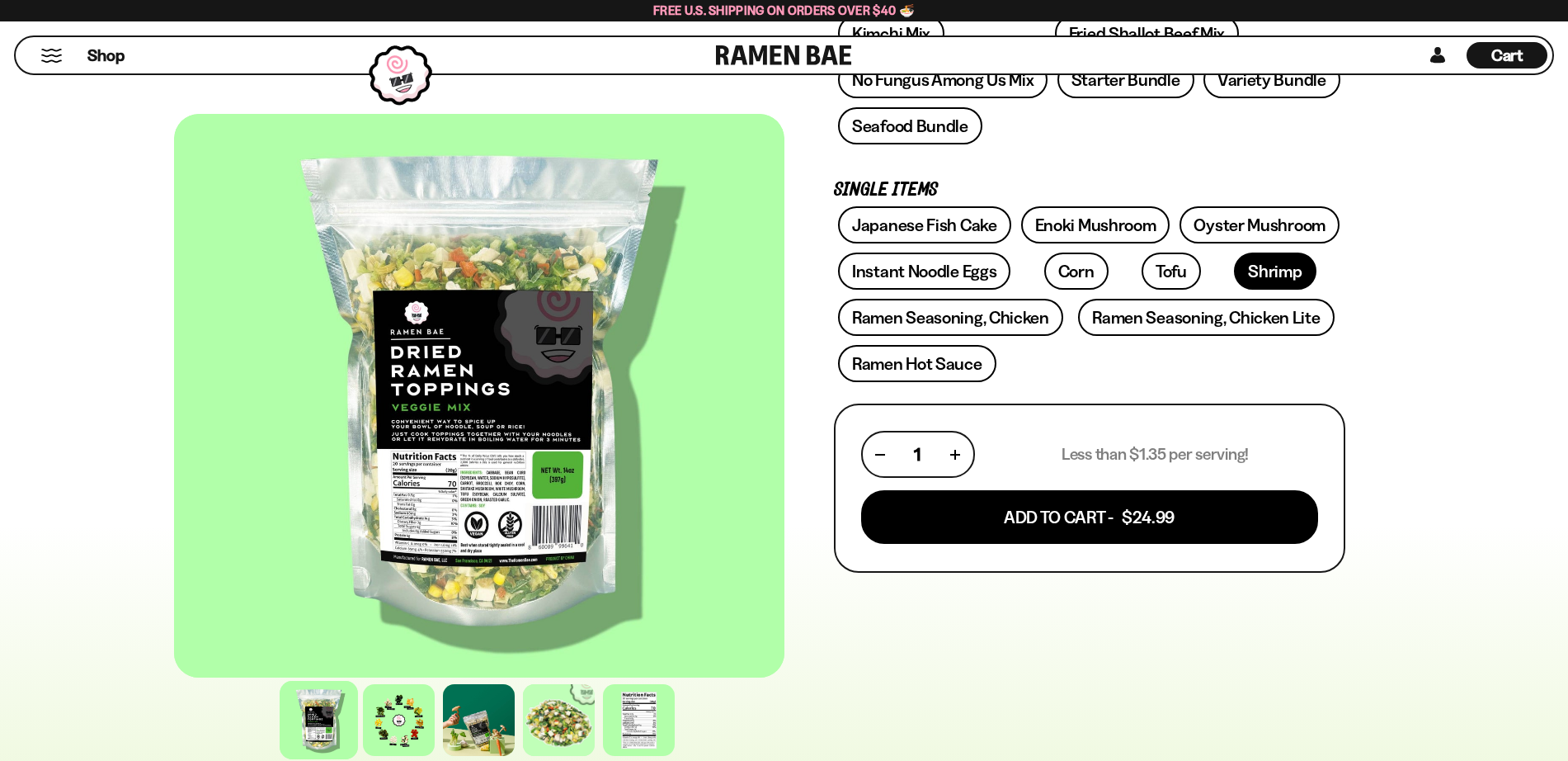
click at [1234, 270] on link "Shrimp" at bounding box center [1275, 270] width 82 height 37
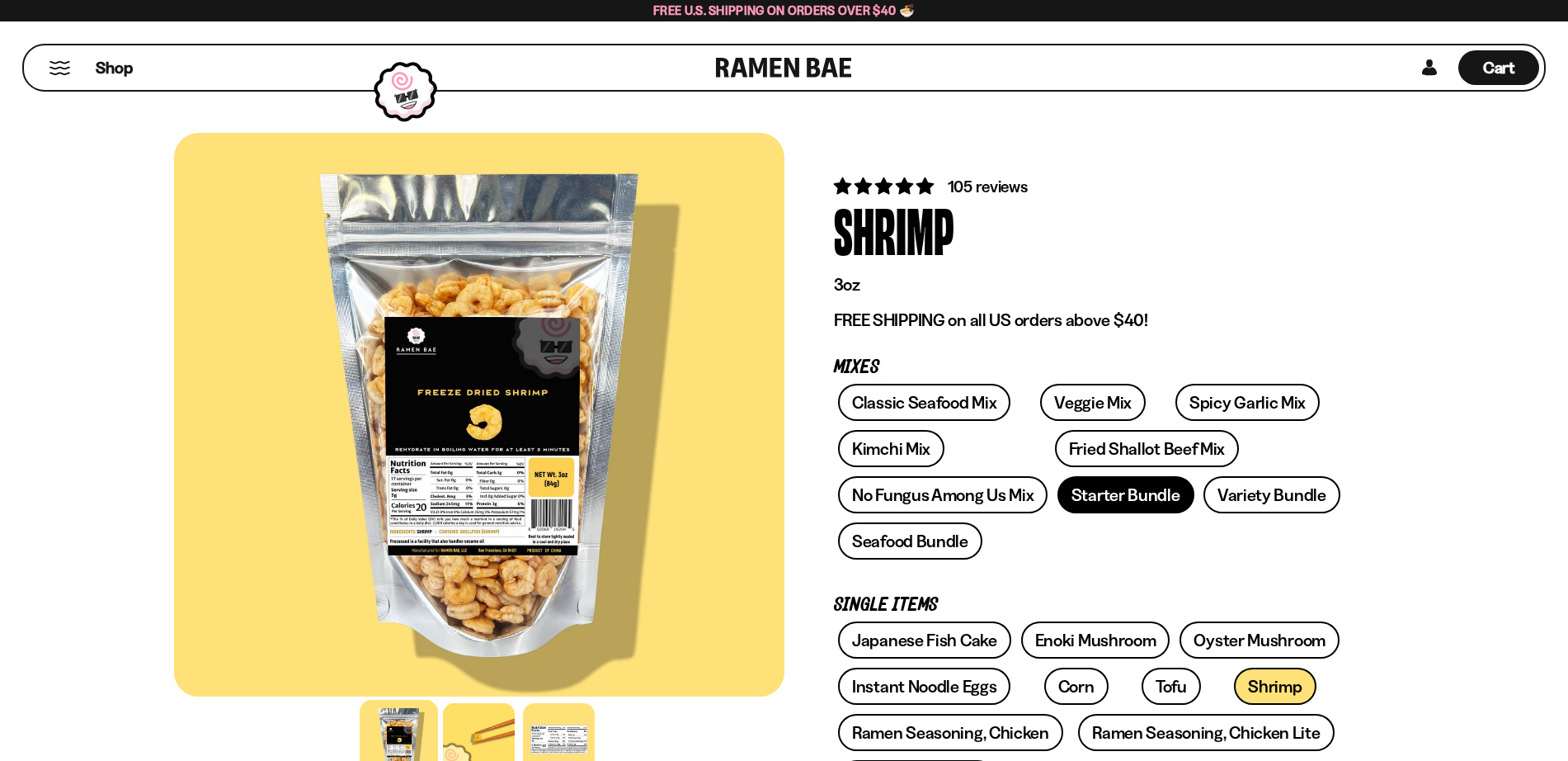
click at [1153, 510] on link "Starter Bundle" at bounding box center [1126, 494] width 137 height 37
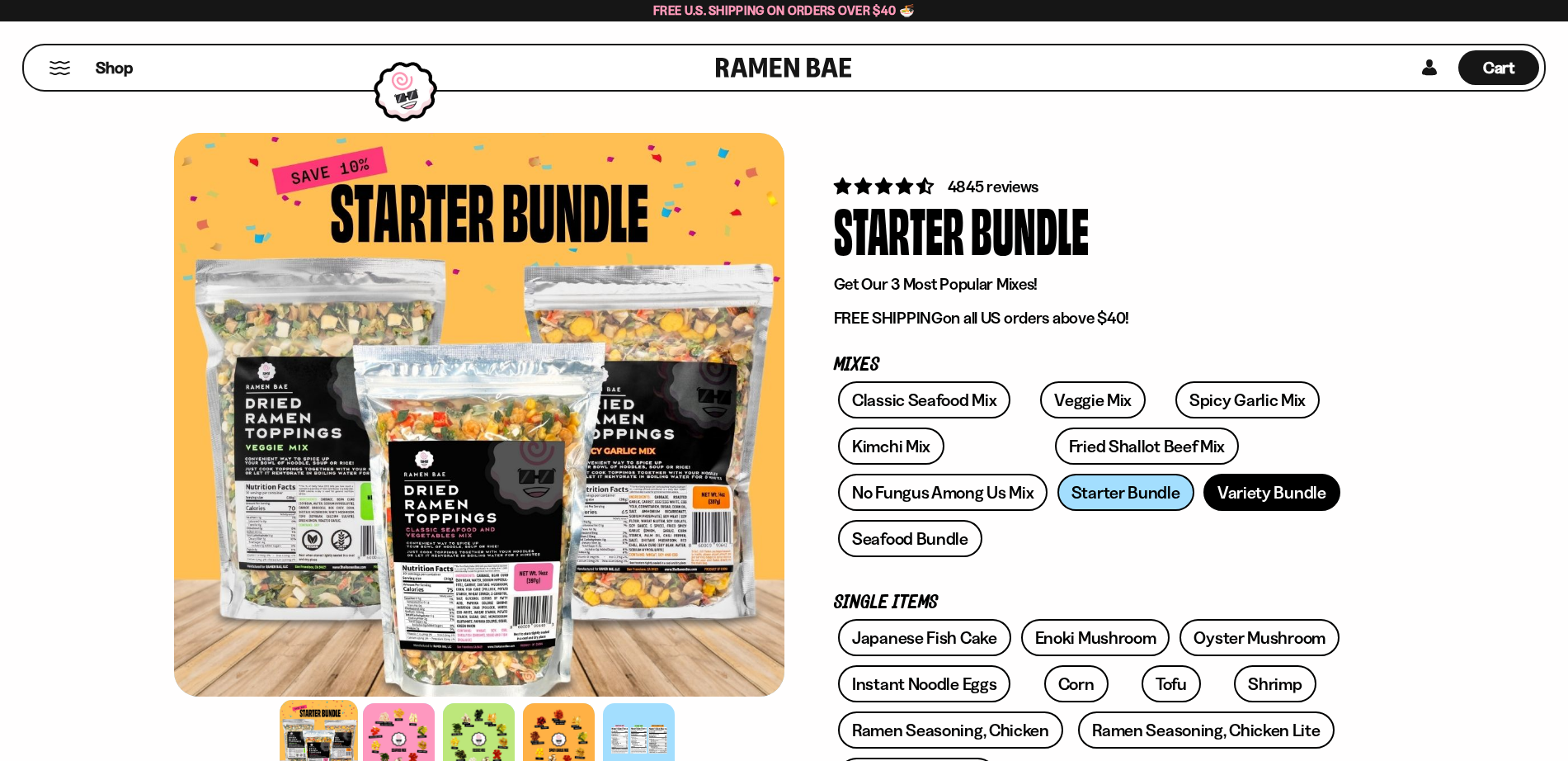
click at [1243, 488] on link "Variety Bundle" at bounding box center [1271, 492] width 137 height 37
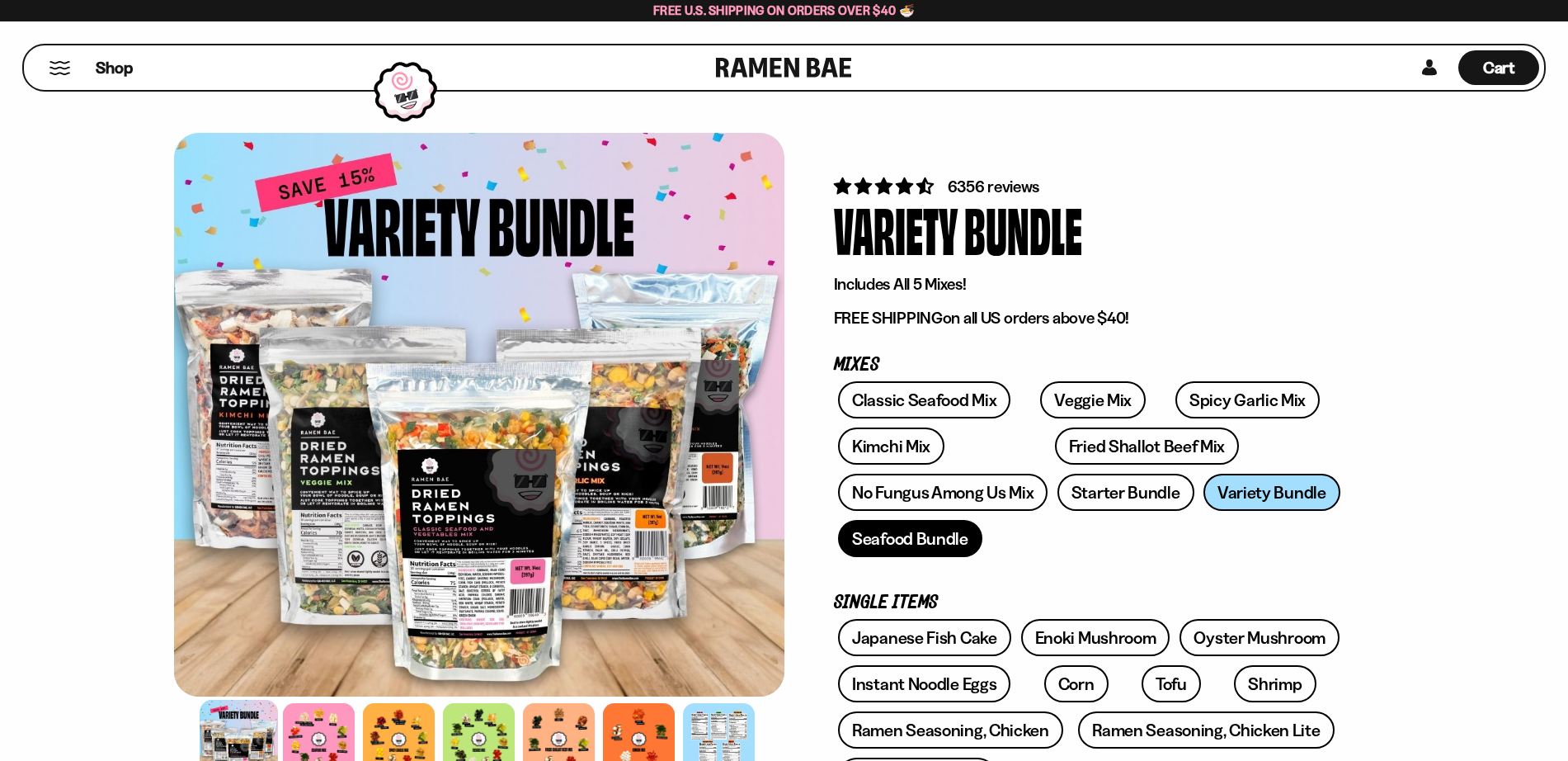
click at [940, 549] on link "Seafood Bundle" at bounding box center [911, 538] width 145 height 37
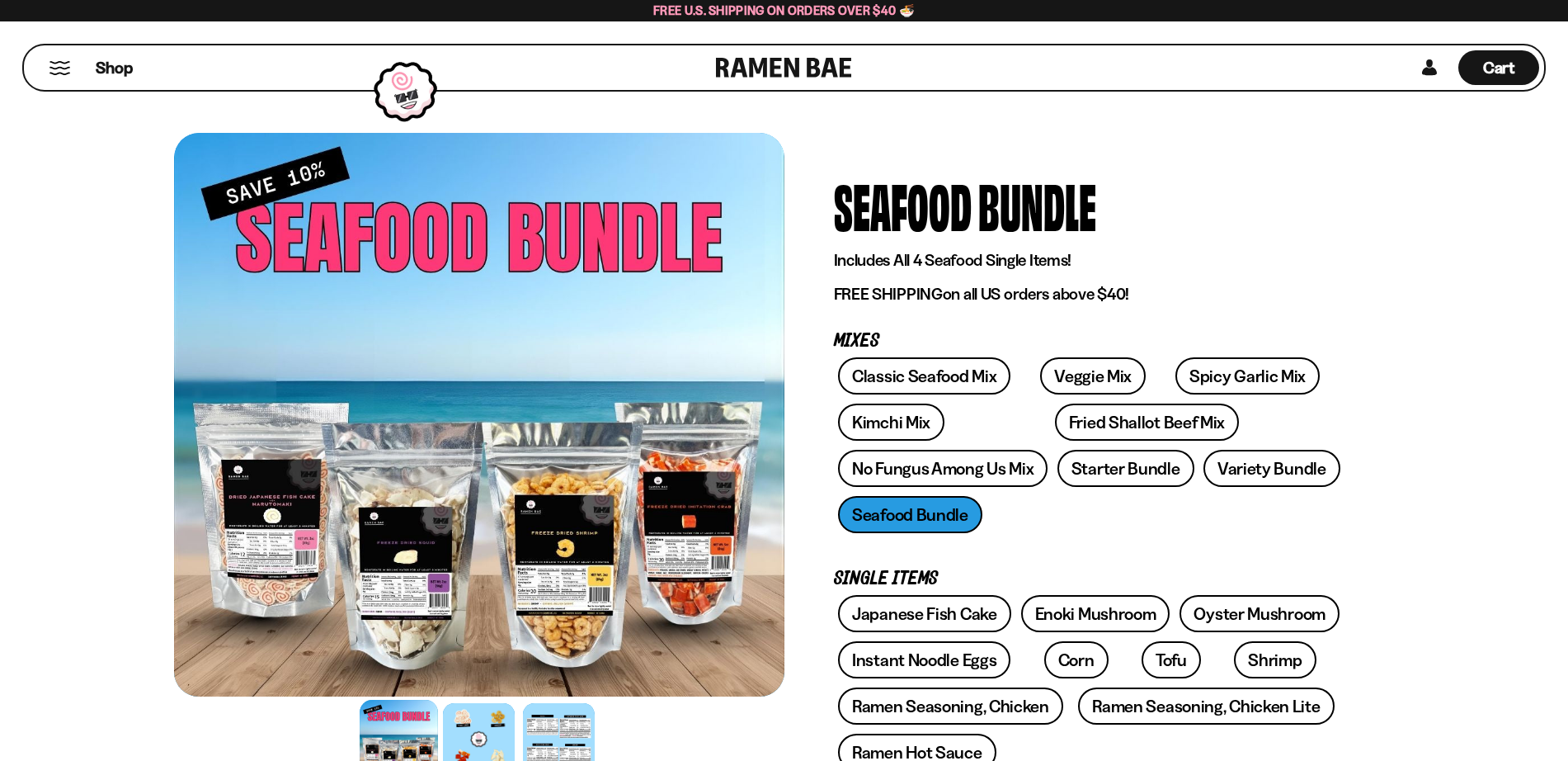
click at [684, 543] on div at bounding box center [478, 414] width 610 height 564
click at [486, 727] on div at bounding box center [478, 739] width 78 height 78
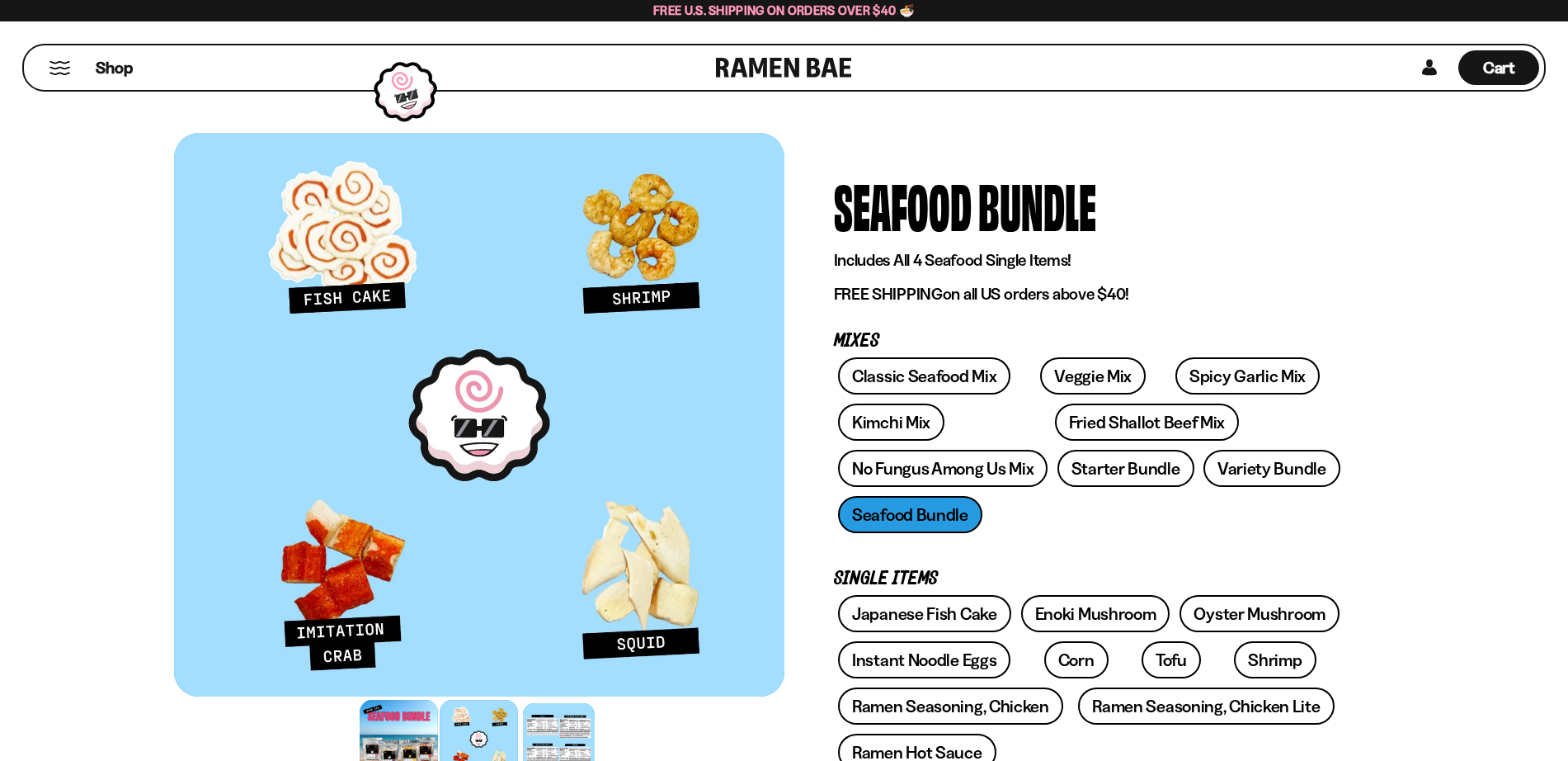
click at [389, 714] on div at bounding box center [398, 739] width 78 height 78
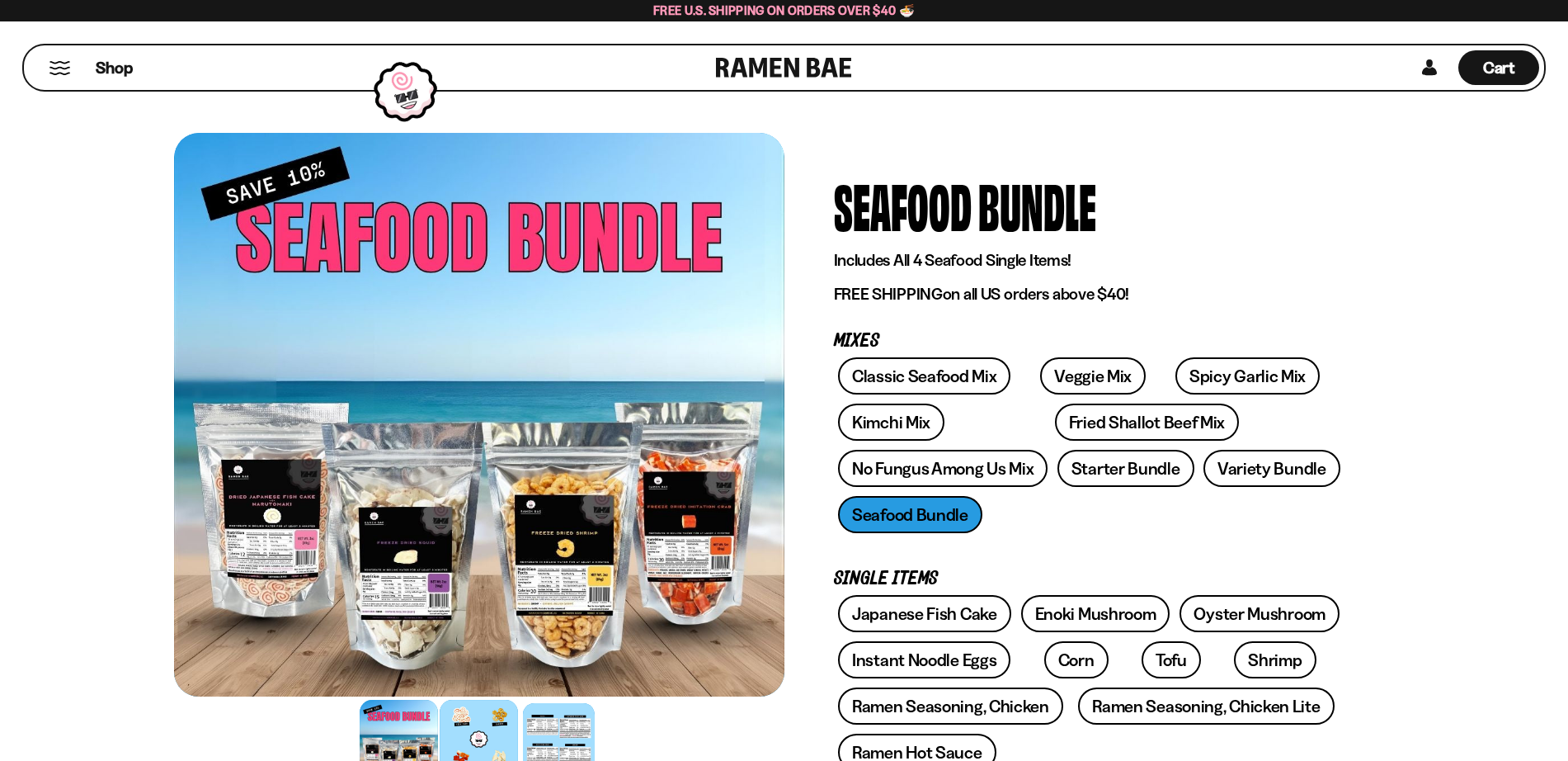
click at [482, 728] on div at bounding box center [478, 739] width 78 height 78
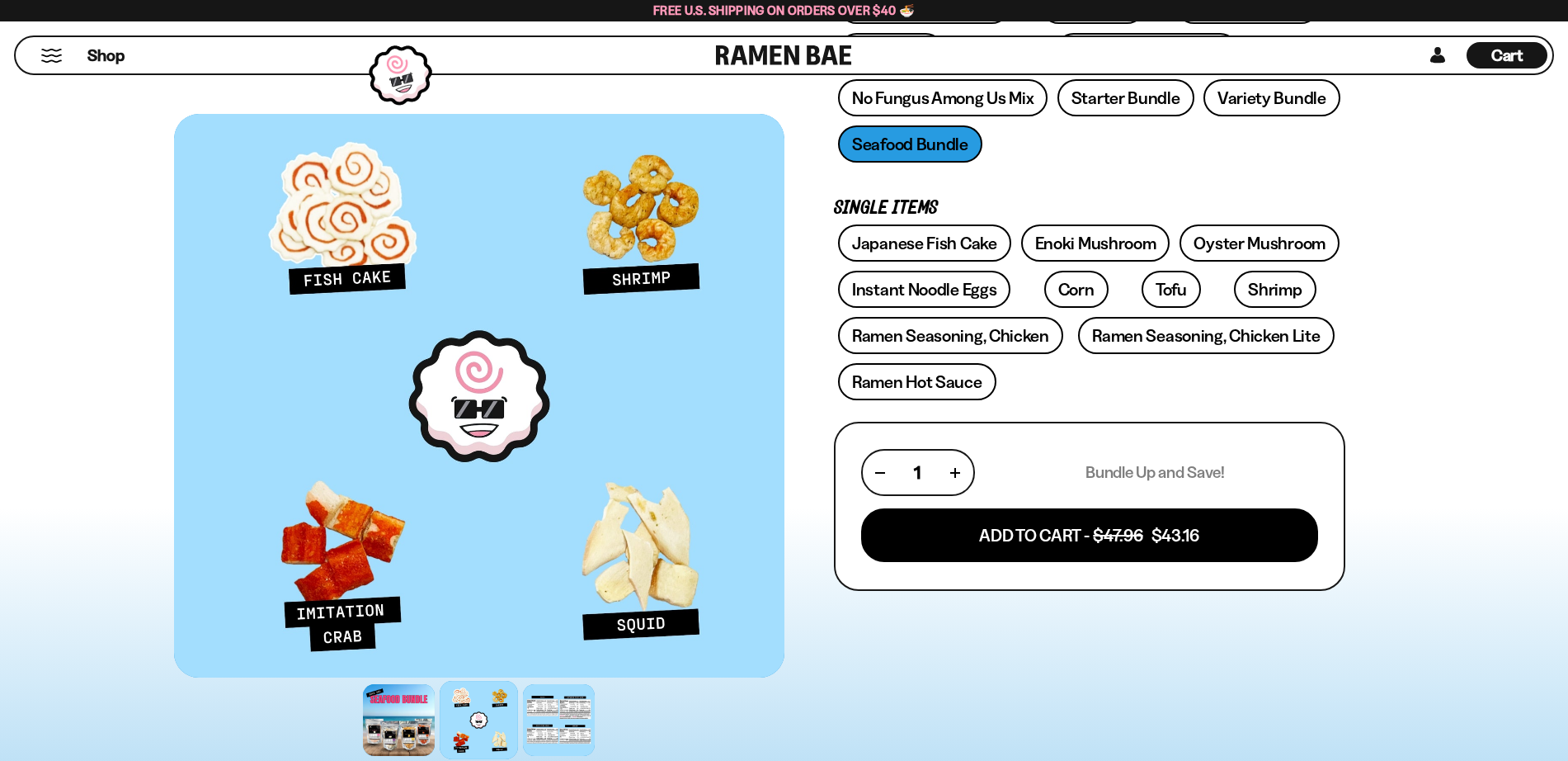
scroll to position [374, 0]
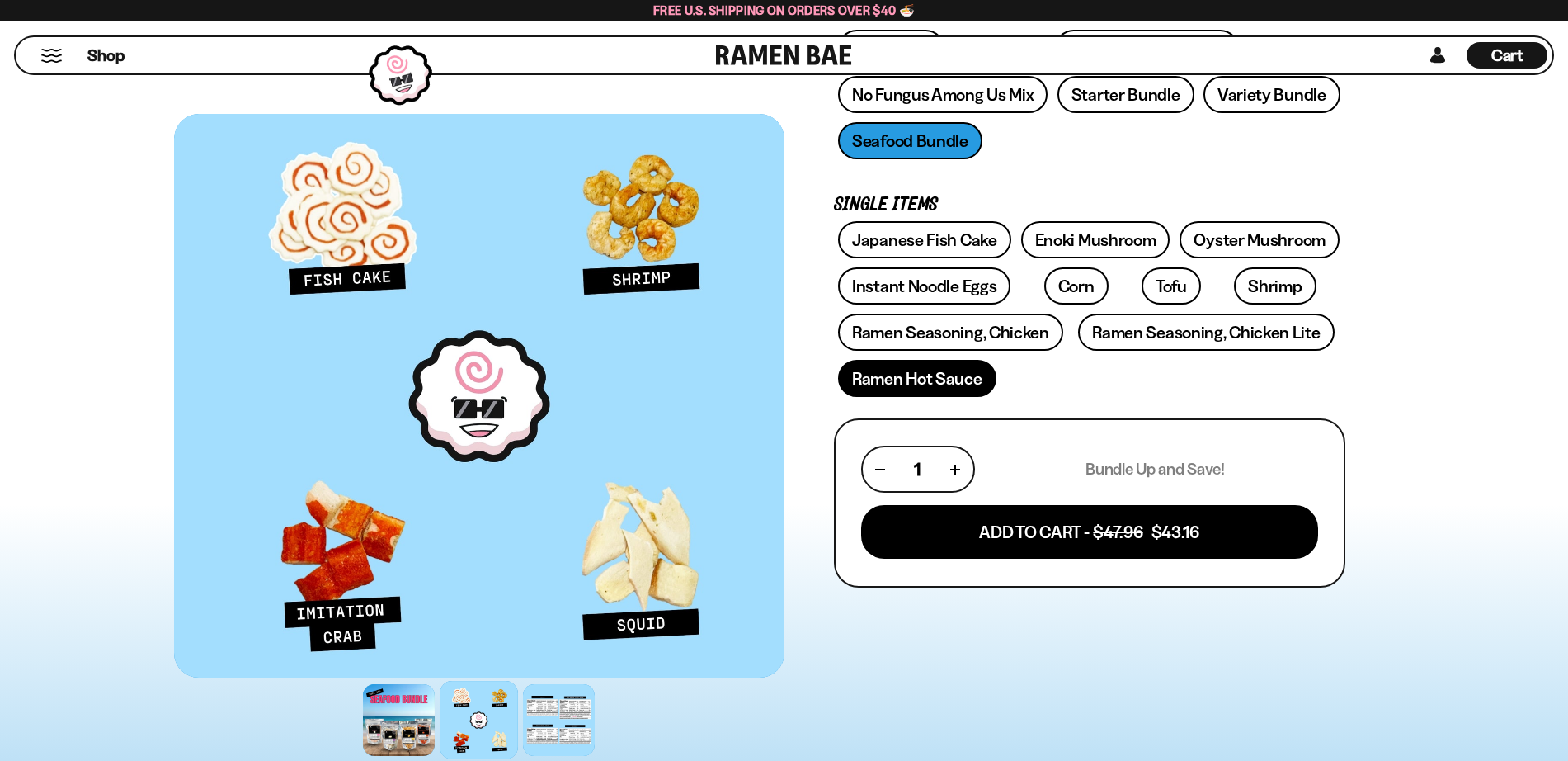
click at [946, 381] on link "Ramen Hot Sauce" at bounding box center [917, 378] width 158 height 37
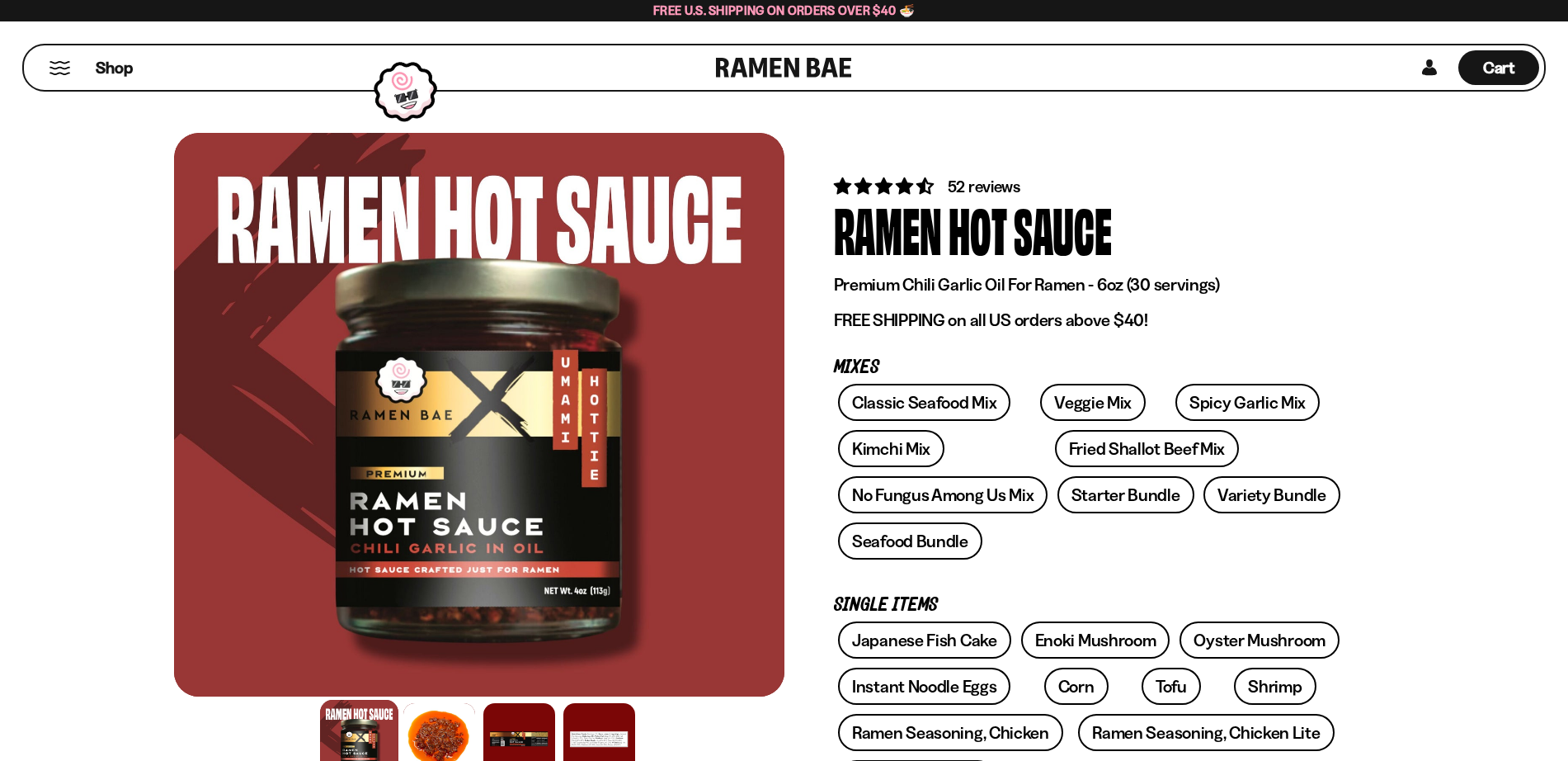
click at [64, 72] on button "Mobile Menu Trigger" at bounding box center [60, 68] width 22 height 14
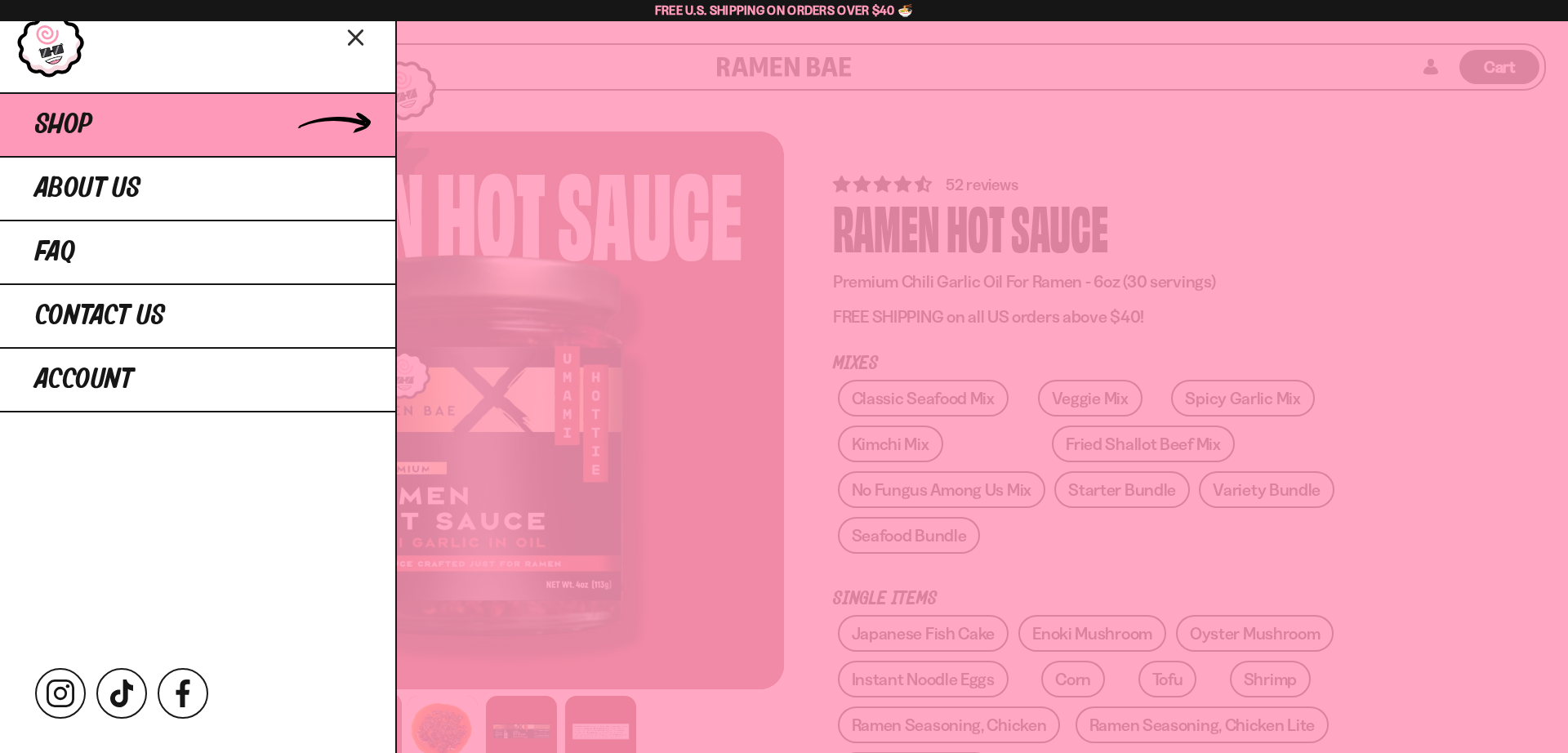
click at [92, 127] on span "Shop" at bounding box center [63, 124] width 57 height 30
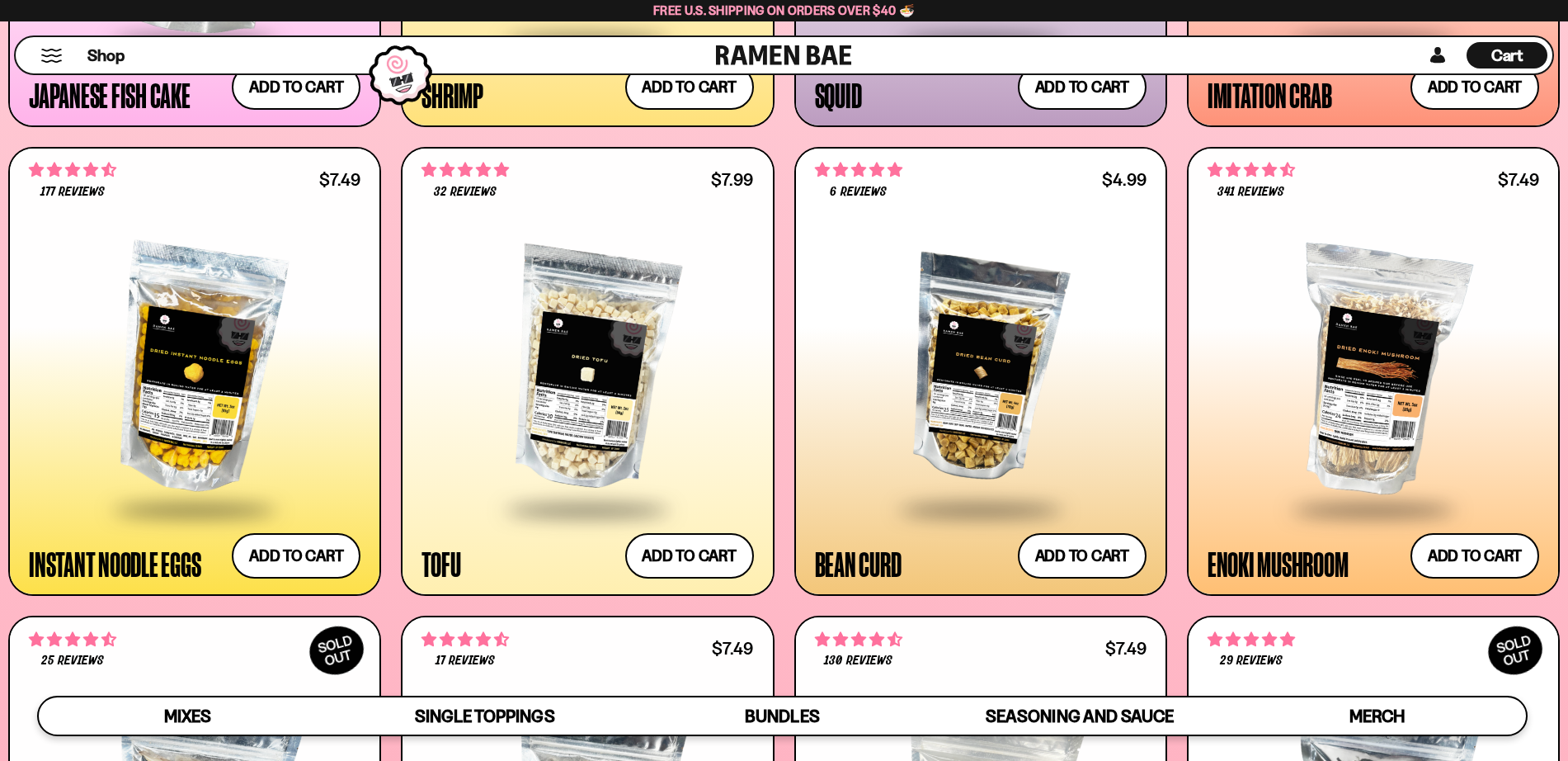
scroll to position [2192, 0]
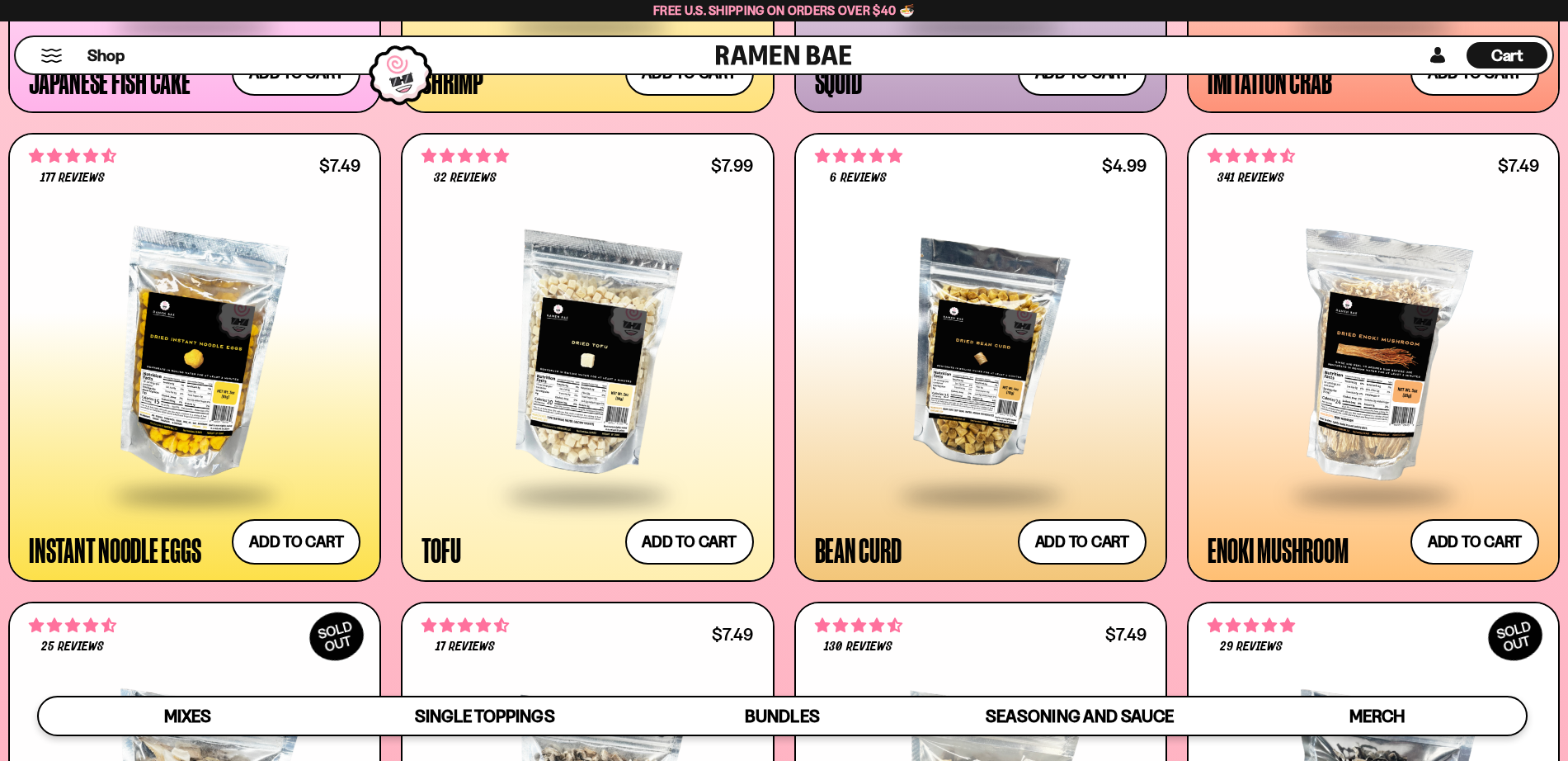
click at [980, 427] on div at bounding box center [980, 356] width 331 height 274
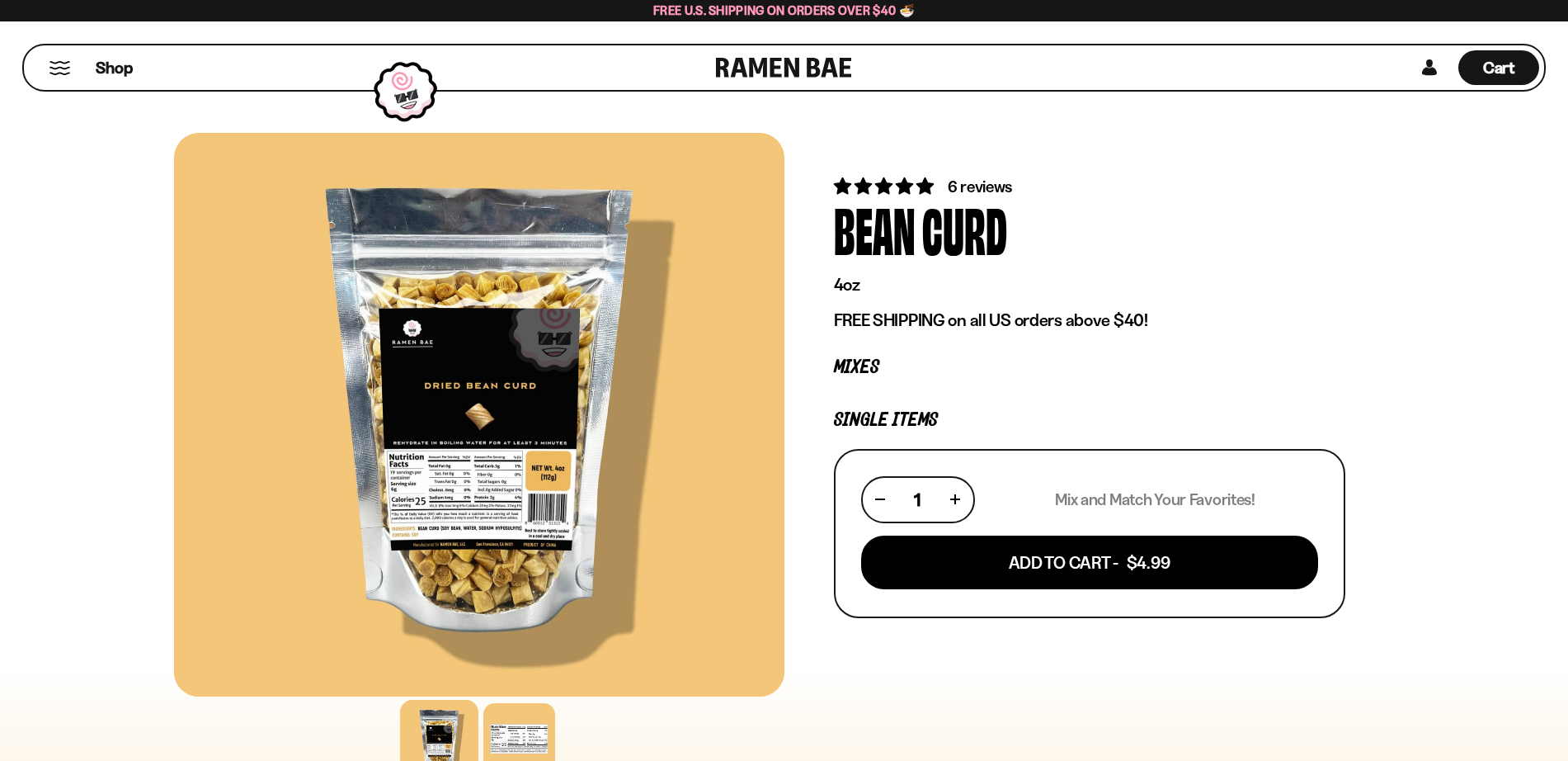
click at [474, 434] on div at bounding box center [478, 414] width 610 height 564
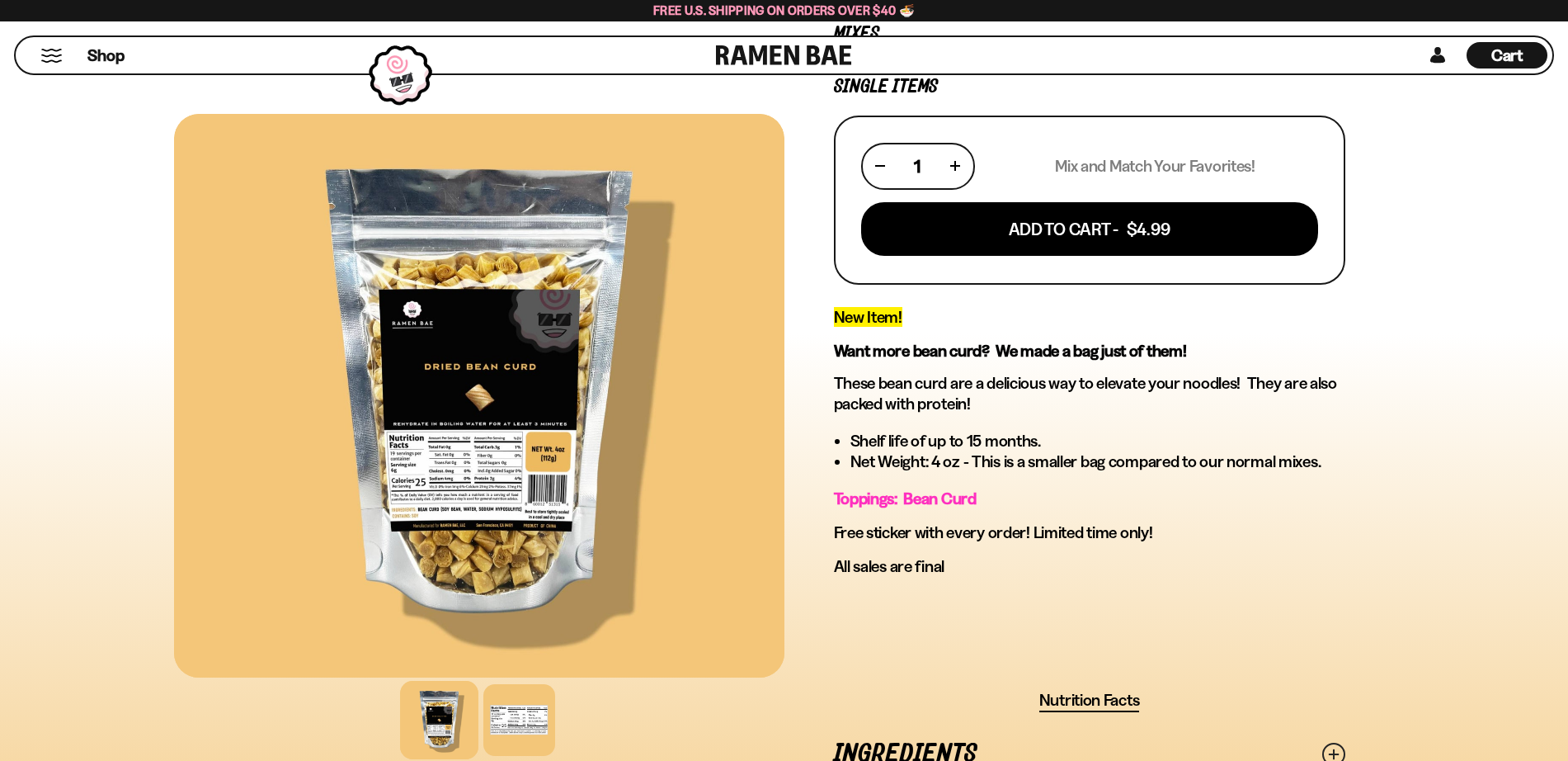
scroll to position [334, 0]
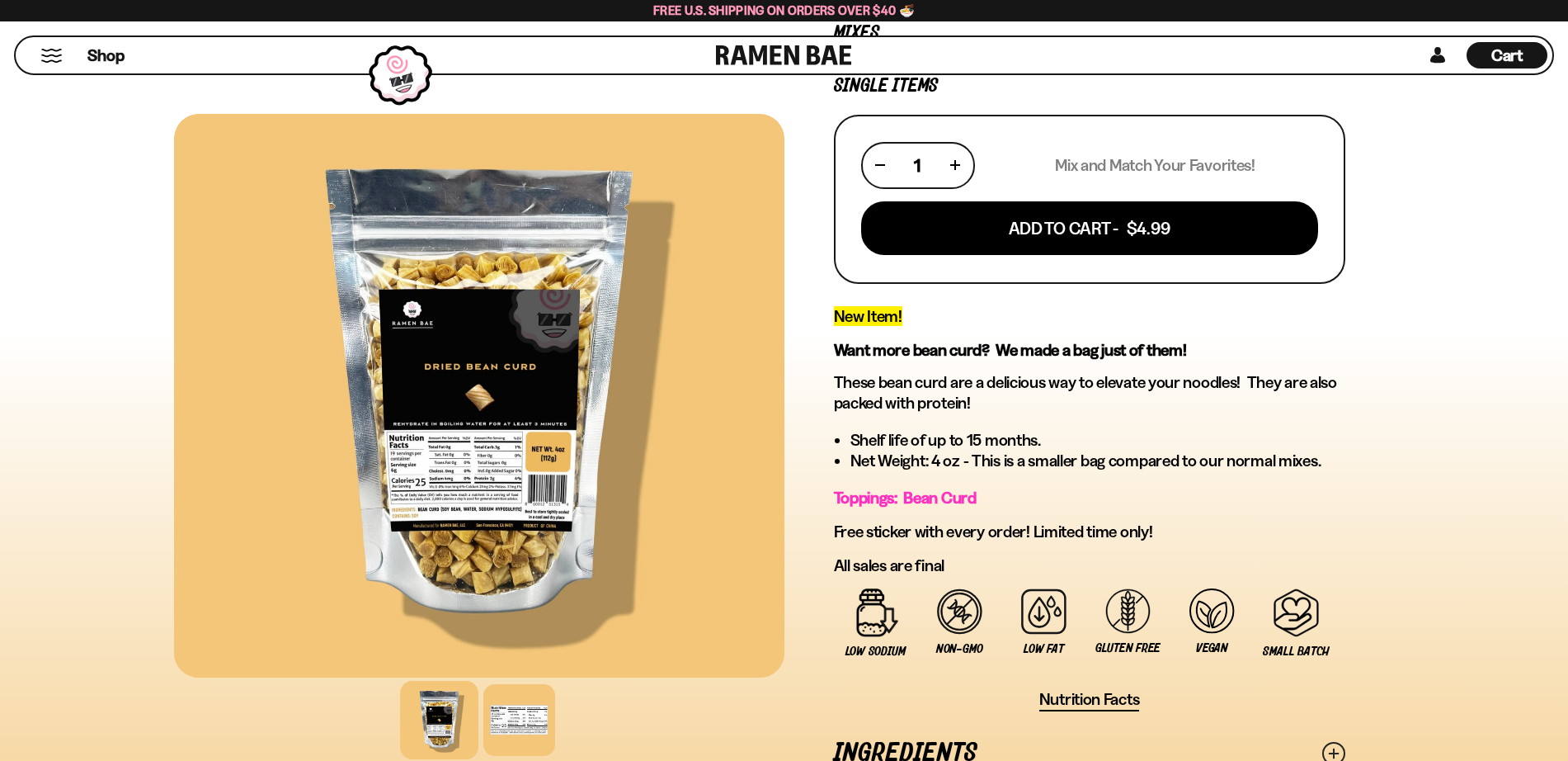
click at [501, 574] on div at bounding box center [478, 395] width 610 height 564
click at [524, 548] on div at bounding box center [478, 395] width 610 height 564
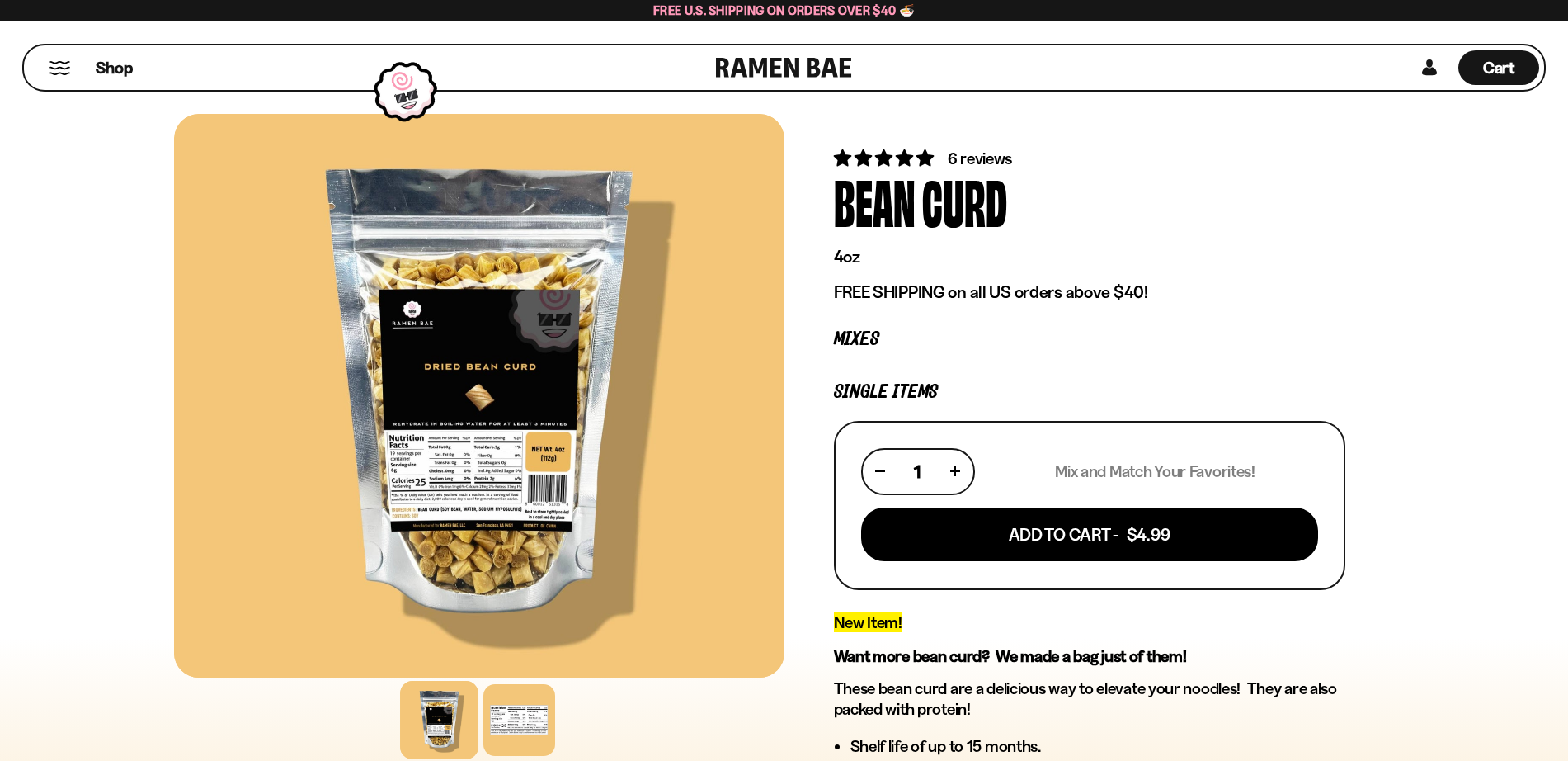
scroll to position [0, 0]
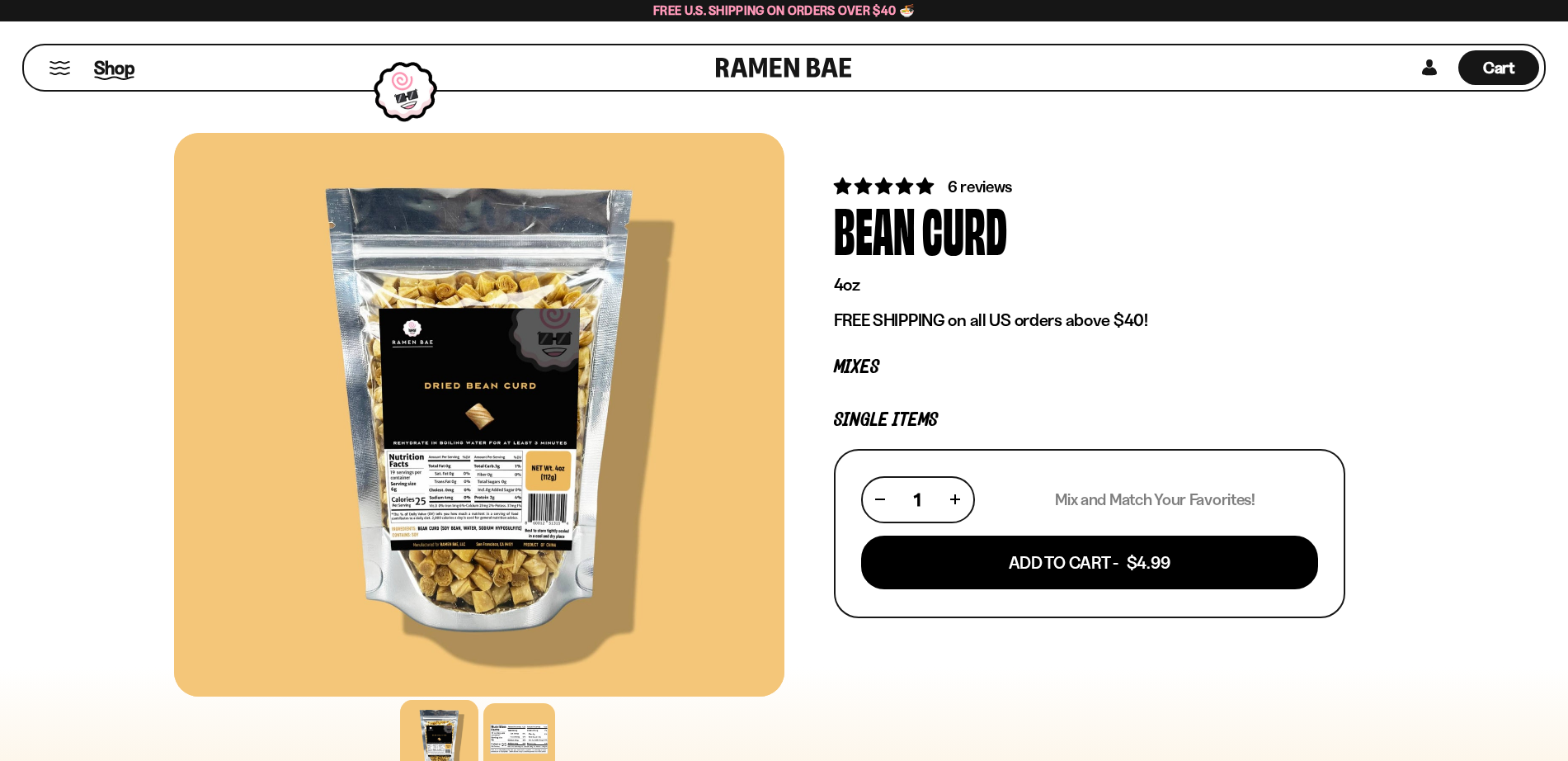
click at [126, 61] on span "Shop" at bounding box center [114, 67] width 40 height 25
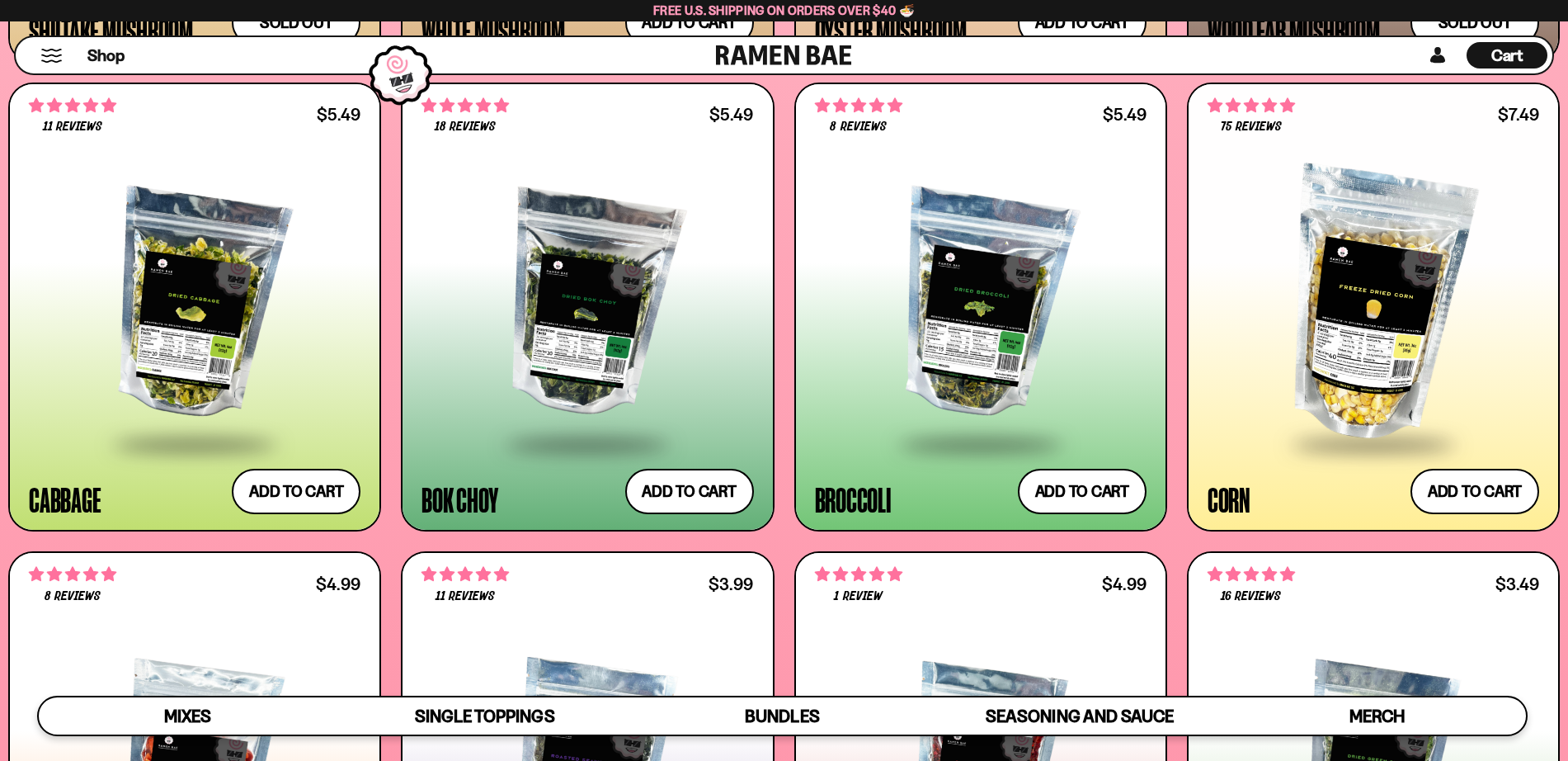
scroll to position [3181, 0]
click at [548, 333] on div at bounding box center [587, 305] width 331 height 274
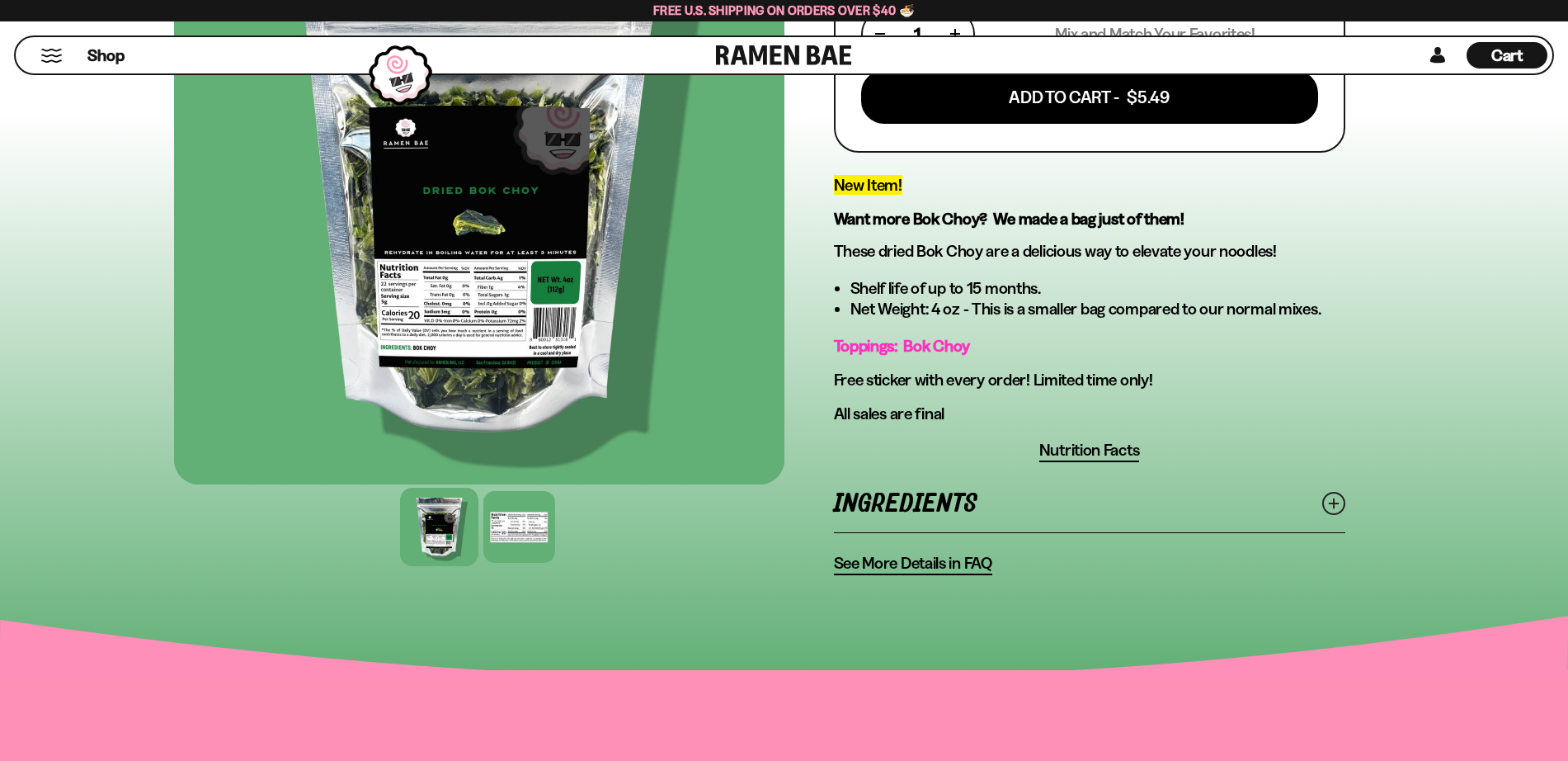
scroll to position [467, 0]
click at [1073, 448] on span "Nutrition Facts" at bounding box center [1090, 449] width 101 height 21
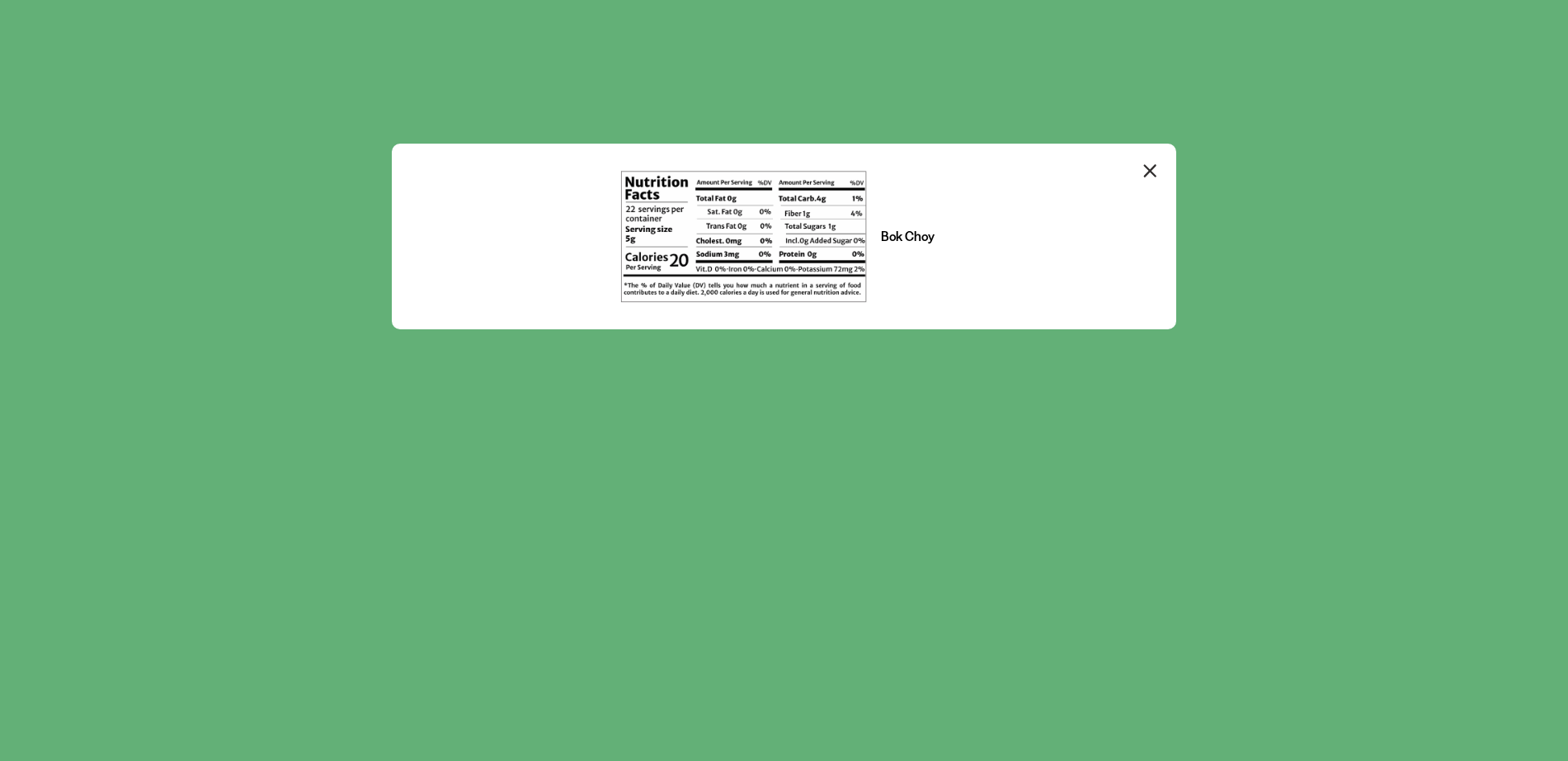
click at [1155, 169] on icon "Close modal" at bounding box center [1151, 170] width 25 height 25
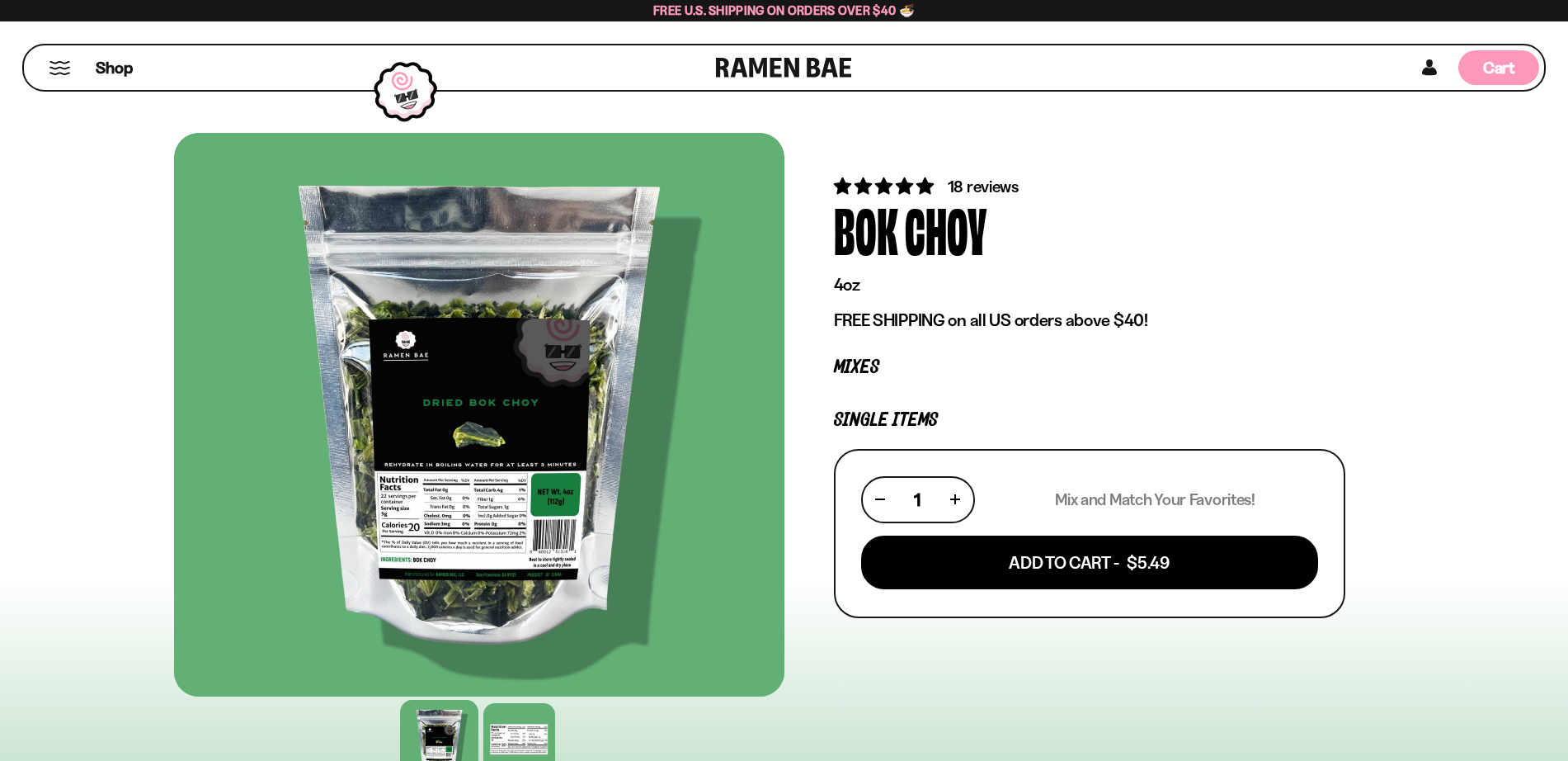
click at [1496, 76] on span "Cart" at bounding box center [1498, 67] width 32 height 20
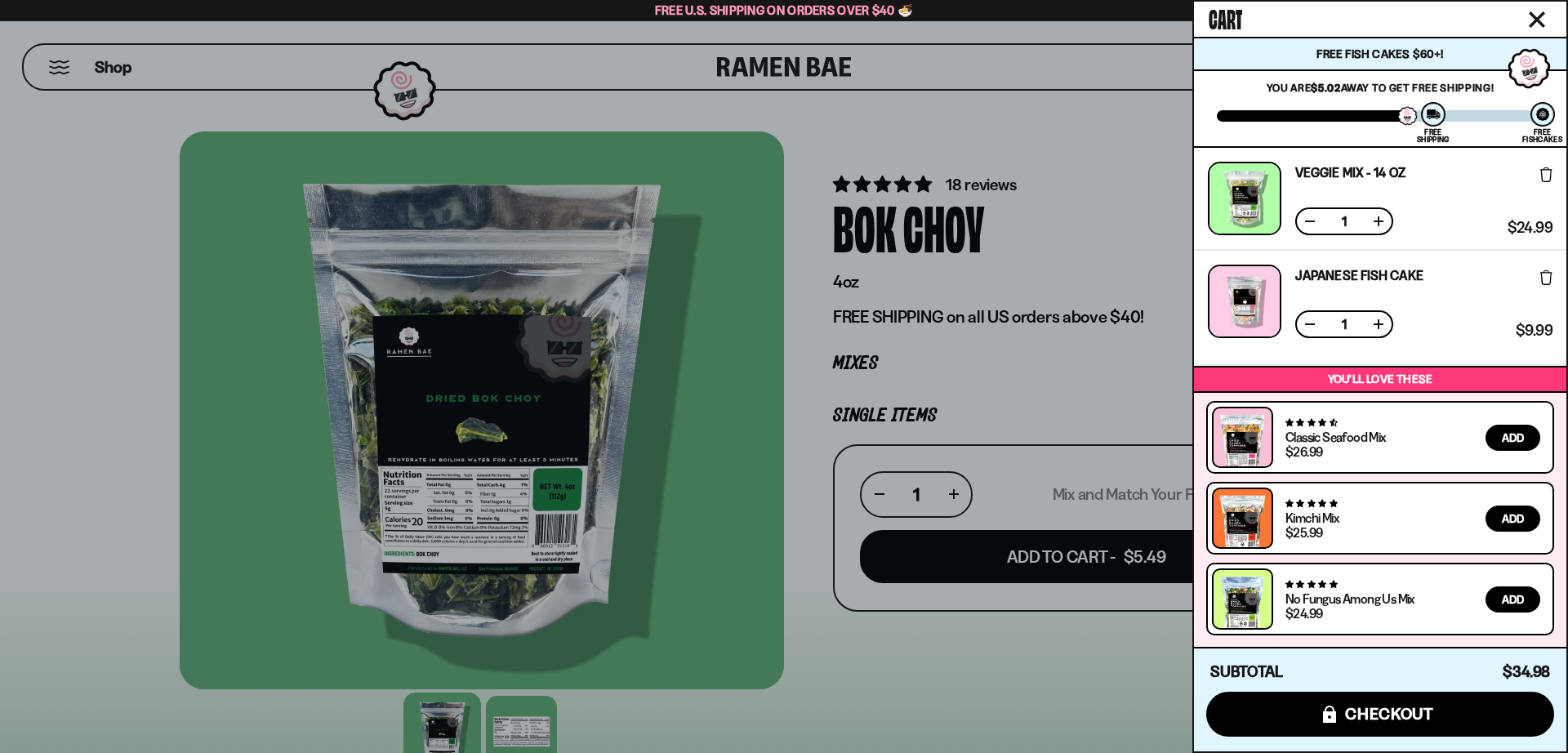
click at [1333, 276] on link "Japanese Fish Cake" at bounding box center [1359, 274] width 128 height 13
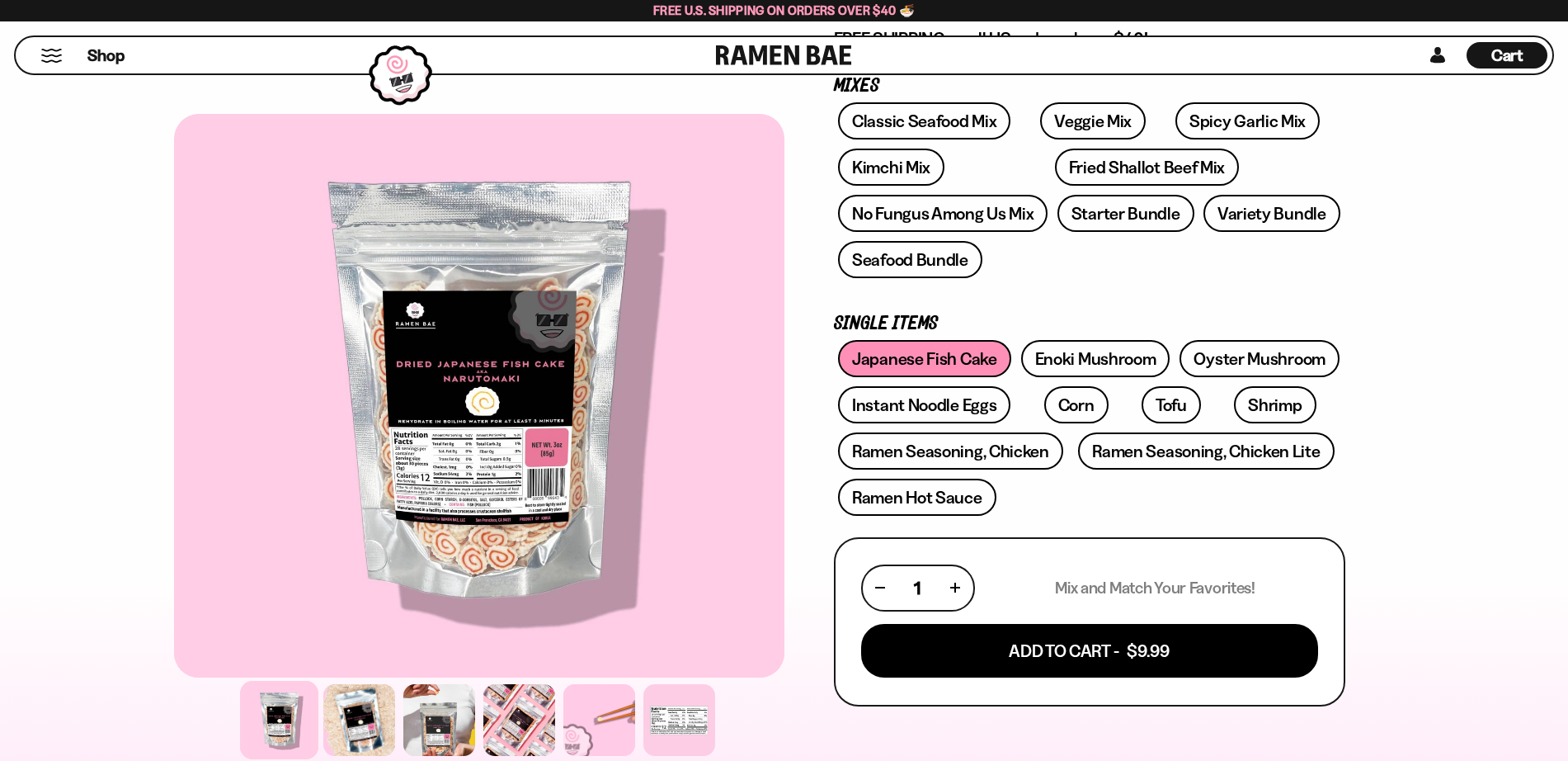
scroll to position [283, 0]
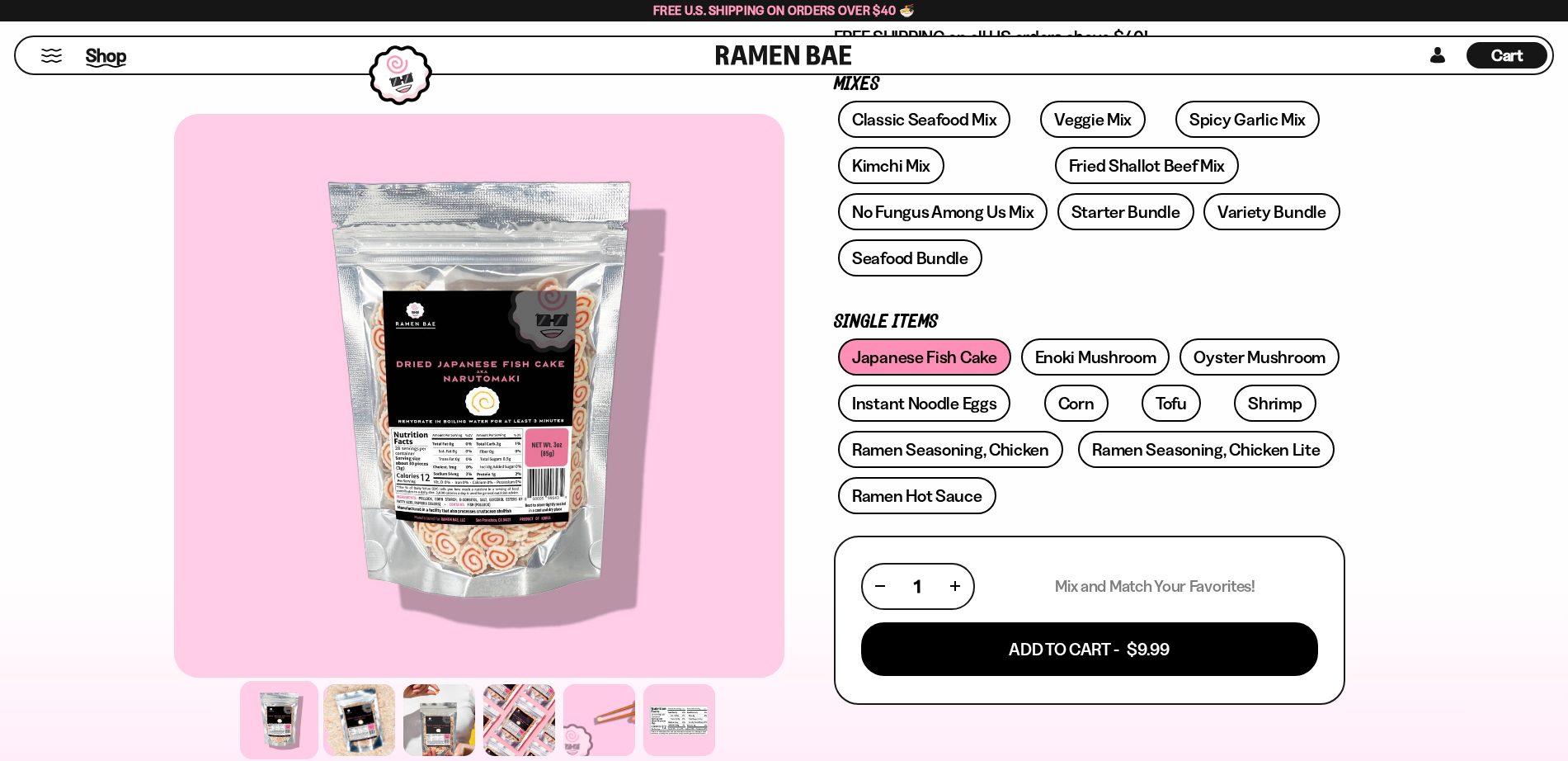
click at [108, 63] on span "Shop" at bounding box center [106, 55] width 40 height 25
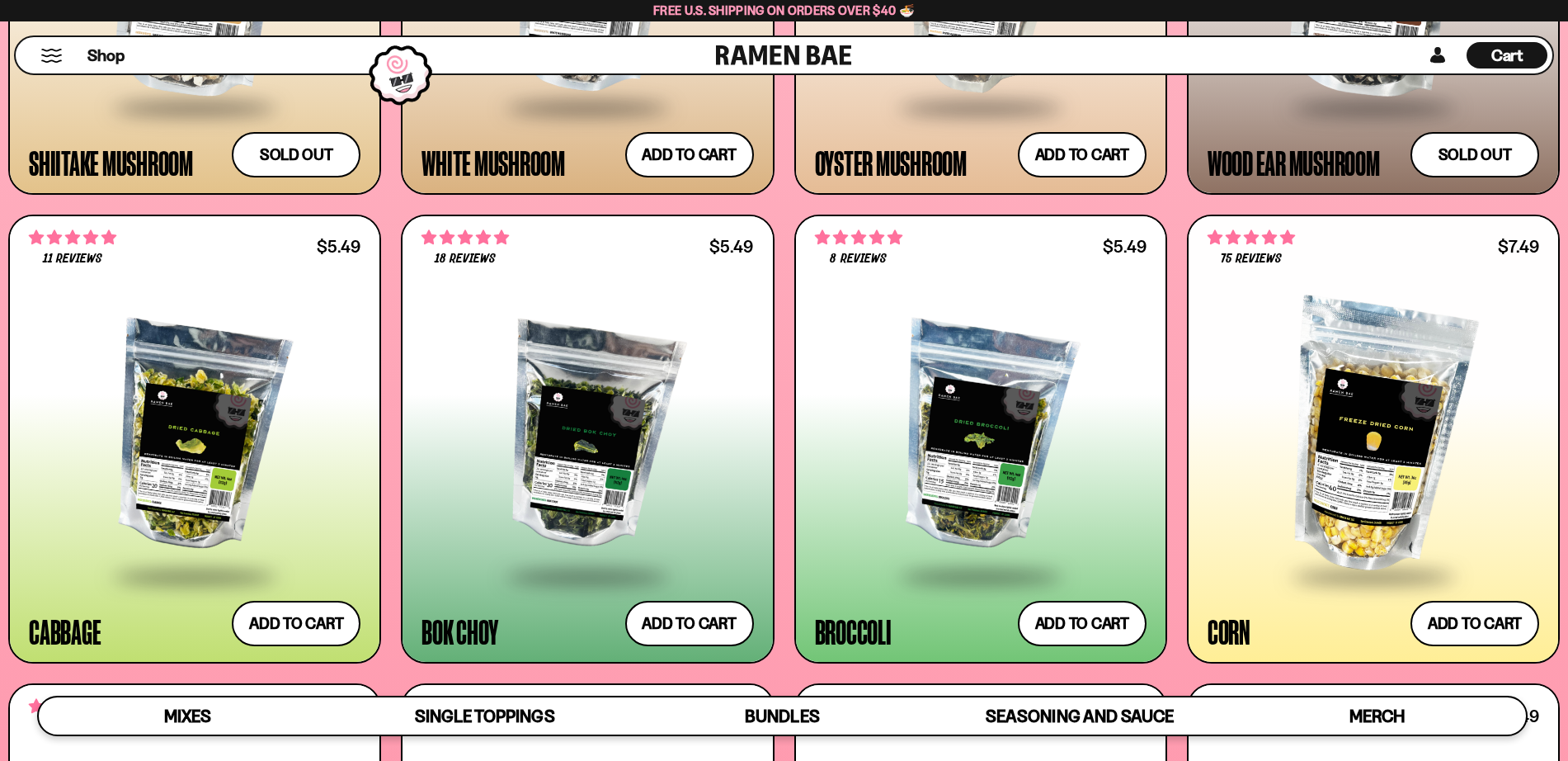
scroll to position [3047, 0]
click at [1510, 64] on span "Cart" at bounding box center [1507, 55] width 32 height 20
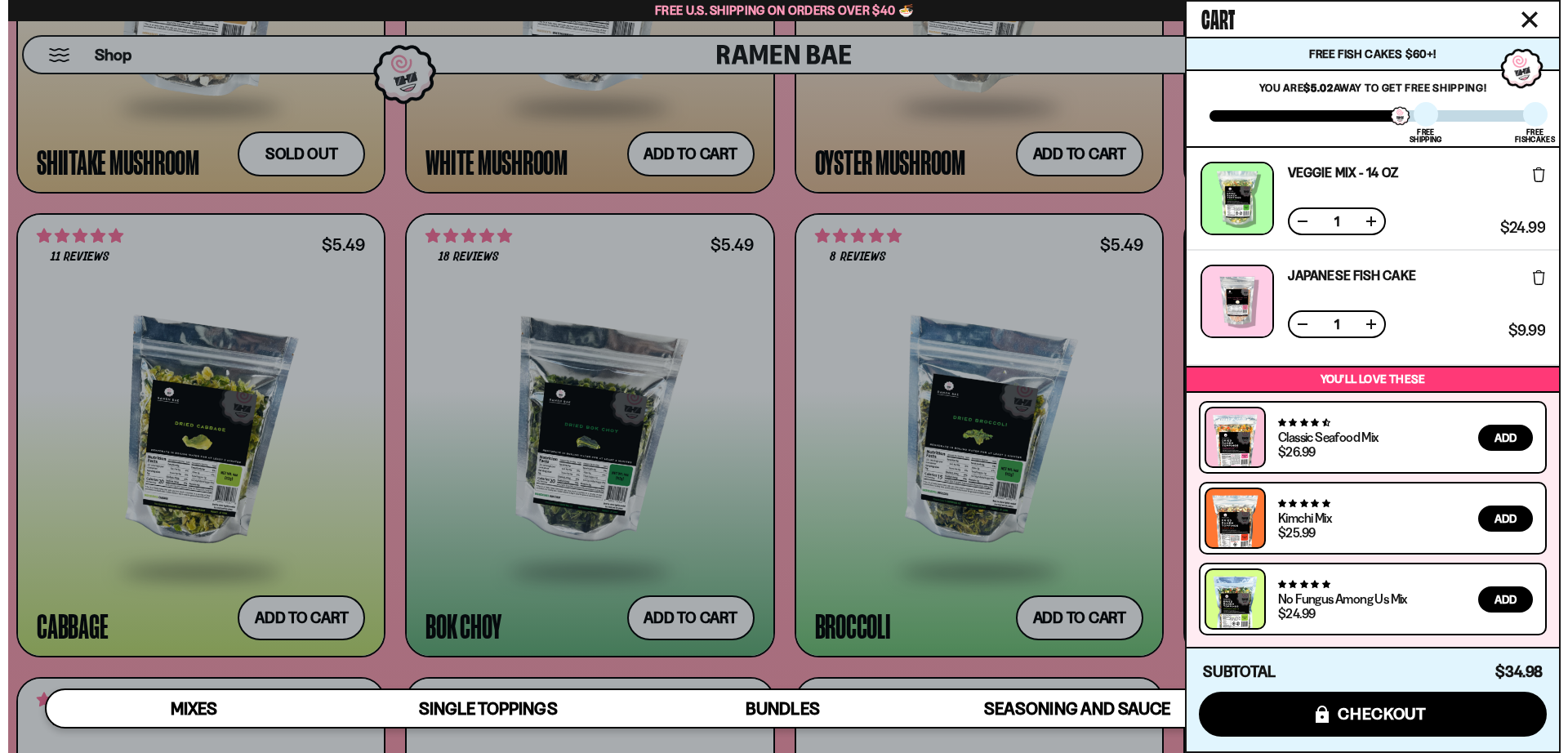
scroll to position [3038, 0]
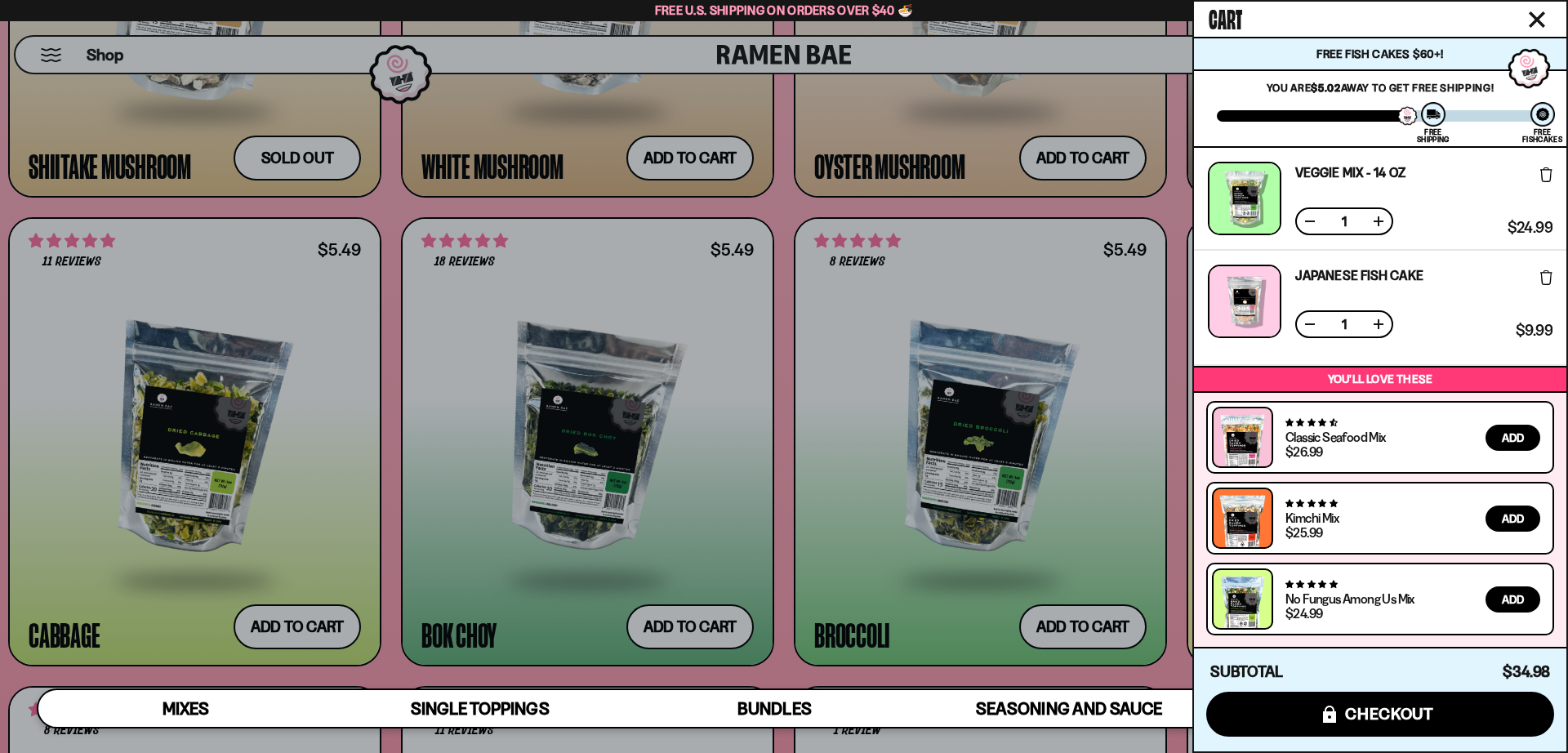
click at [699, 610] on div at bounding box center [784, 376] width 1568 height 753
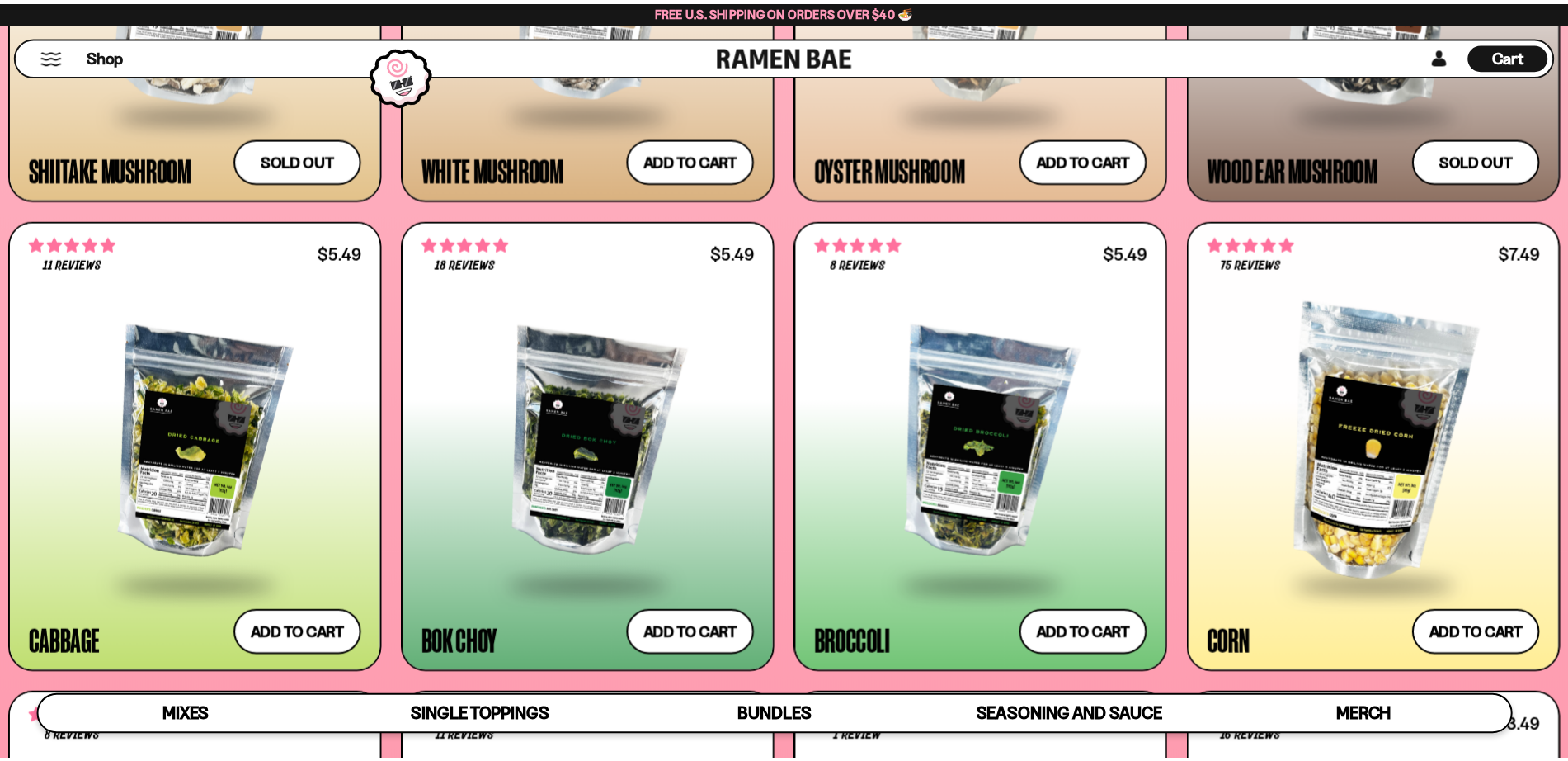
scroll to position [3047, 0]
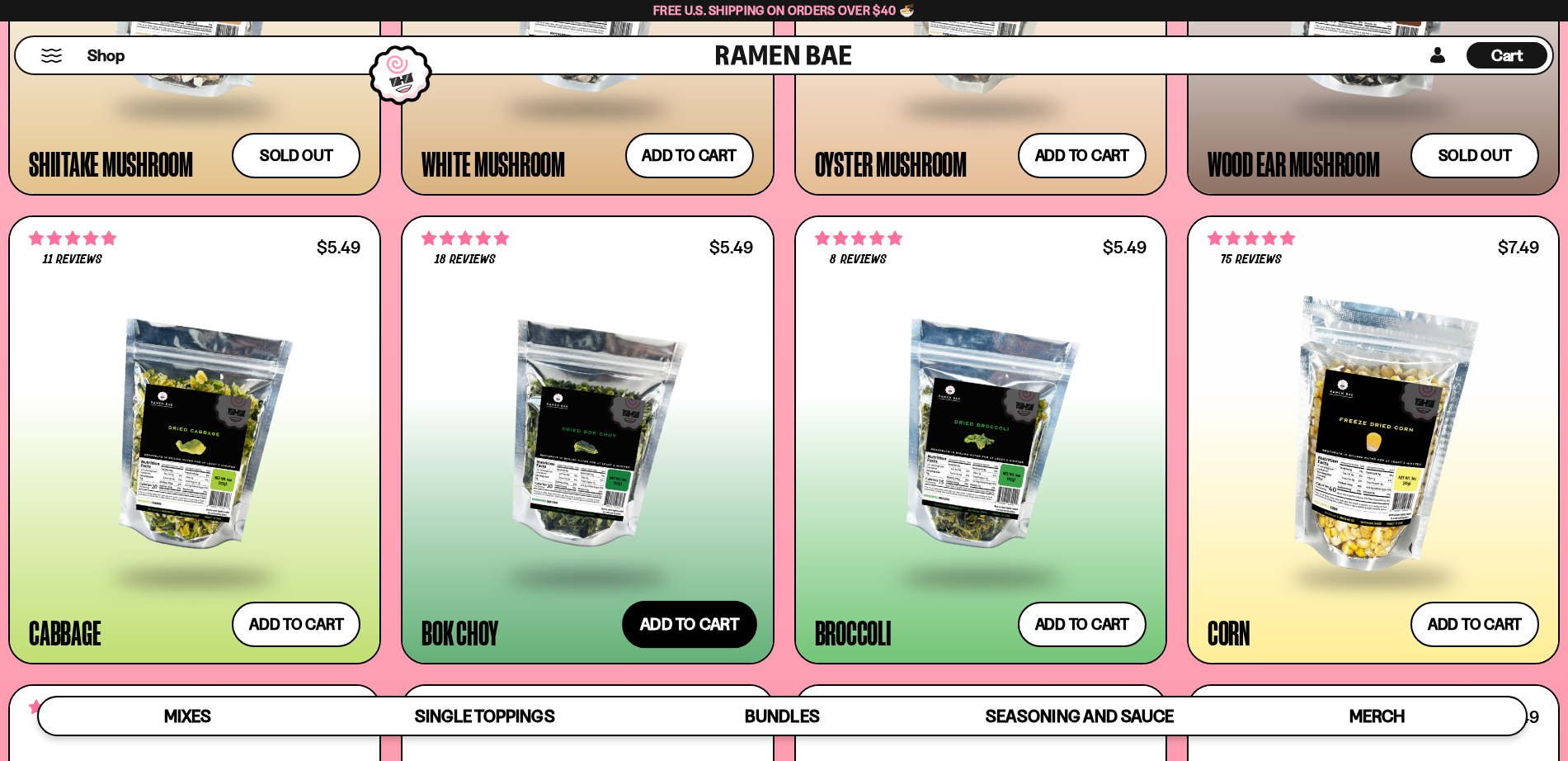
click at [693, 625] on button "Add to cart Add ― Regular price $5.49 Regular price Sale price $5.49 Unit price…" at bounding box center [689, 625] width 135 height 48
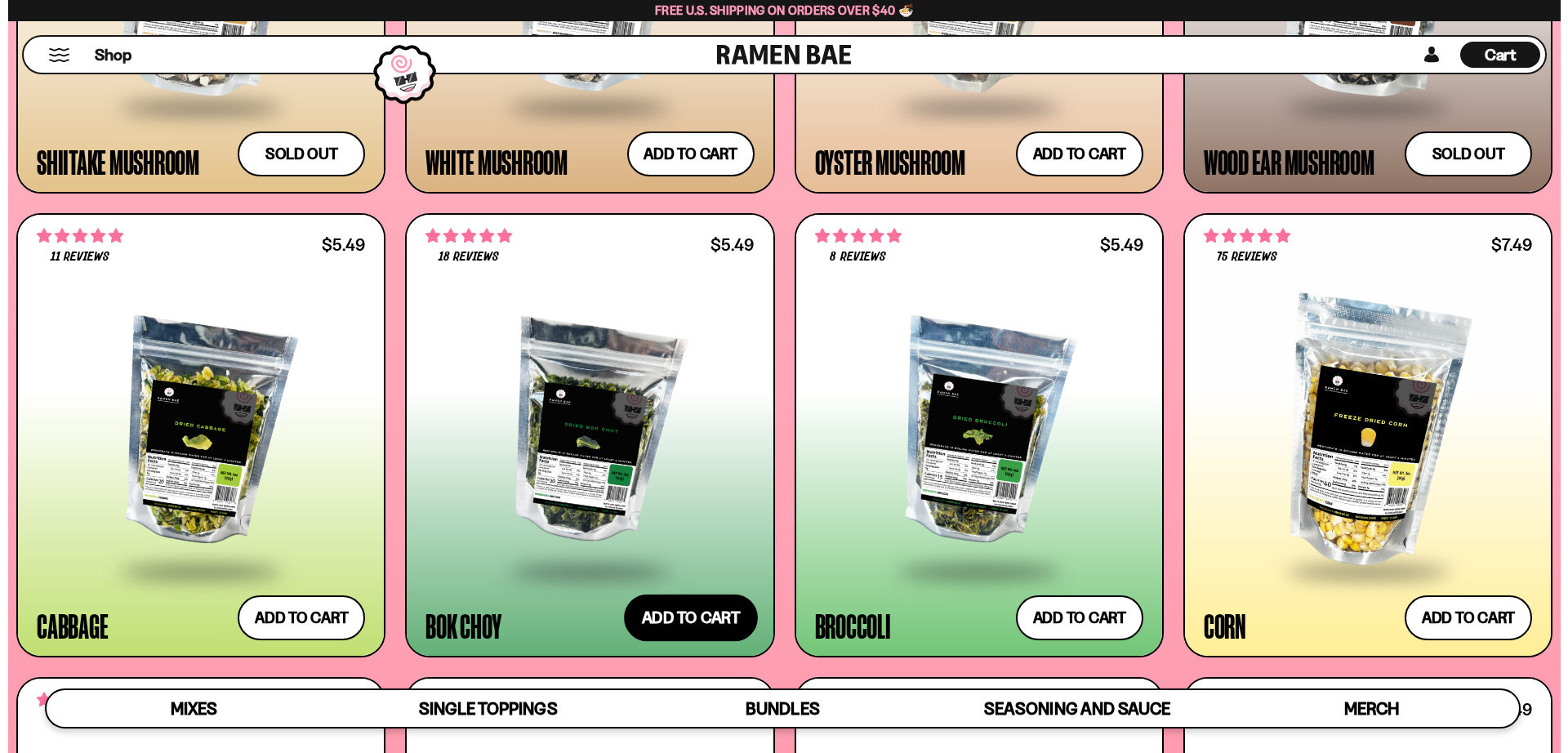
scroll to position [3038, 0]
